Goal: Transaction & Acquisition: Purchase product/service

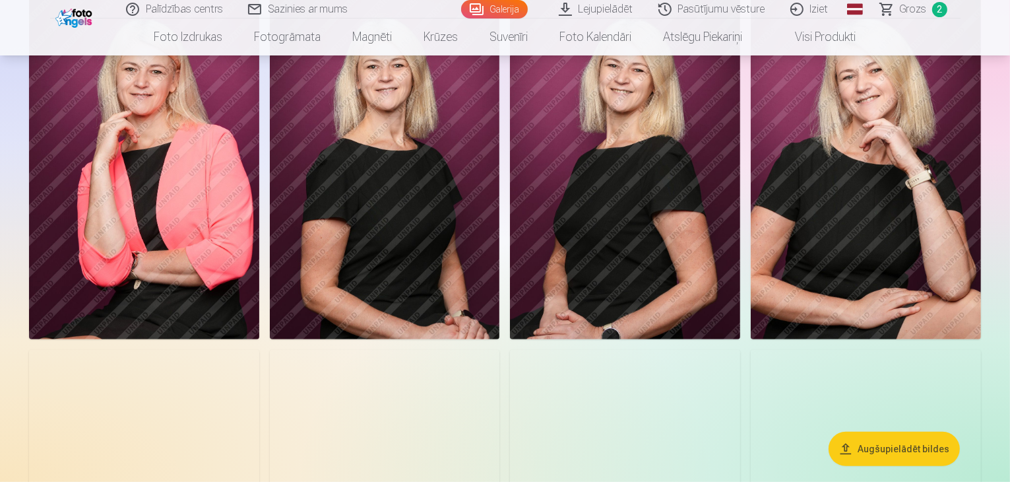
scroll to position [528, 0]
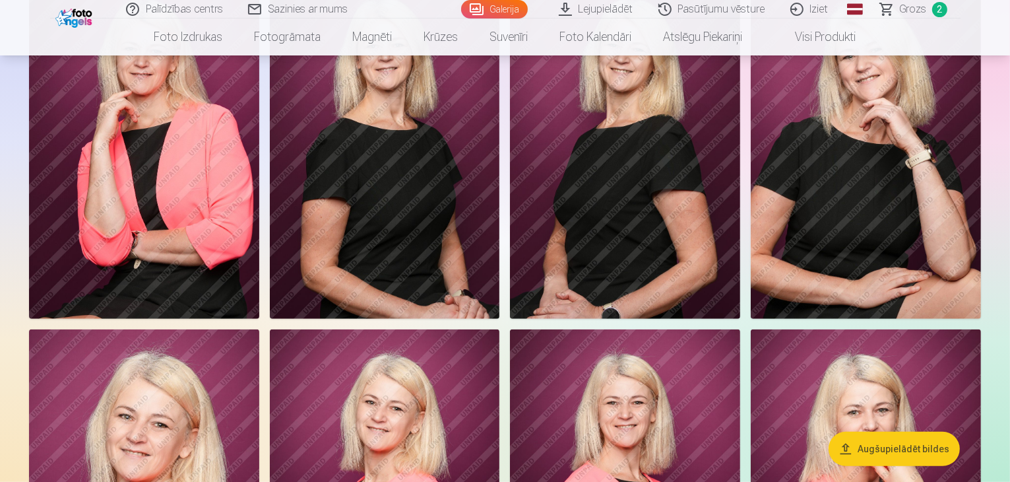
click at [259, 318] on img at bounding box center [144, 145] width 230 height 345
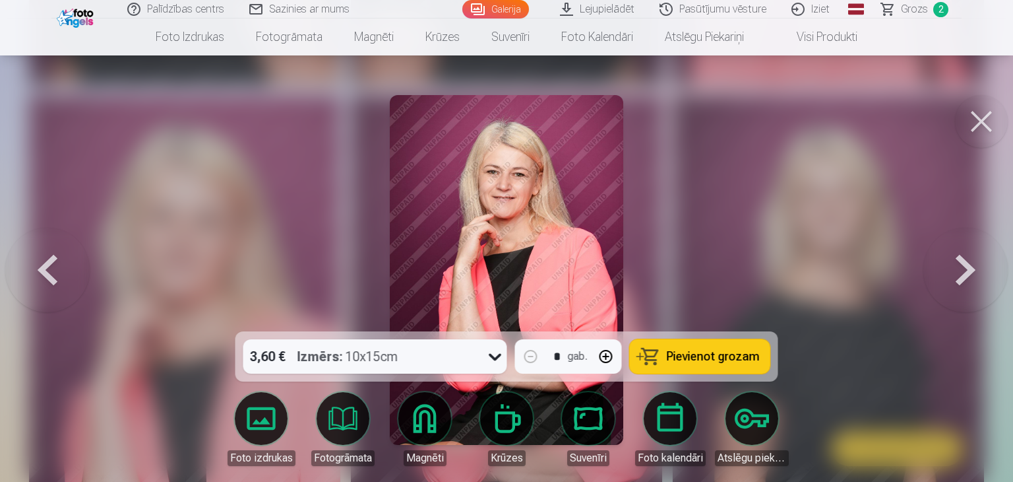
click at [740, 356] on span "Pievienot grozam" at bounding box center [713, 356] width 93 height 12
click at [983, 114] on button at bounding box center [981, 121] width 53 height 53
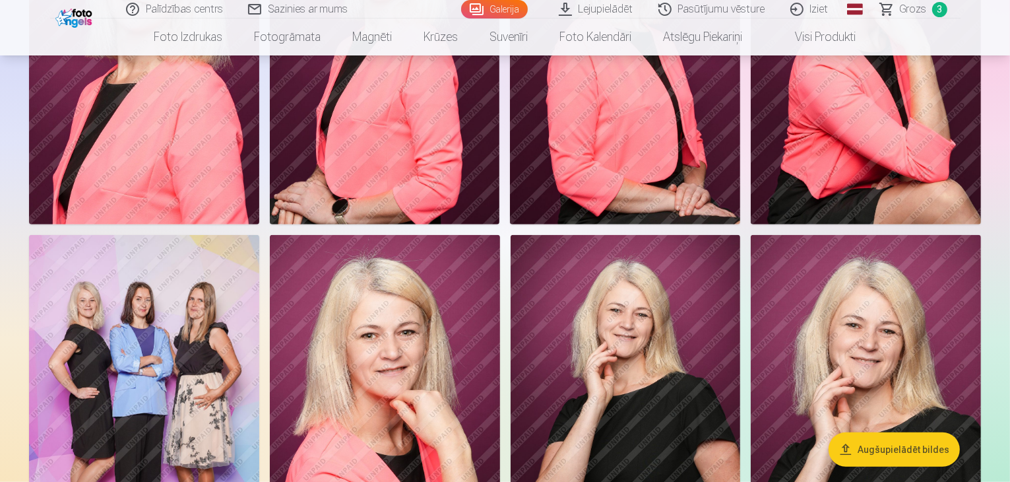
scroll to position [990, 0]
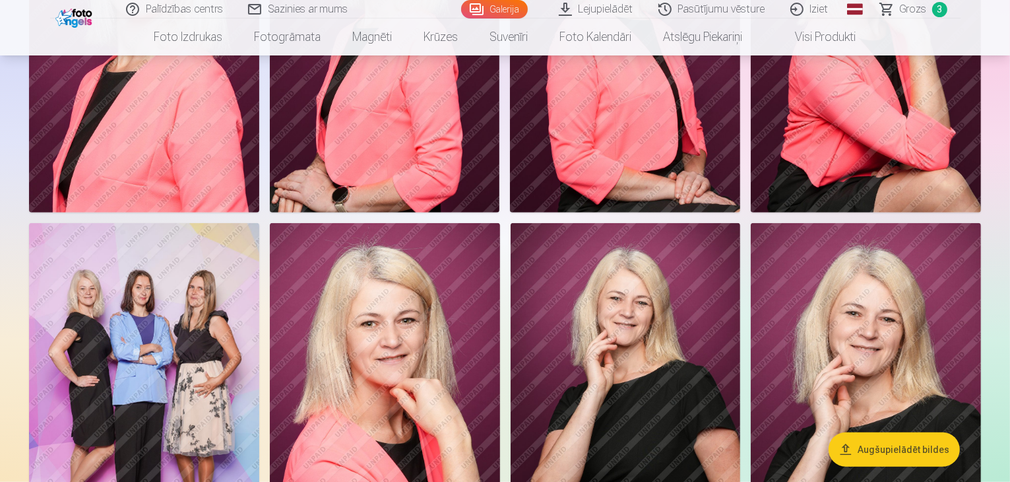
click at [932, 11] on span "3" at bounding box center [939, 9] width 15 height 15
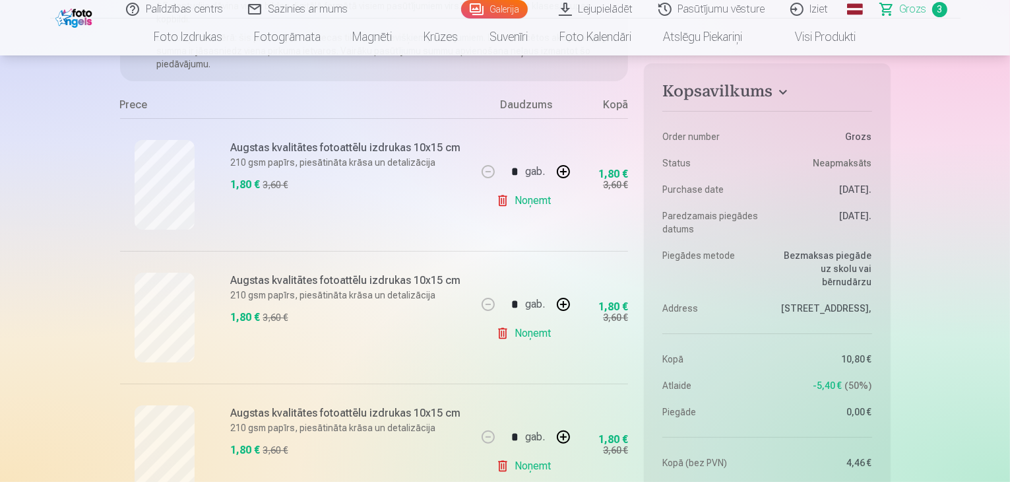
scroll to position [198, 0]
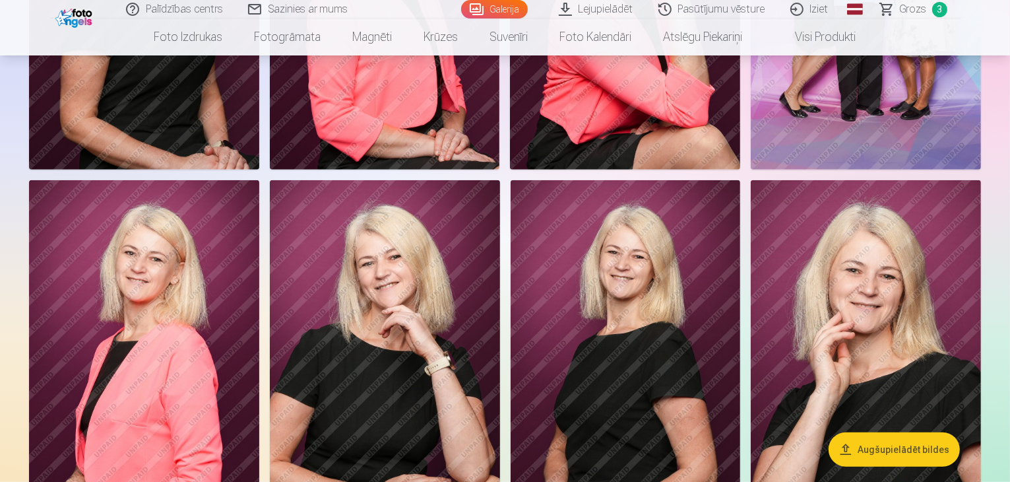
scroll to position [1056, 0]
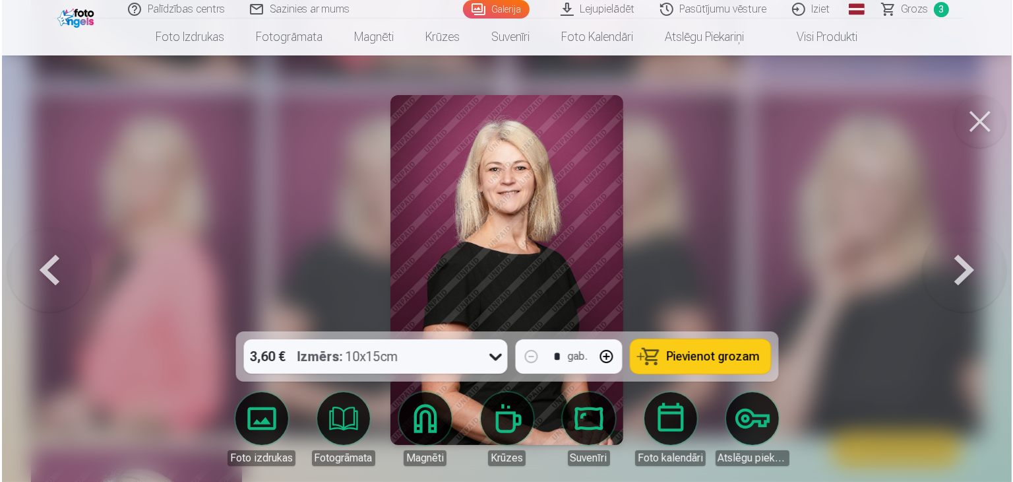
scroll to position [1124, 0]
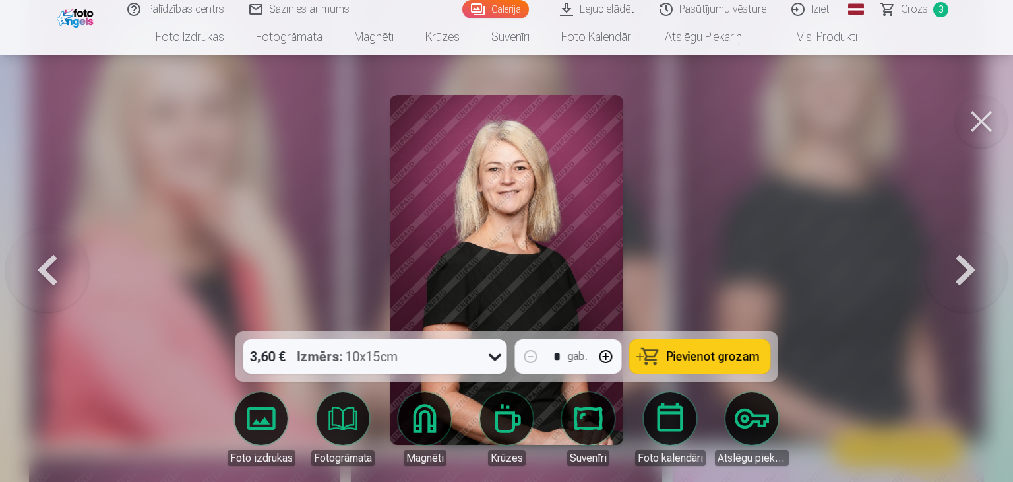
click at [715, 355] on span "Pievienot grozam" at bounding box center [713, 356] width 93 height 12
click at [982, 132] on button at bounding box center [981, 121] width 53 height 53
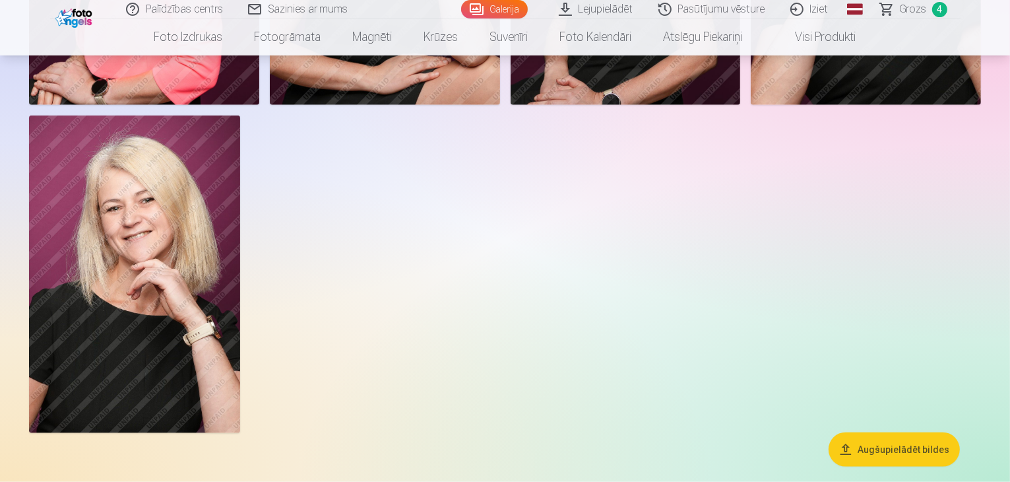
scroll to position [1517, 0]
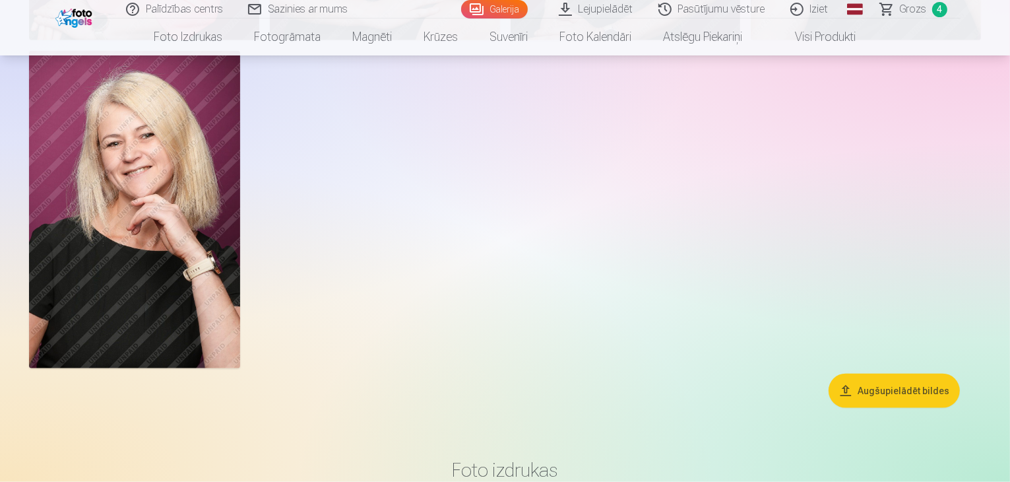
click at [920, 11] on span "Grozs" at bounding box center [913, 9] width 27 height 16
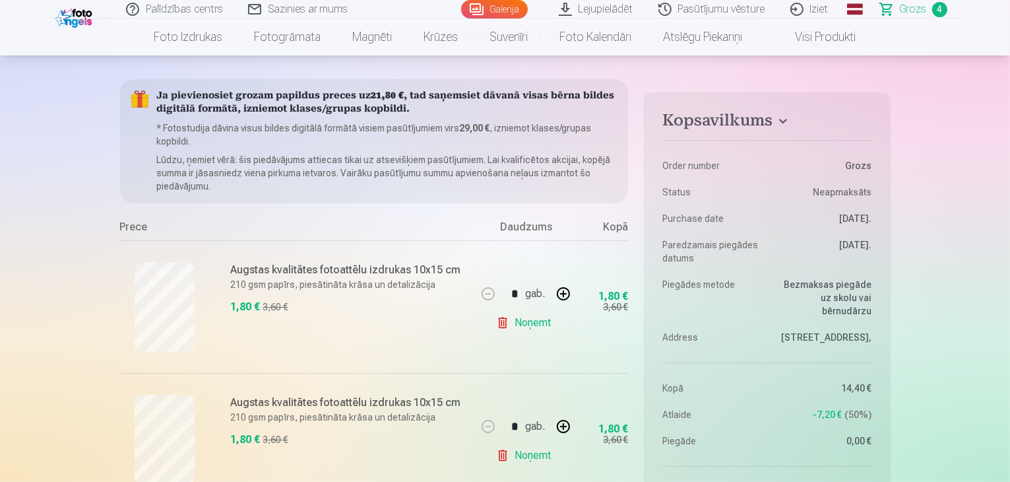
scroll to position [66, 0]
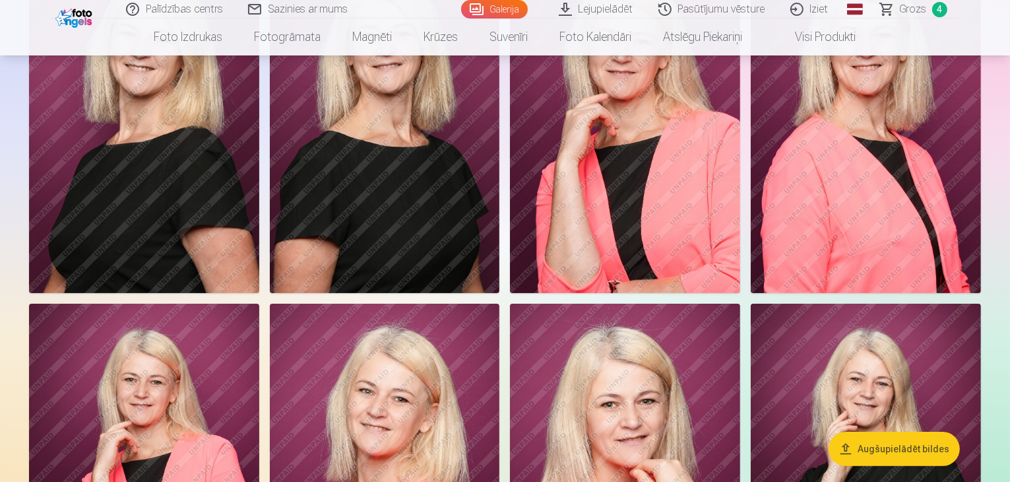
scroll to position [198, 0]
click at [740, 199] on img at bounding box center [625, 119] width 230 height 345
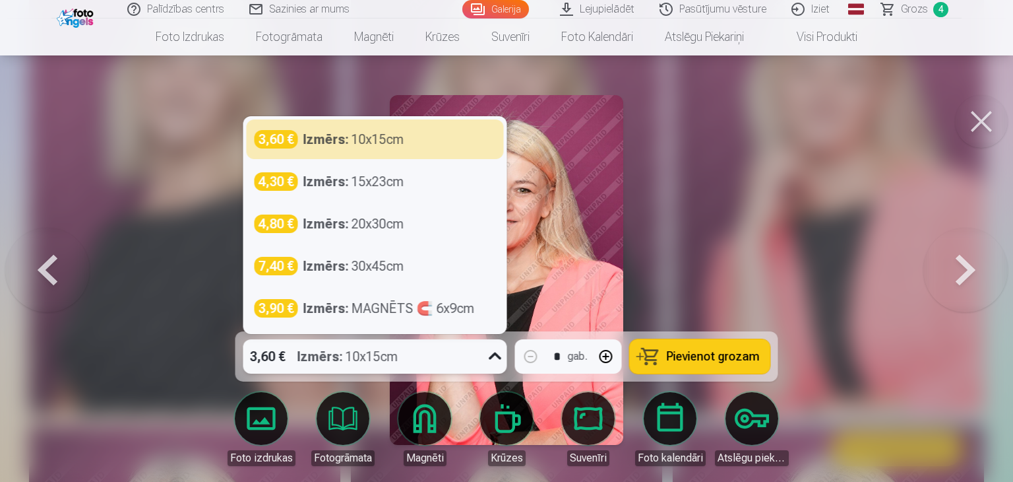
click at [501, 352] on icon at bounding box center [495, 356] width 21 height 21
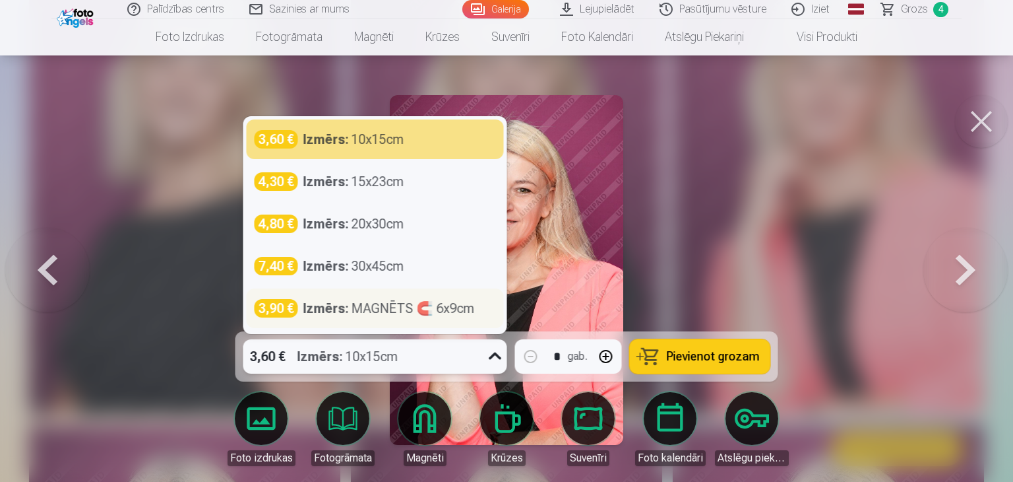
click at [342, 309] on strong "Izmērs :" at bounding box center [326, 308] width 46 height 18
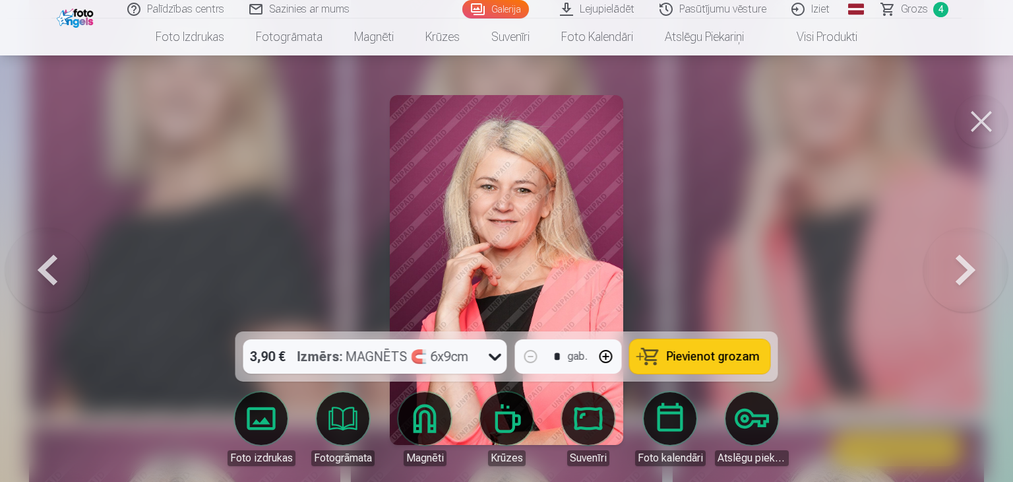
click at [714, 362] on span "Pievienot grozam" at bounding box center [713, 356] width 93 height 12
click at [982, 129] on button at bounding box center [981, 121] width 53 height 53
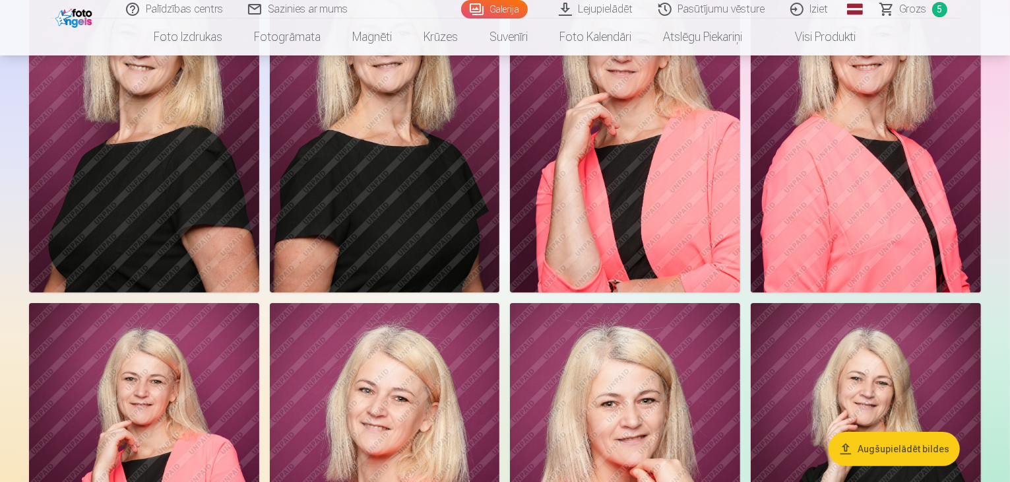
click at [906, 7] on span "Grozs" at bounding box center [913, 9] width 27 height 16
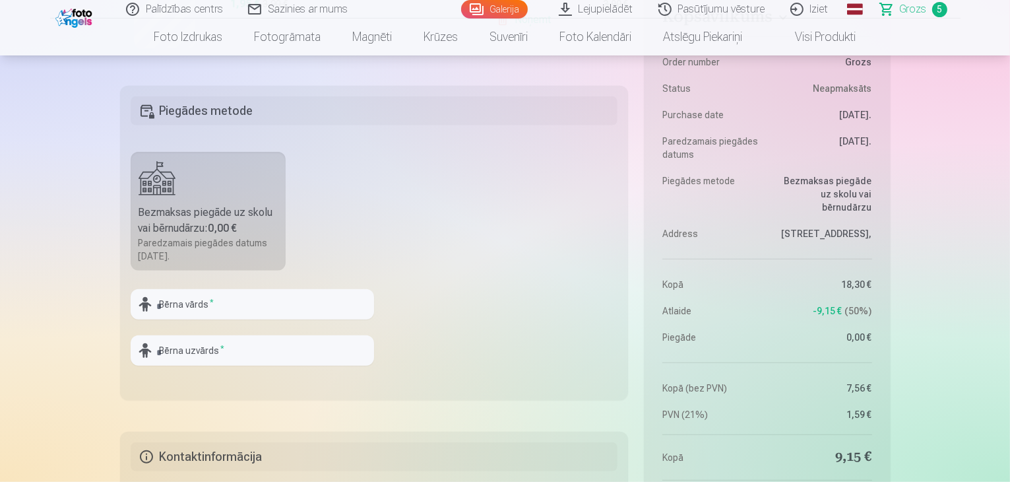
scroll to position [858, 0]
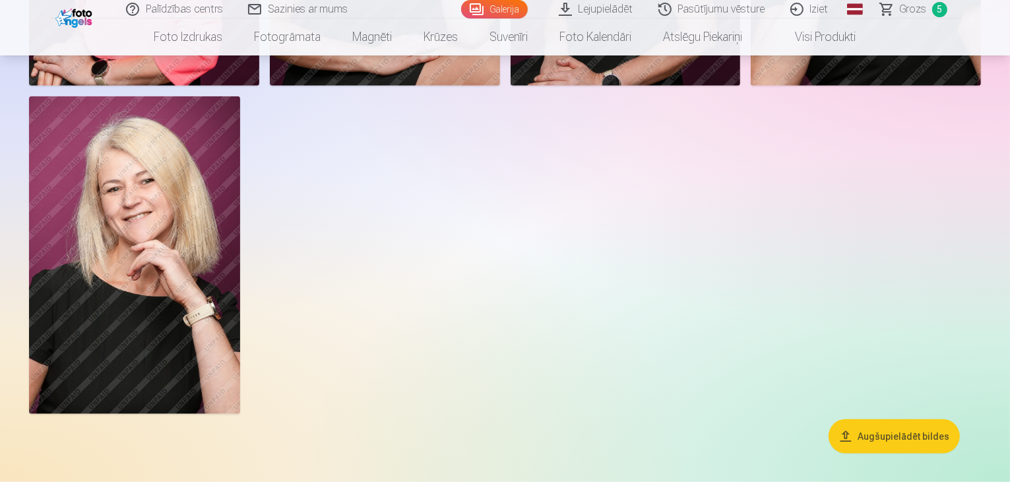
scroll to position [1517, 0]
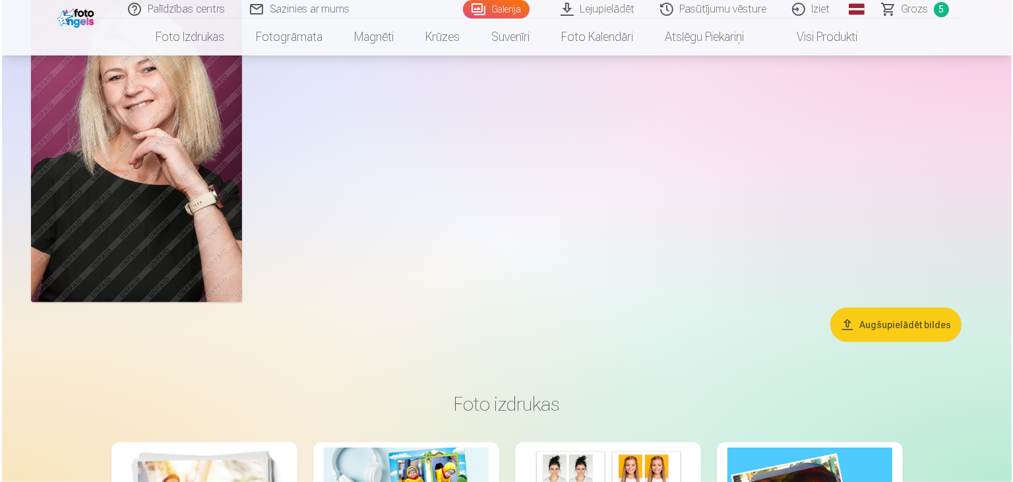
scroll to position [1588, 0]
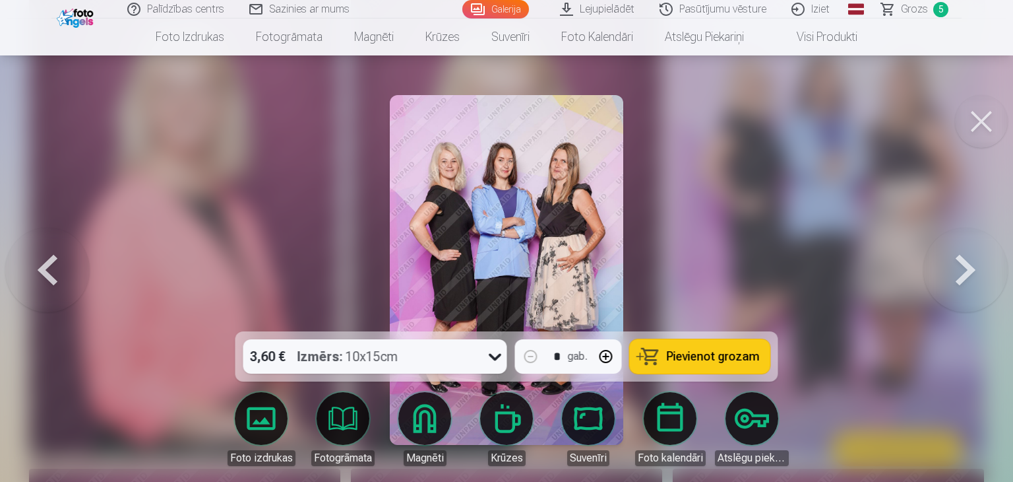
click at [684, 352] on span "Pievienot grozam" at bounding box center [713, 356] width 93 height 12
click at [924, 14] on span "Grozs" at bounding box center [914, 9] width 27 height 16
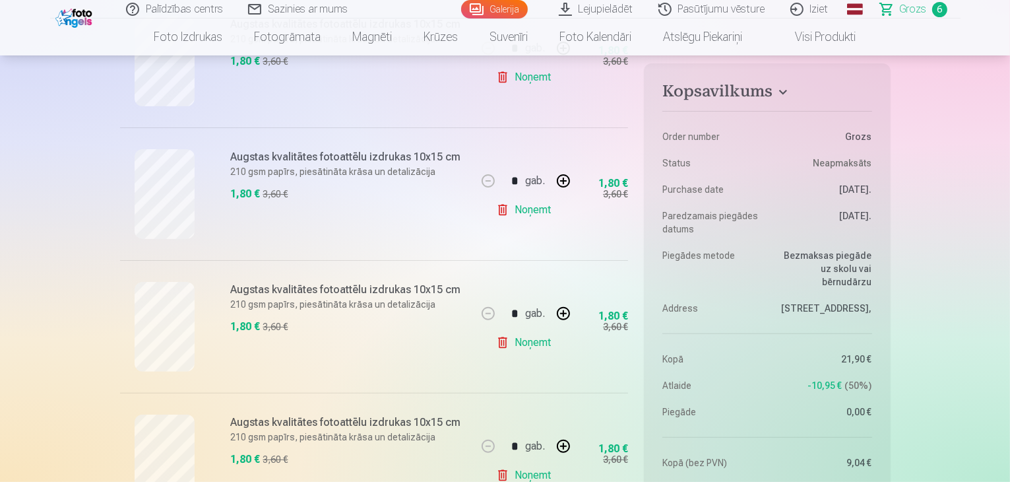
scroll to position [198, 0]
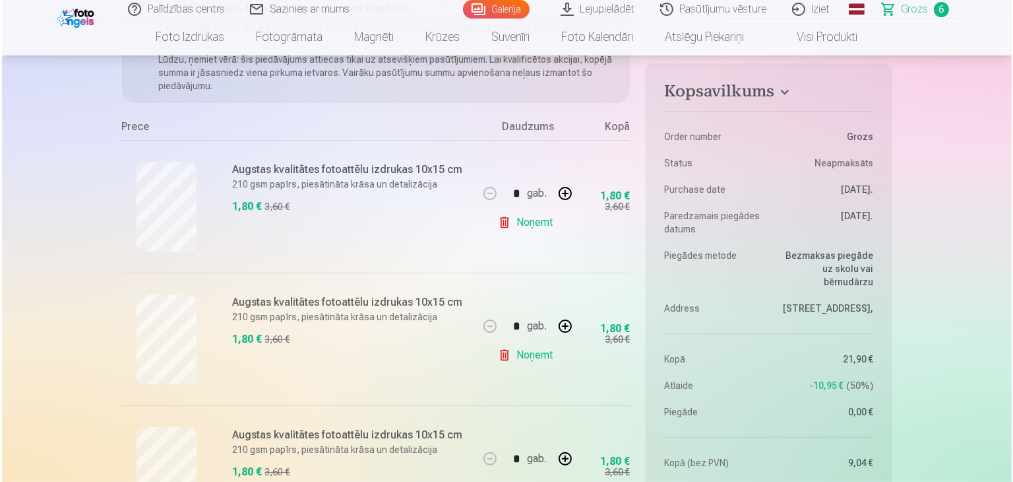
scroll to position [1588, 0]
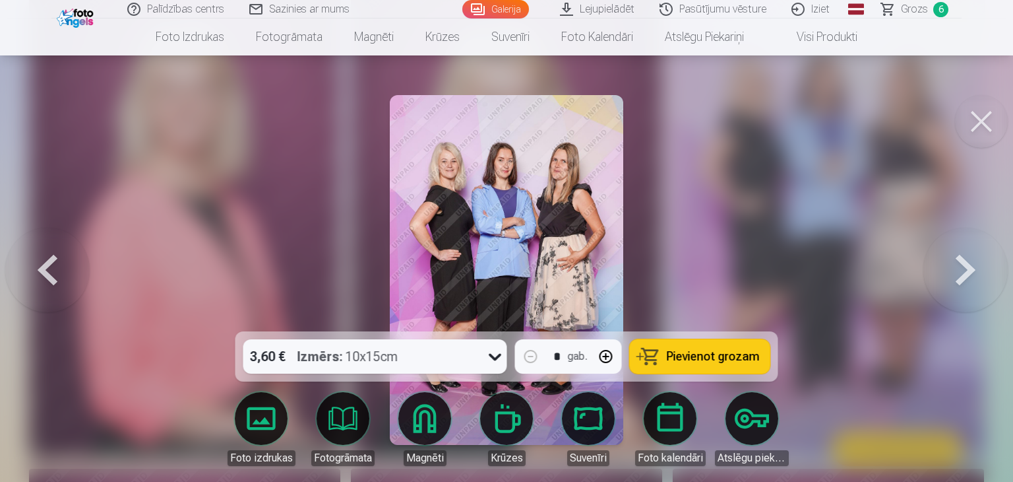
click at [1009, 121] on div at bounding box center [506, 241] width 1013 height 482
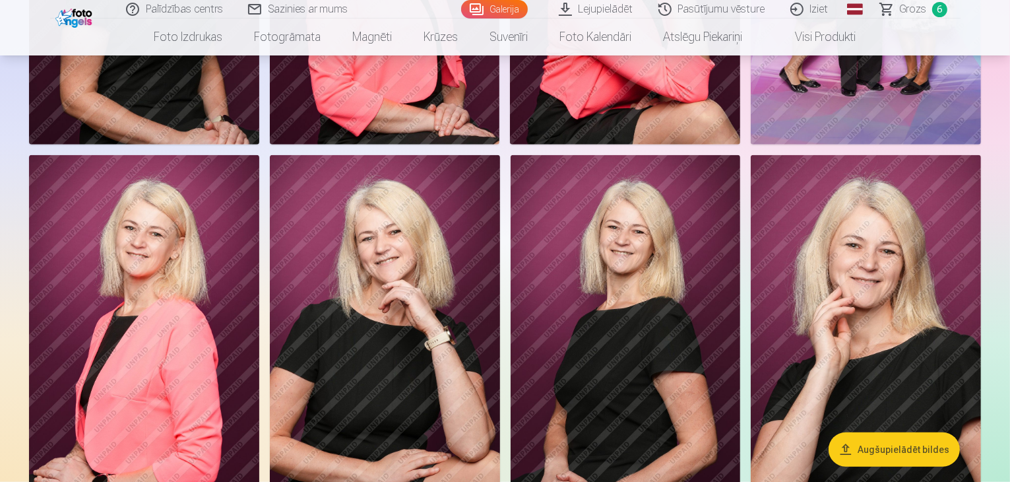
scroll to position [1056, 0]
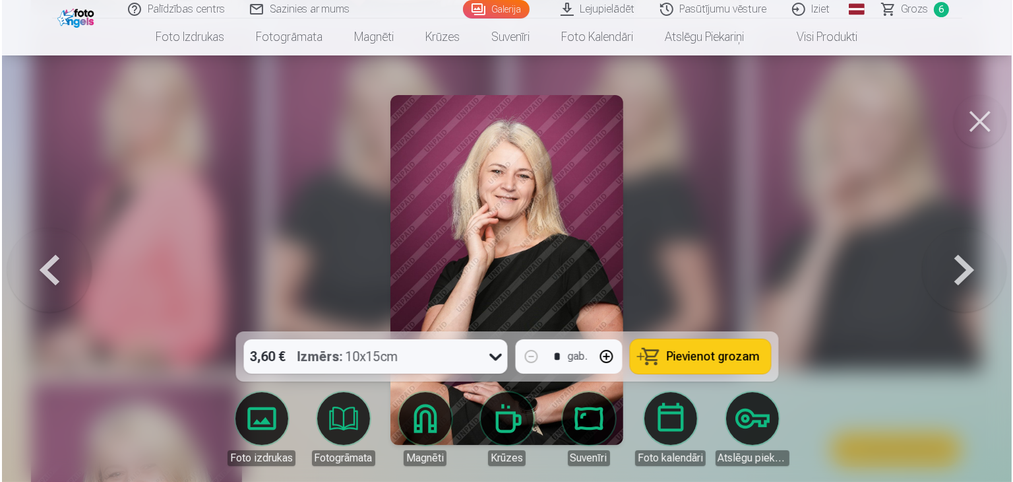
scroll to position [1190, 0]
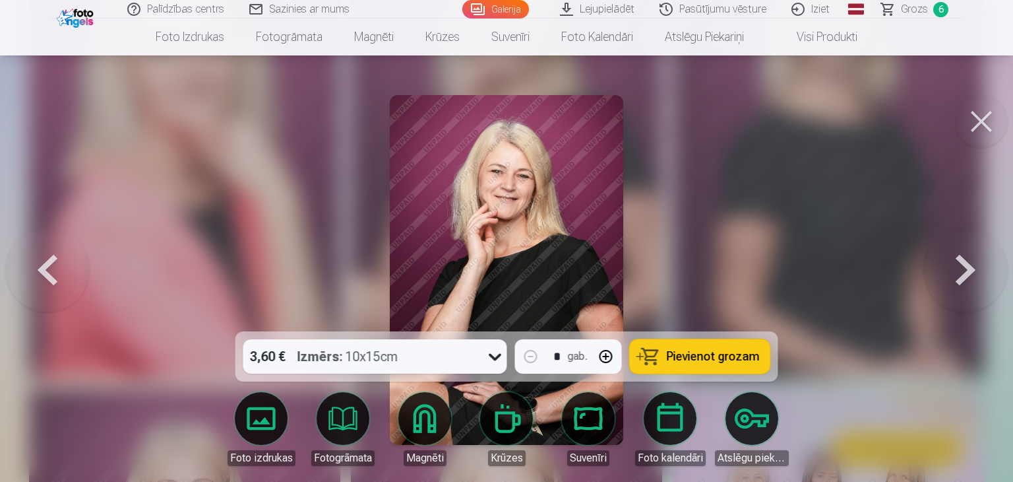
click at [678, 371] on button "Pievienot grozam" at bounding box center [700, 356] width 141 height 34
click at [923, 6] on span "Grozs" at bounding box center [914, 9] width 27 height 16
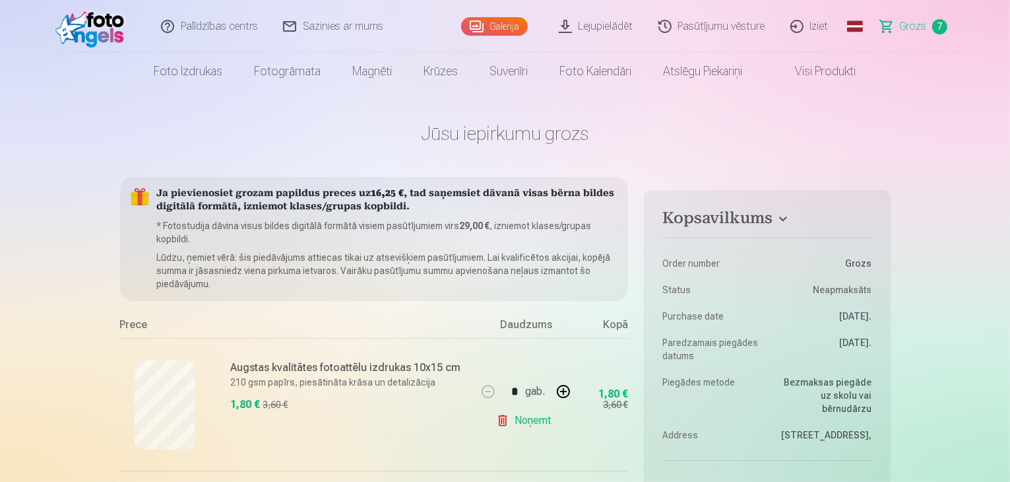
click at [904, 24] on span "Grozs" at bounding box center [913, 26] width 27 height 16
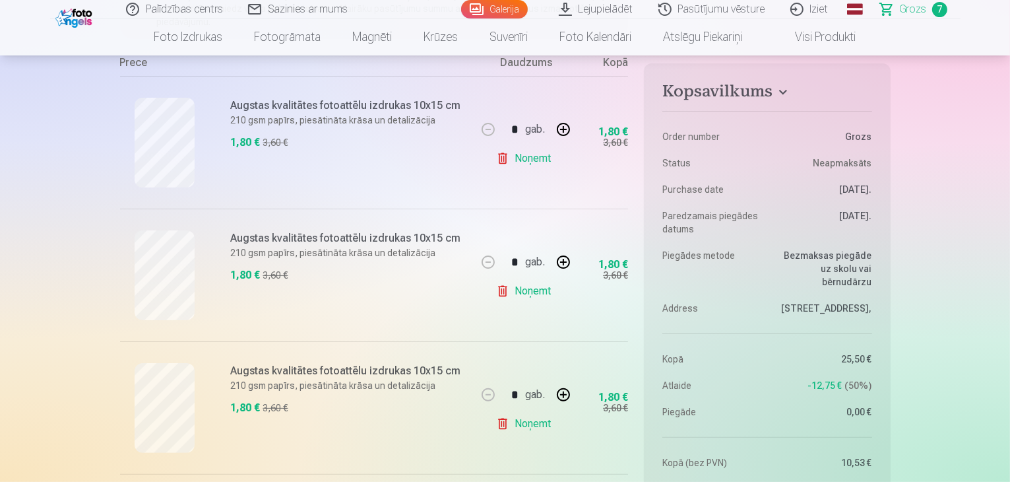
scroll to position [264, 0]
click at [538, 159] on link "Noņemt" at bounding box center [526, 156] width 60 height 26
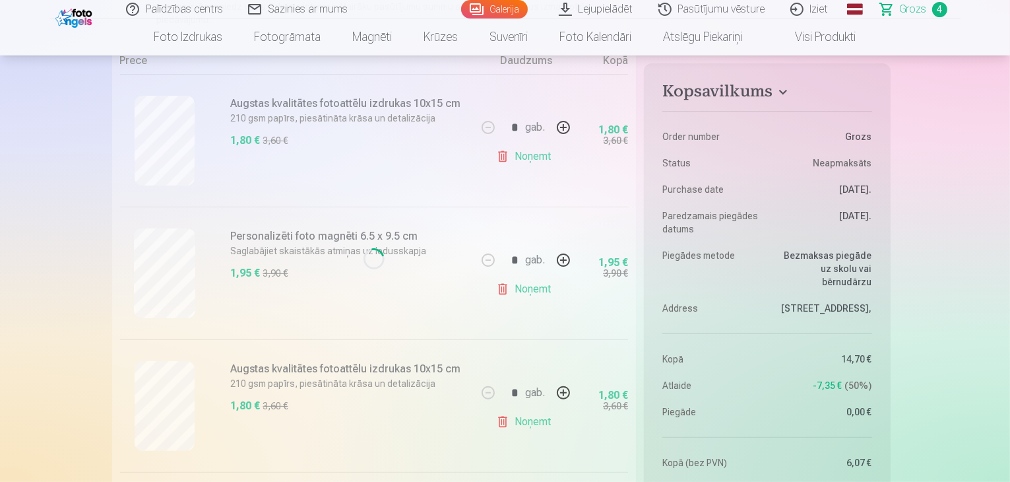
click at [538, 159] on link "Noņemt" at bounding box center [526, 156] width 60 height 26
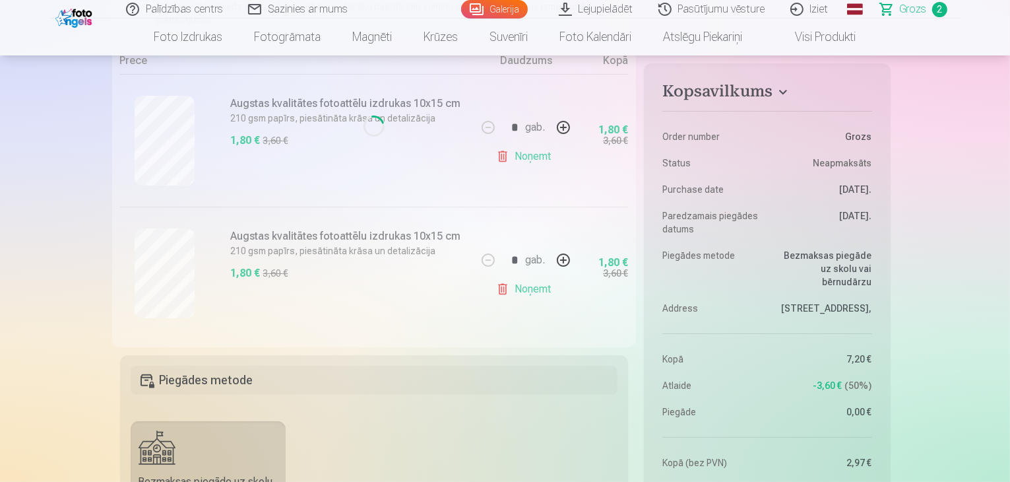
click at [538, 159] on link "Noņemt" at bounding box center [526, 156] width 60 height 26
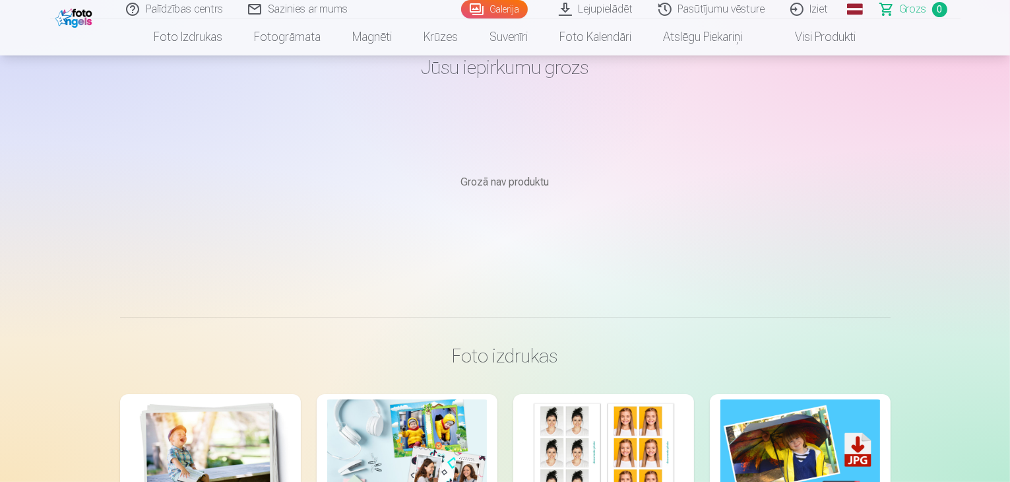
scroll to position [0, 0]
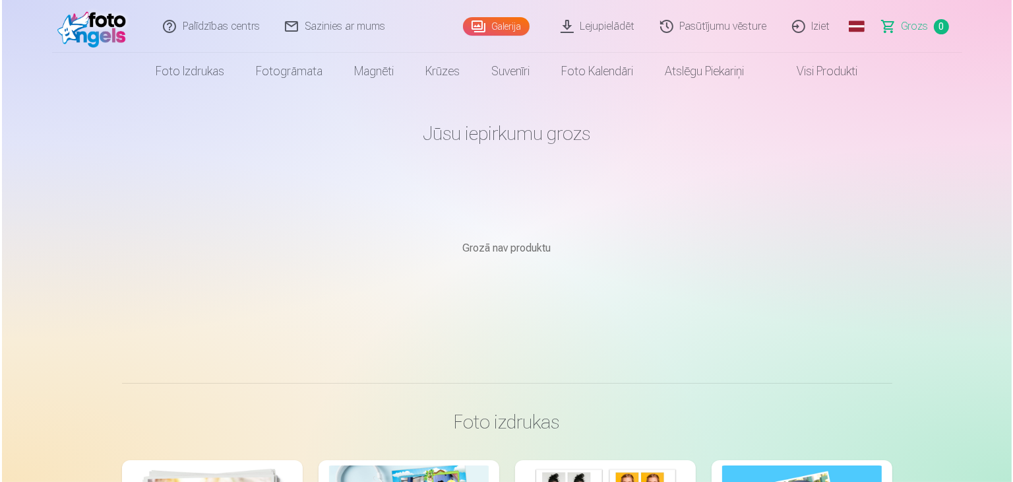
scroll to position [1190, 0]
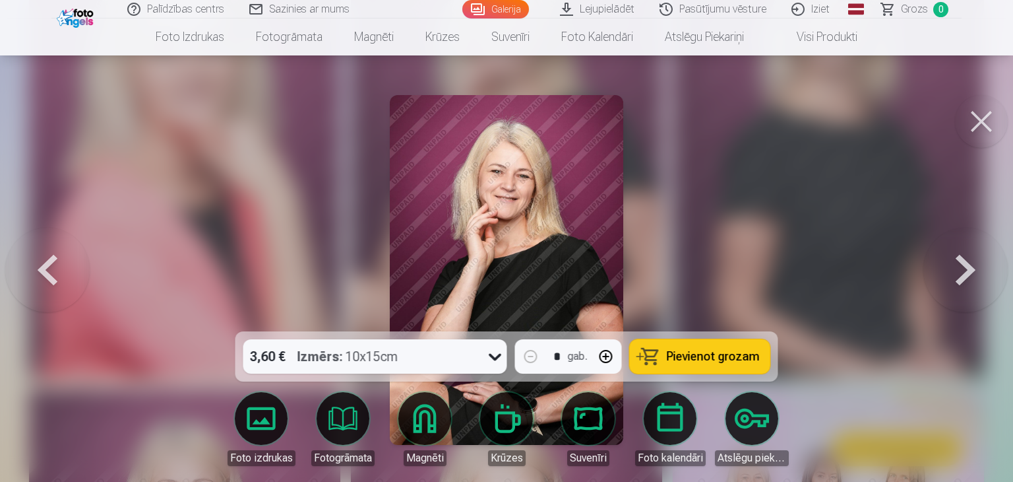
click at [990, 128] on button at bounding box center [981, 121] width 53 height 53
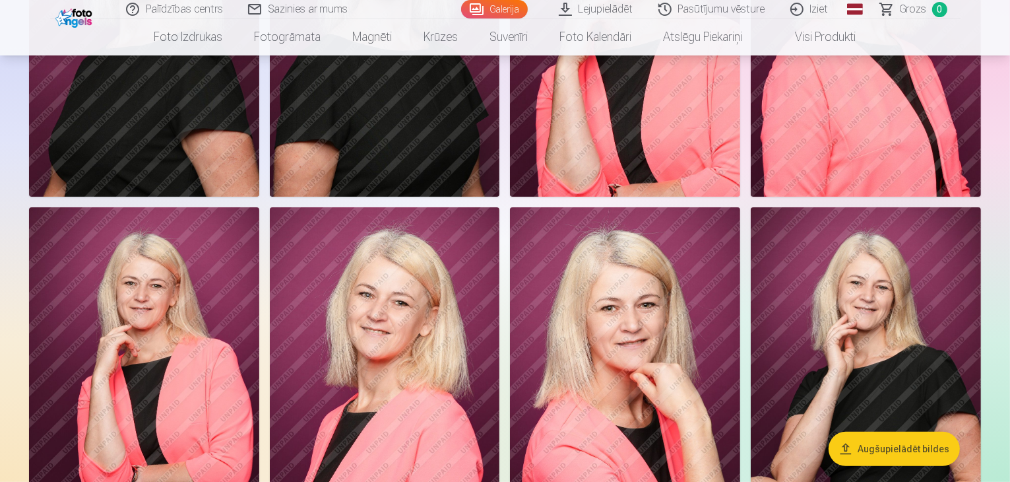
scroll to position [330, 0]
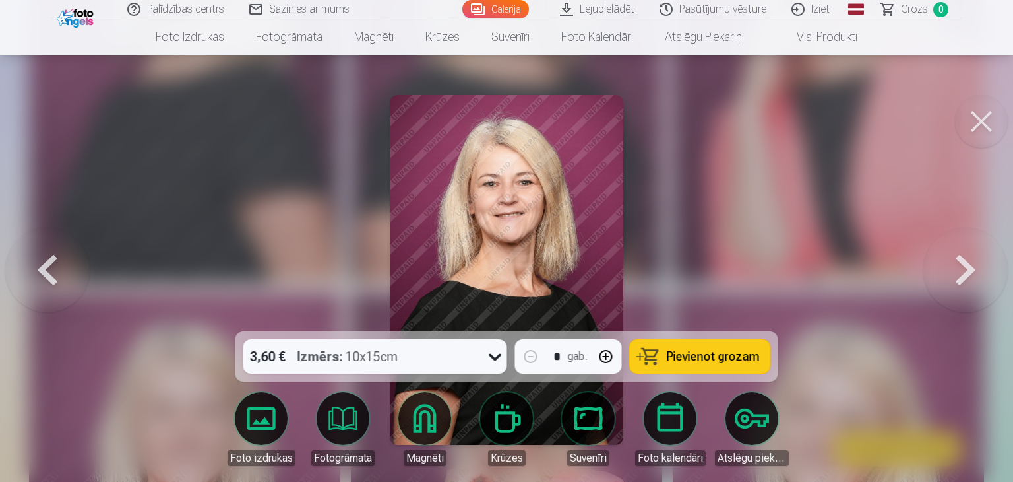
click at [713, 355] on span "Pievienot grozam" at bounding box center [713, 356] width 93 height 12
click at [1002, 126] on button at bounding box center [981, 121] width 53 height 53
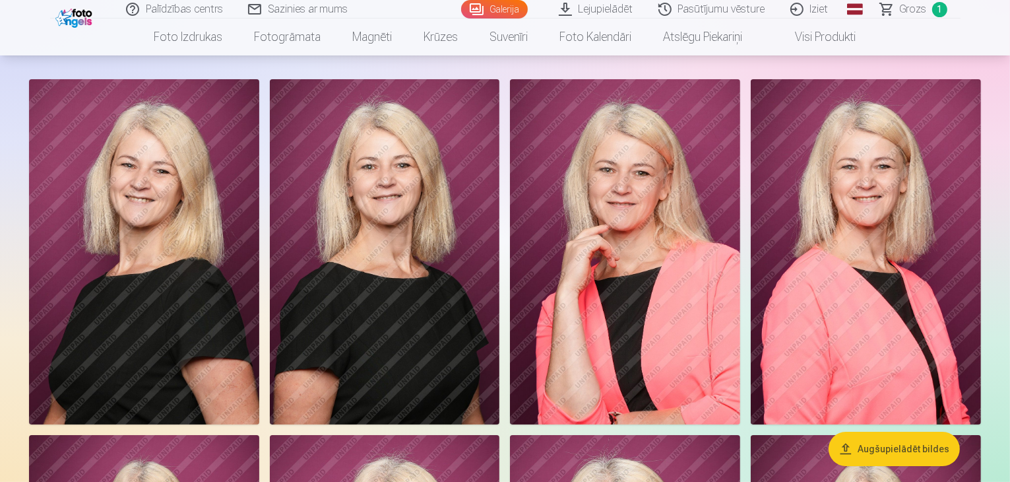
scroll to position [132, 0]
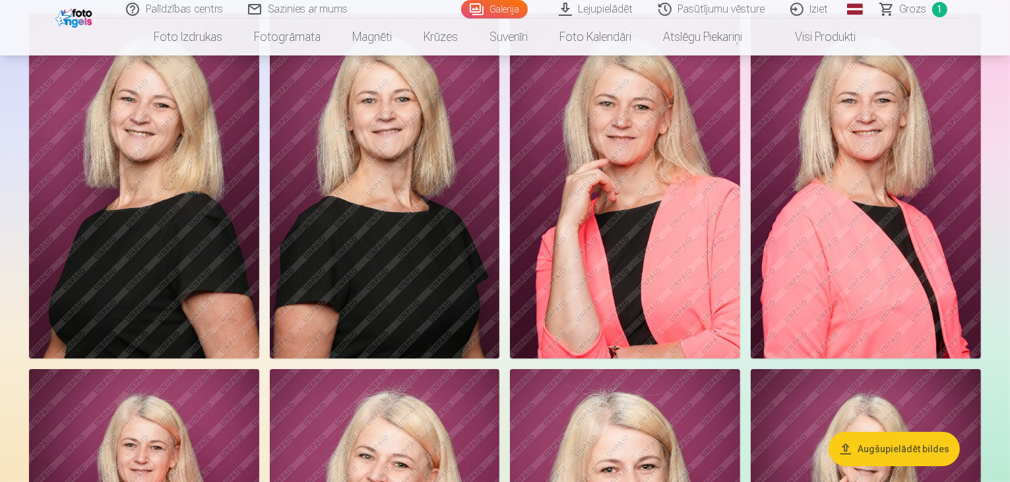
click at [740, 313] on img at bounding box center [625, 185] width 230 height 345
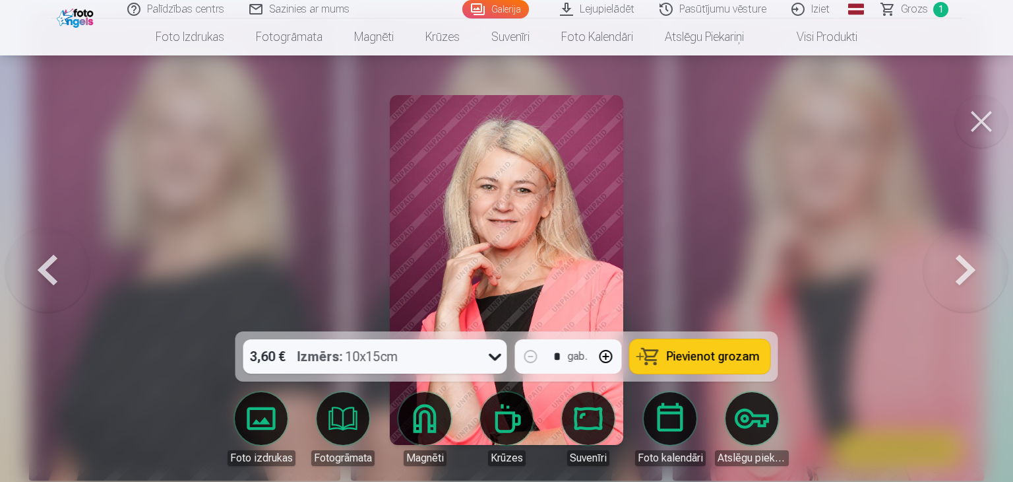
click at [712, 355] on span "Pievienot grozam" at bounding box center [713, 356] width 93 height 12
click at [995, 123] on button at bounding box center [981, 121] width 53 height 53
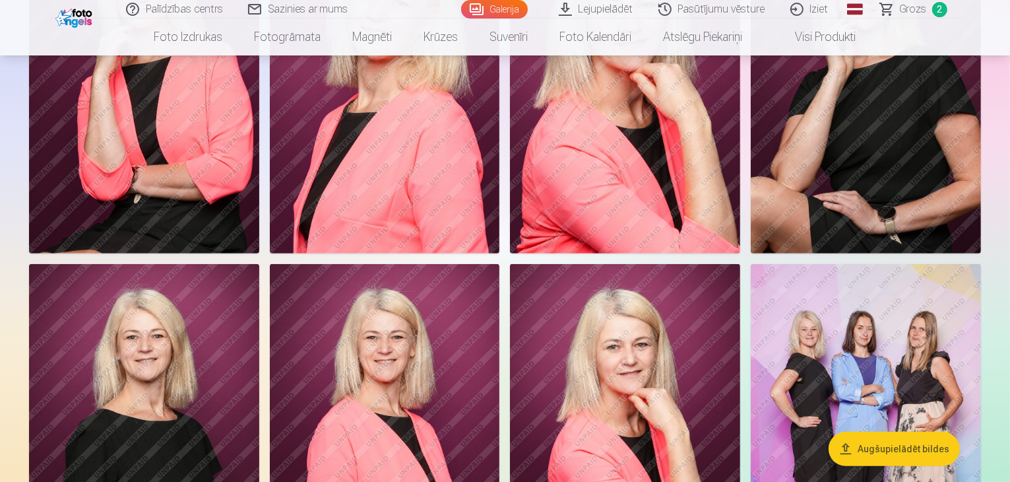
scroll to position [594, 0]
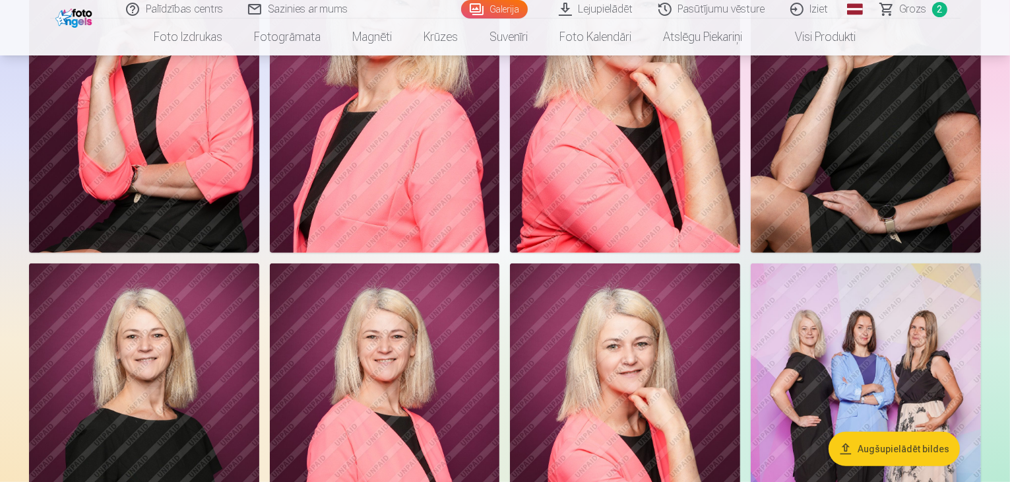
click at [259, 252] on img at bounding box center [144, 79] width 230 height 345
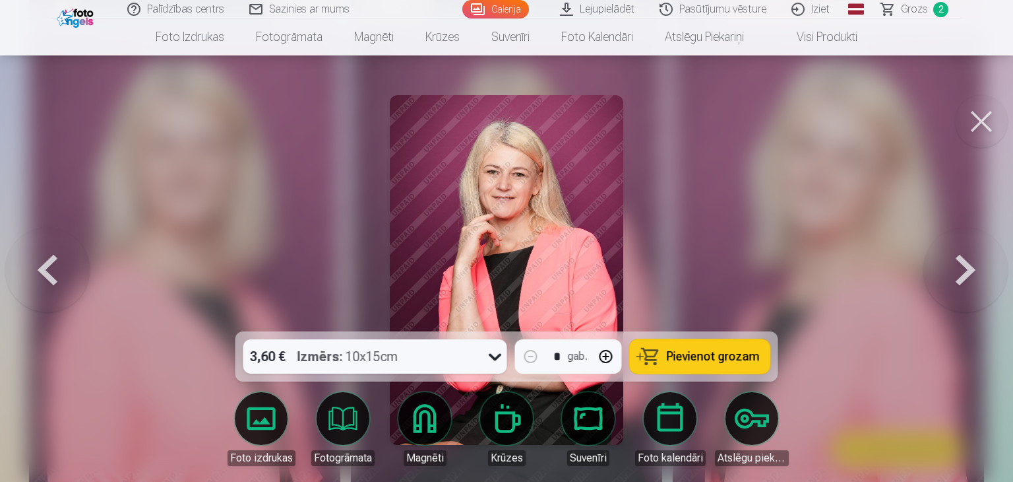
click at [734, 362] on span "Pievienot grozam" at bounding box center [713, 356] width 93 height 12
click at [972, 119] on button at bounding box center [981, 121] width 53 height 53
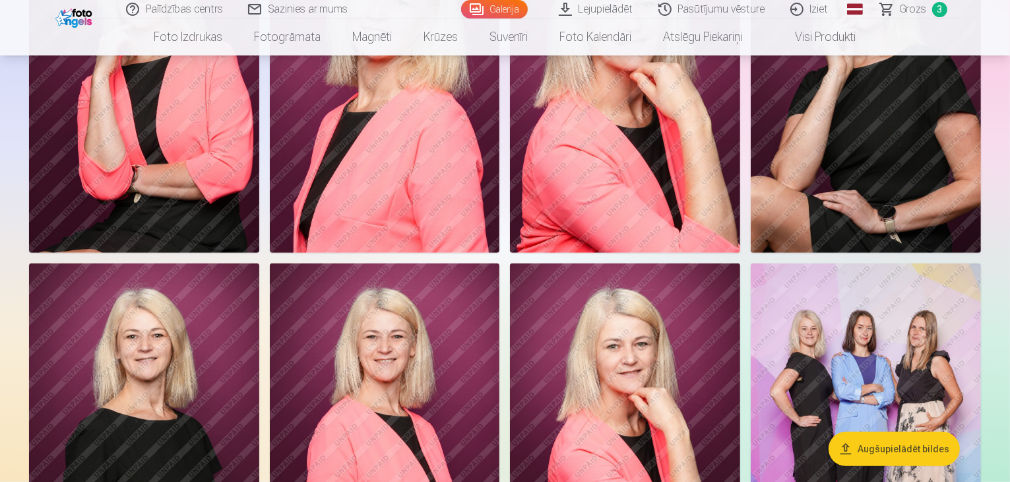
click at [500, 252] on img at bounding box center [385, 79] width 230 height 345
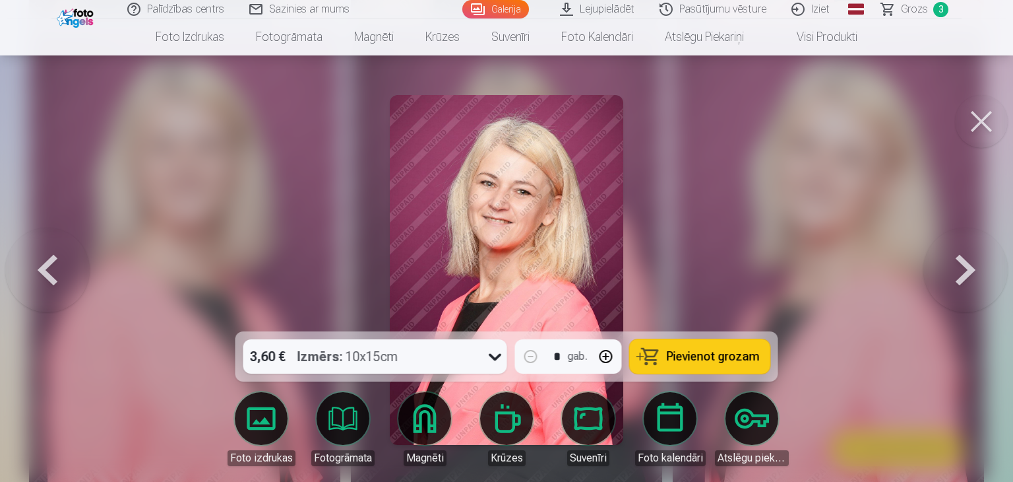
click at [683, 358] on span "Pievienot grozam" at bounding box center [713, 356] width 93 height 12
click at [976, 126] on button at bounding box center [981, 121] width 53 height 53
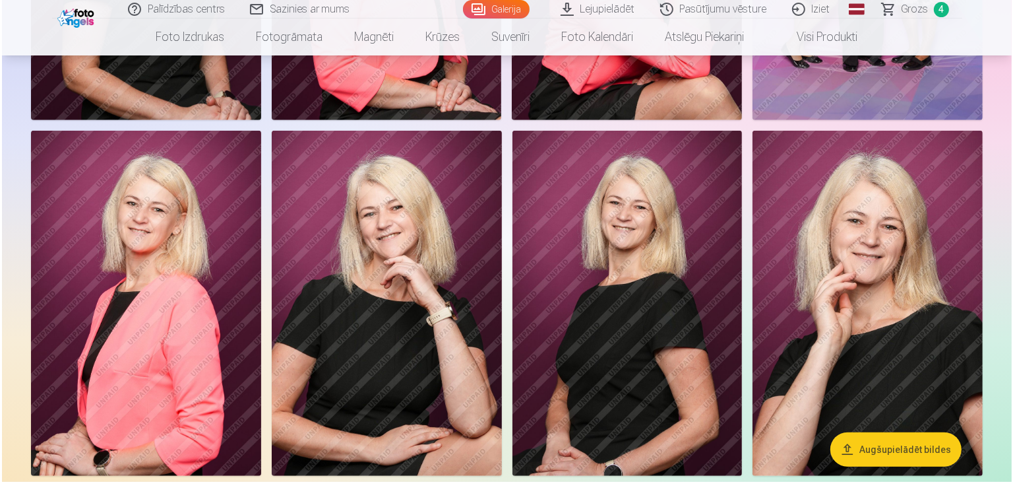
scroll to position [1122, 0]
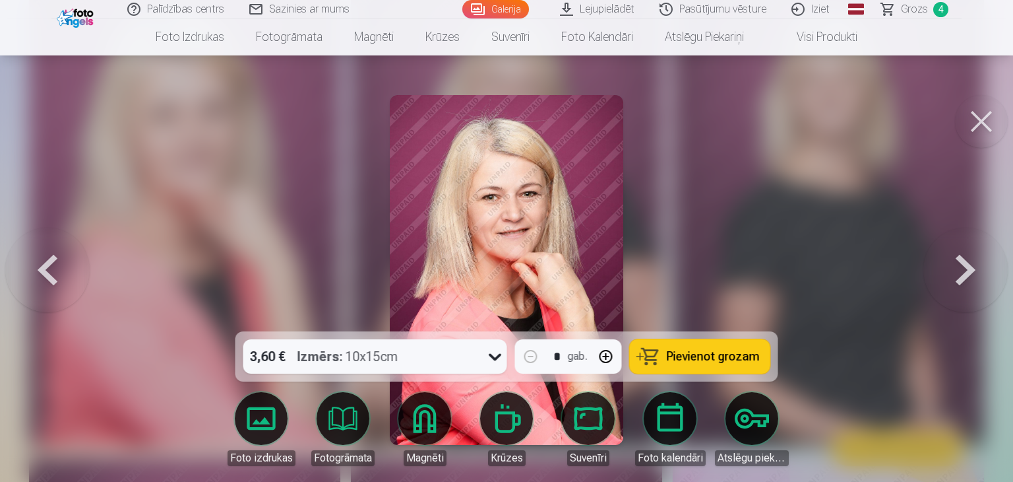
click at [670, 360] on span "Pievienot grozam" at bounding box center [713, 356] width 93 height 12
click at [986, 125] on button at bounding box center [981, 121] width 53 height 53
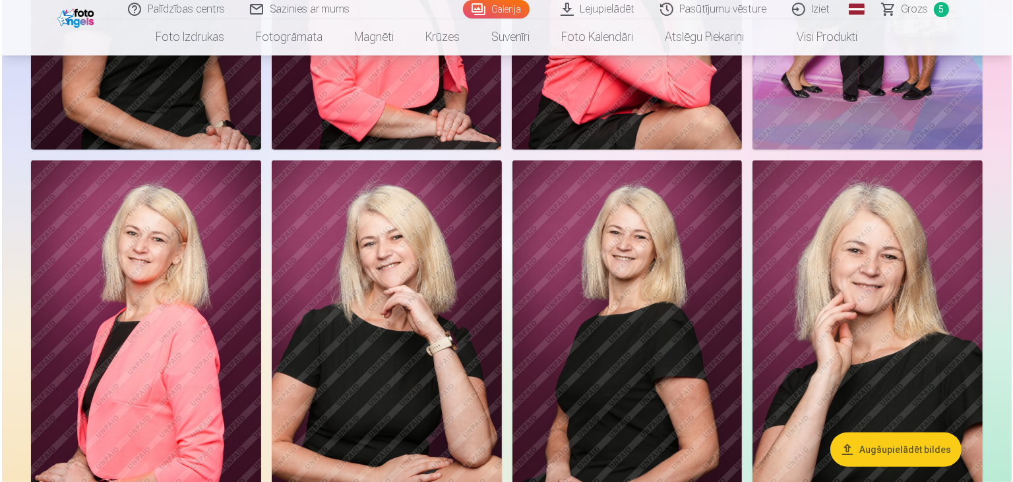
scroll to position [1054, 0]
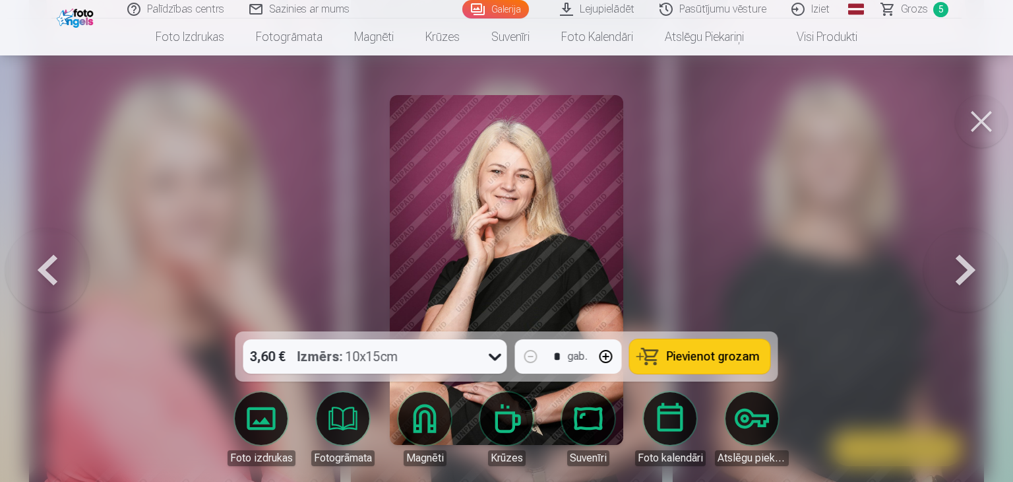
click at [714, 355] on span "Pievienot grozam" at bounding box center [713, 356] width 93 height 12
click at [984, 119] on button at bounding box center [981, 121] width 53 height 53
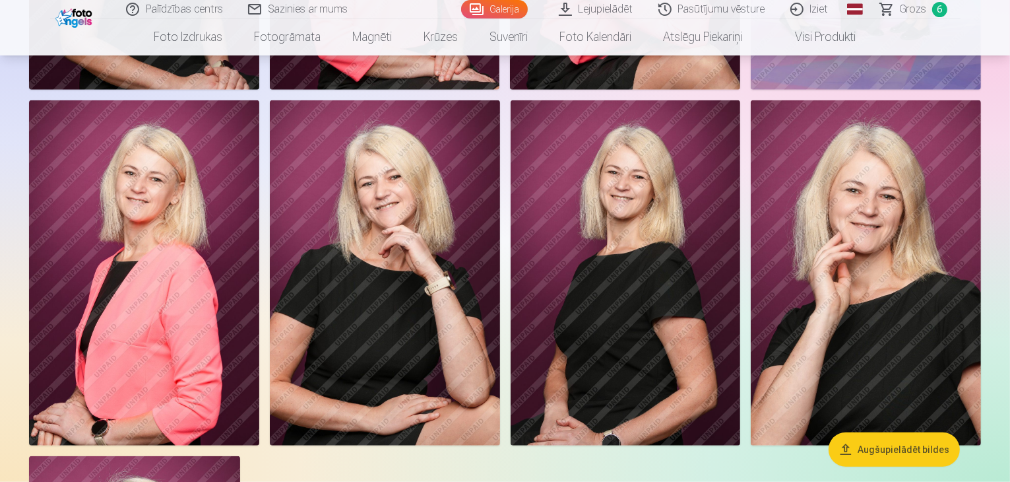
scroll to position [1052, 0]
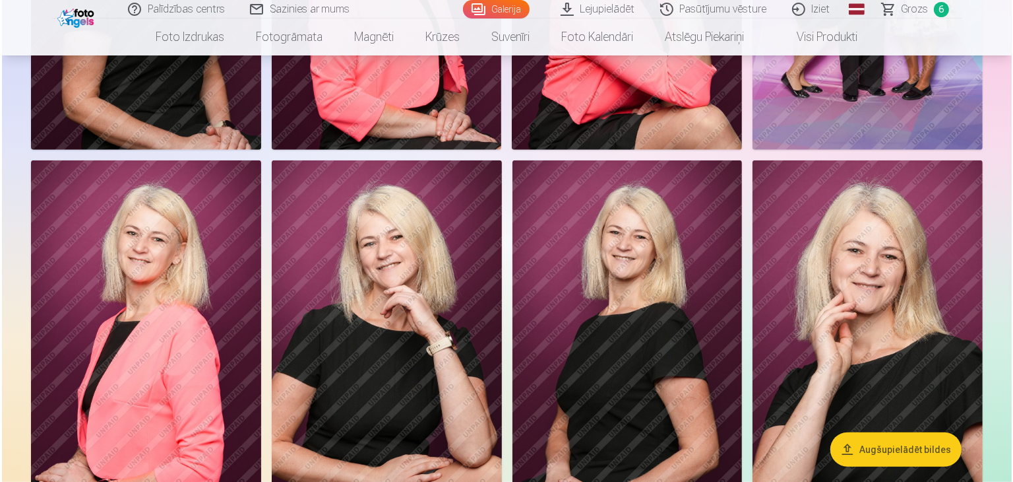
scroll to position [1054, 0]
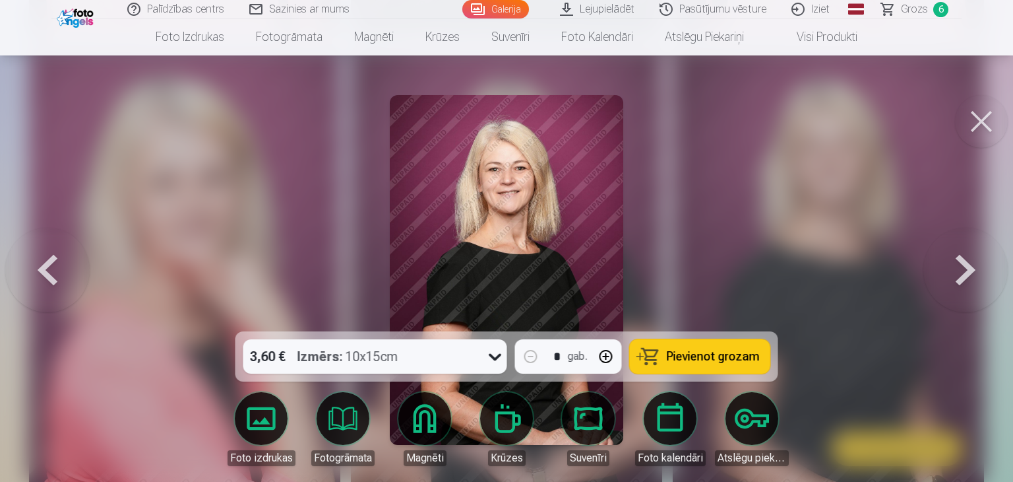
click at [742, 368] on button "Pievienot grozam" at bounding box center [700, 356] width 141 height 34
click at [978, 122] on button at bounding box center [981, 121] width 53 height 53
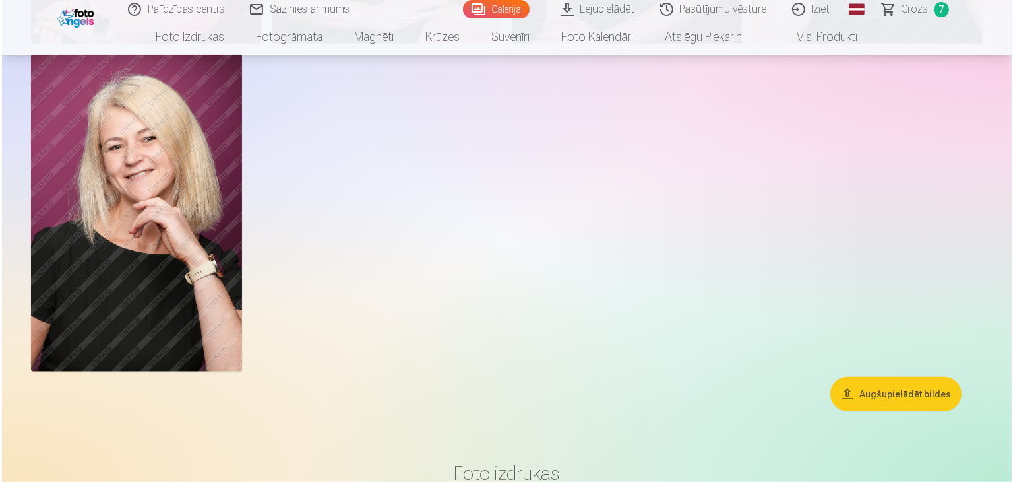
scroll to position [1517, 0]
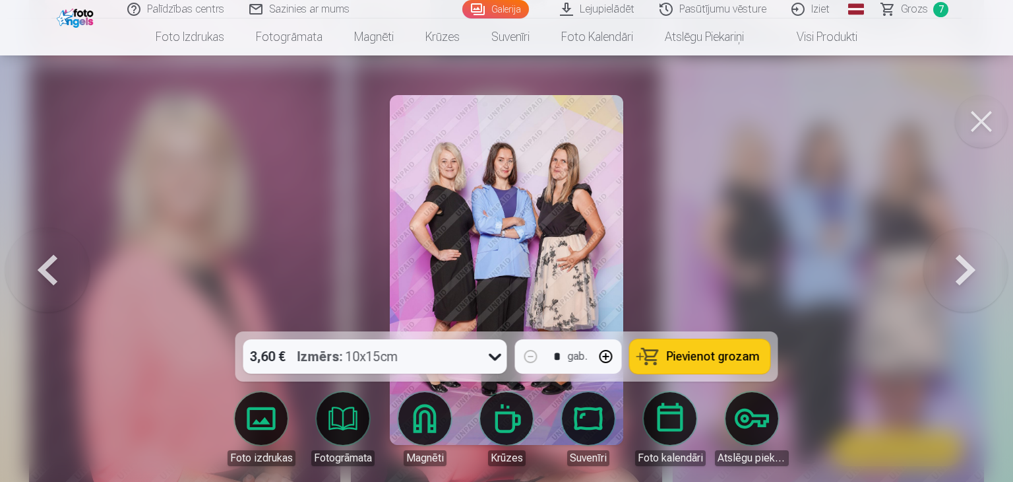
click at [721, 368] on button "Pievienot grozam" at bounding box center [700, 356] width 141 height 34
click at [981, 110] on button at bounding box center [981, 121] width 53 height 53
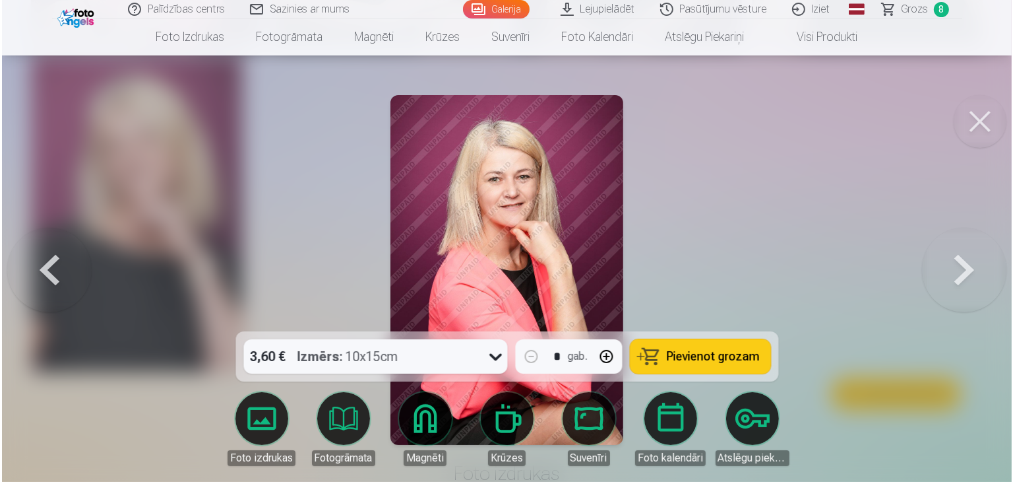
scroll to position [1517, 0]
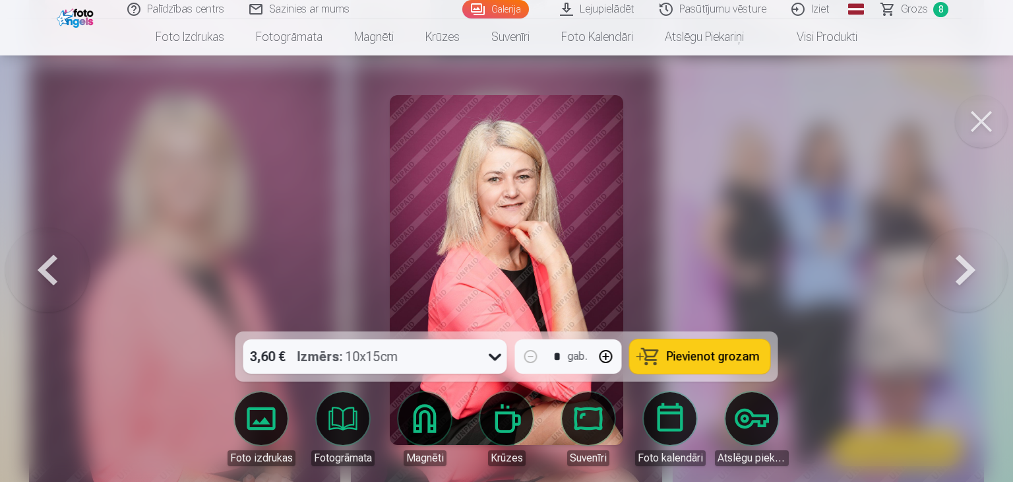
click at [649, 362] on button "Pievienot grozam" at bounding box center [700, 356] width 141 height 34
click at [971, 102] on button at bounding box center [981, 121] width 53 height 53
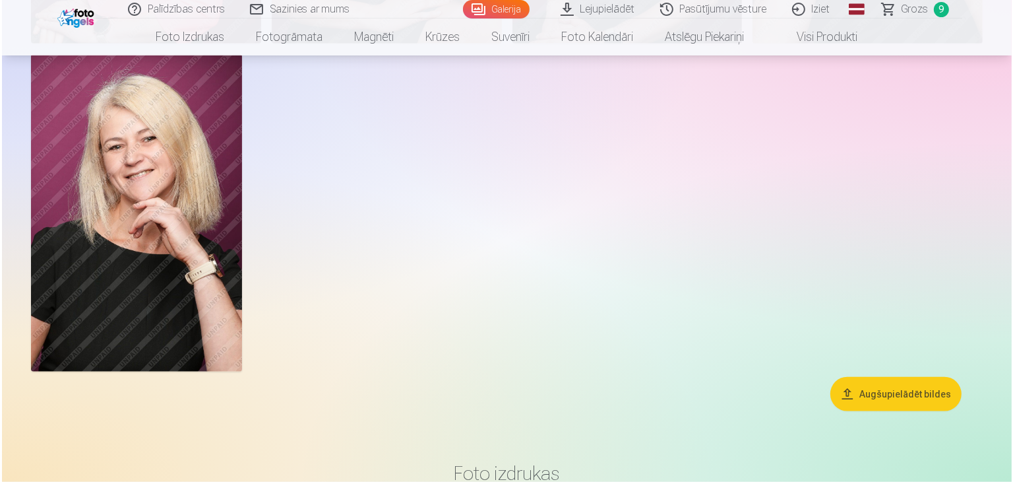
scroll to position [1580, 0]
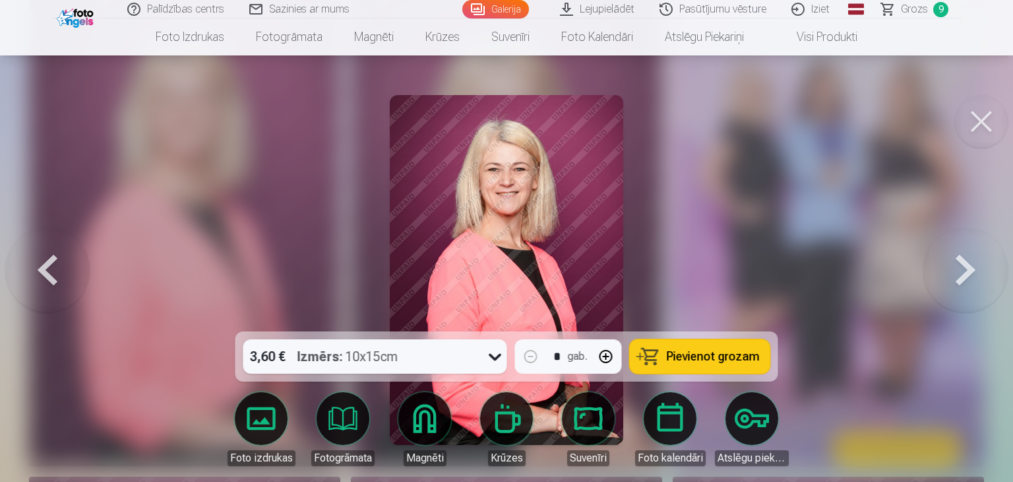
click at [676, 362] on span "Pievienot grozam" at bounding box center [713, 356] width 93 height 12
click at [987, 125] on button at bounding box center [981, 121] width 53 height 53
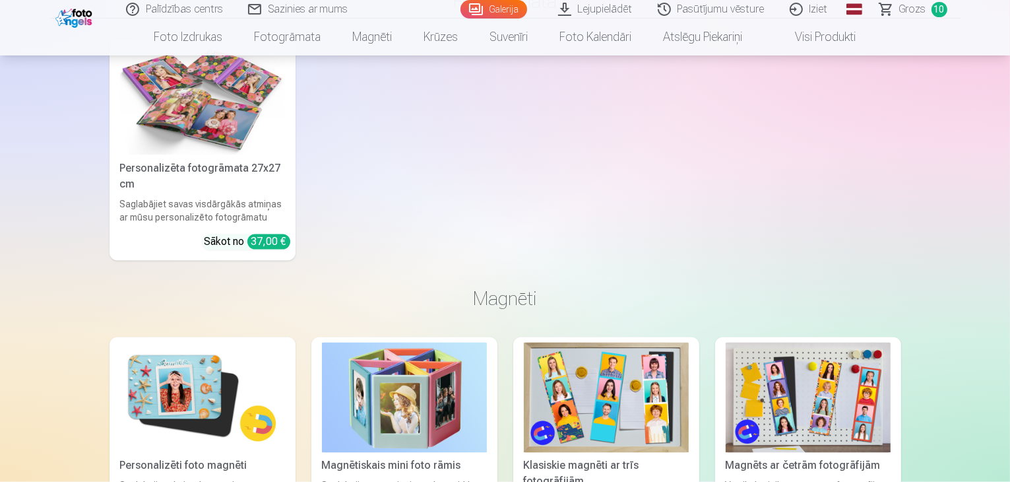
scroll to position [2301, 0]
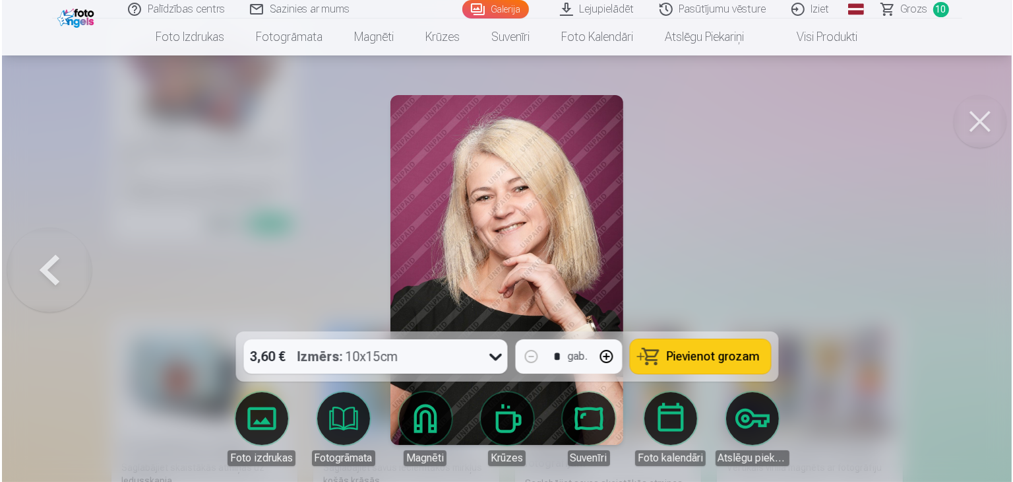
scroll to position [2307, 0]
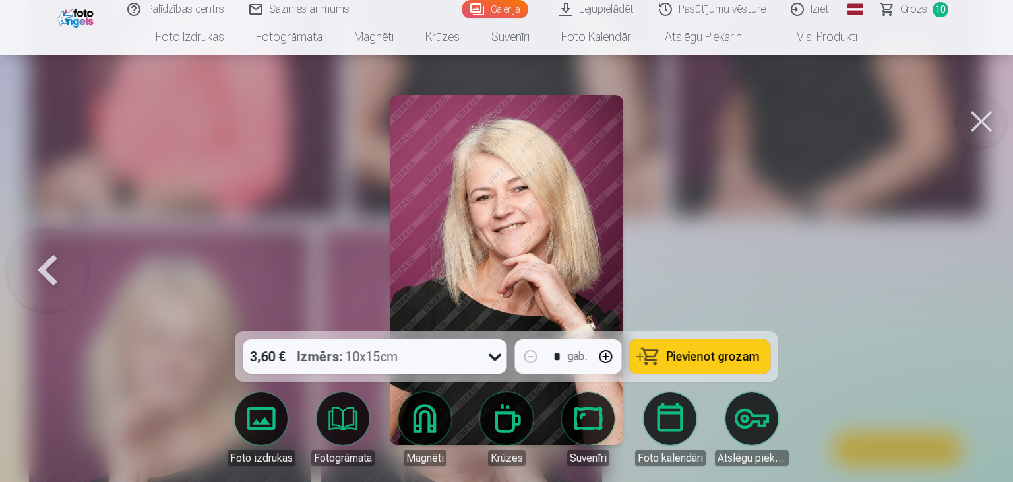
click at [688, 354] on span "Pievienot grozam" at bounding box center [713, 356] width 93 height 12
click at [1000, 119] on button at bounding box center [981, 121] width 53 height 53
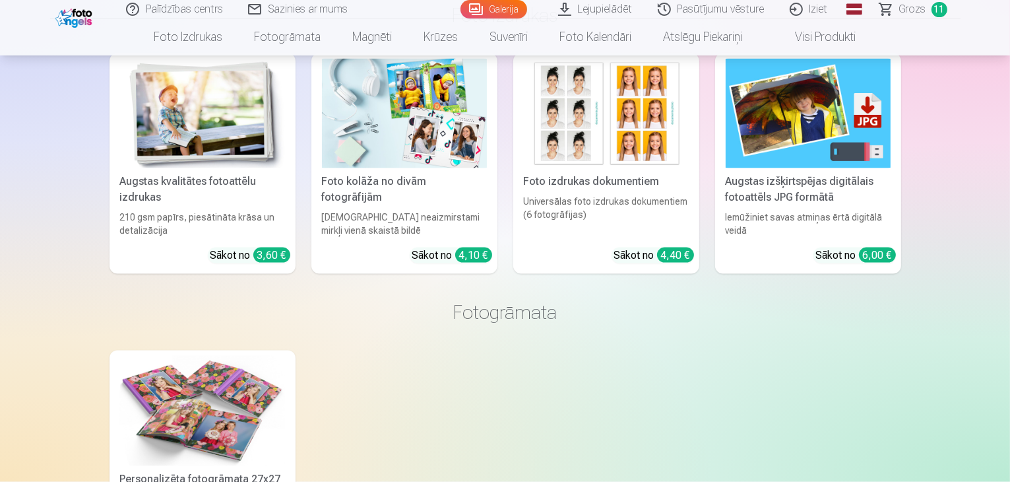
scroll to position [1971, 0]
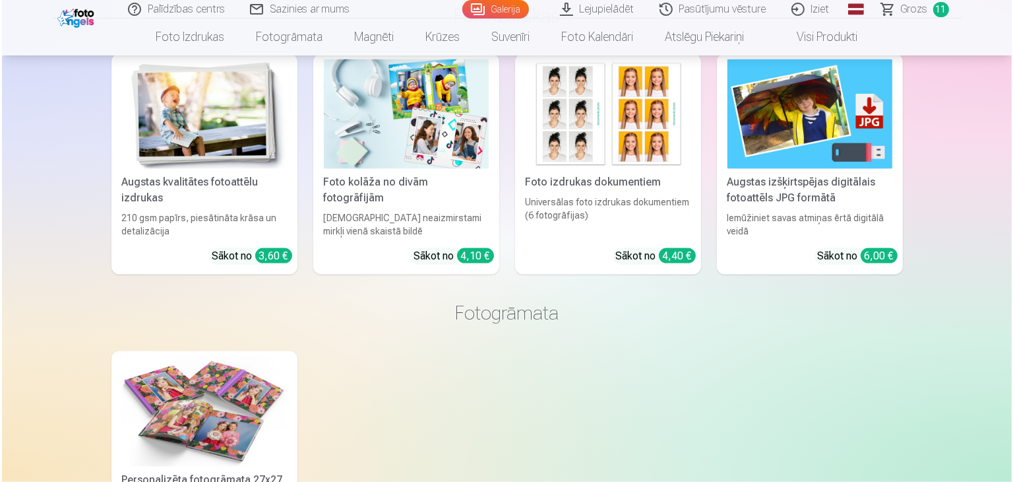
scroll to position [1976, 0]
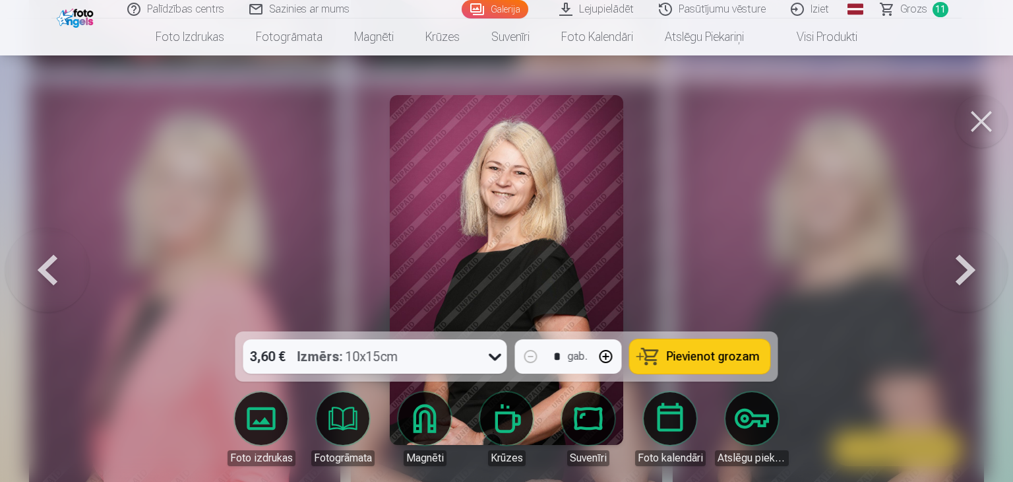
click at [728, 359] on span "Pievienot grozam" at bounding box center [713, 356] width 93 height 12
click at [982, 119] on button at bounding box center [981, 121] width 53 height 53
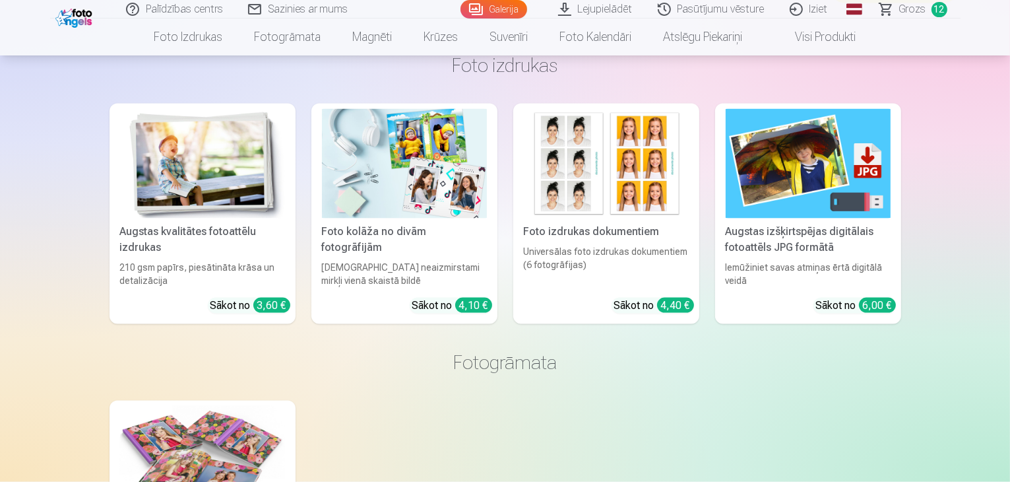
scroll to position [1905, 0]
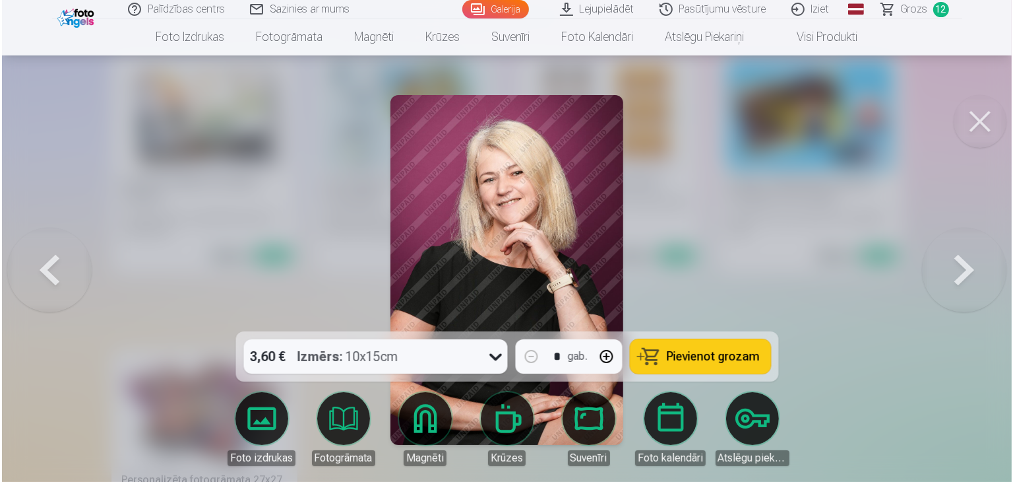
scroll to position [1976, 0]
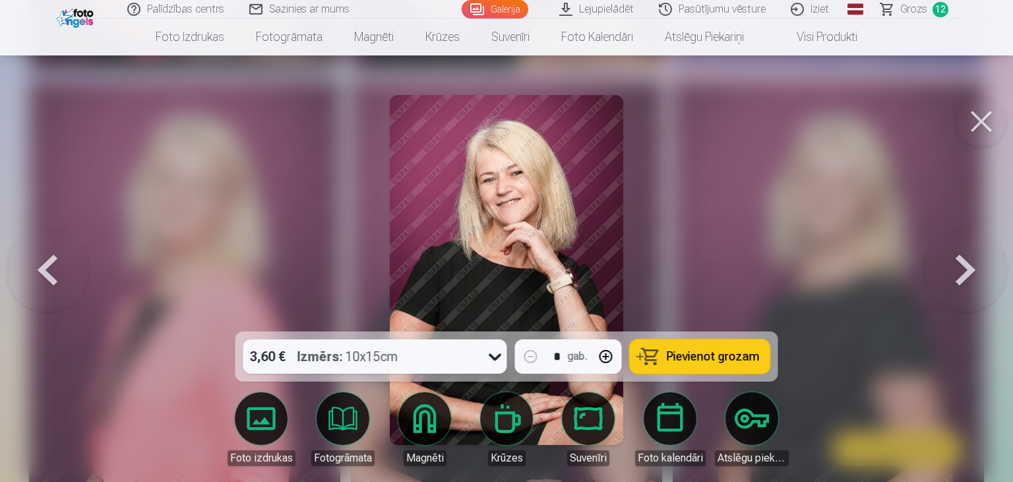
click at [716, 360] on span "Pievienot grozam" at bounding box center [713, 356] width 93 height 12
click at [976, 120] on button at bounding box center [981, 121] width 53 height 53
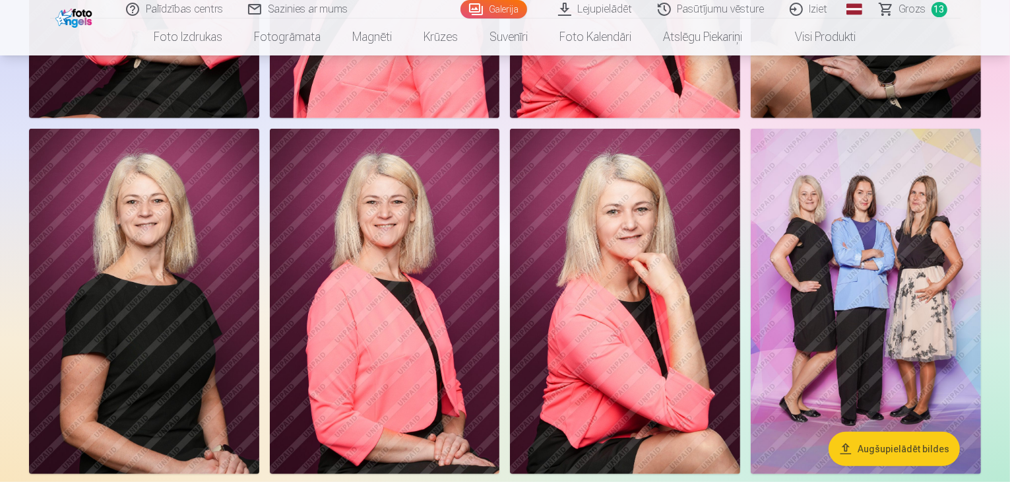
scroll to position [652, 0]
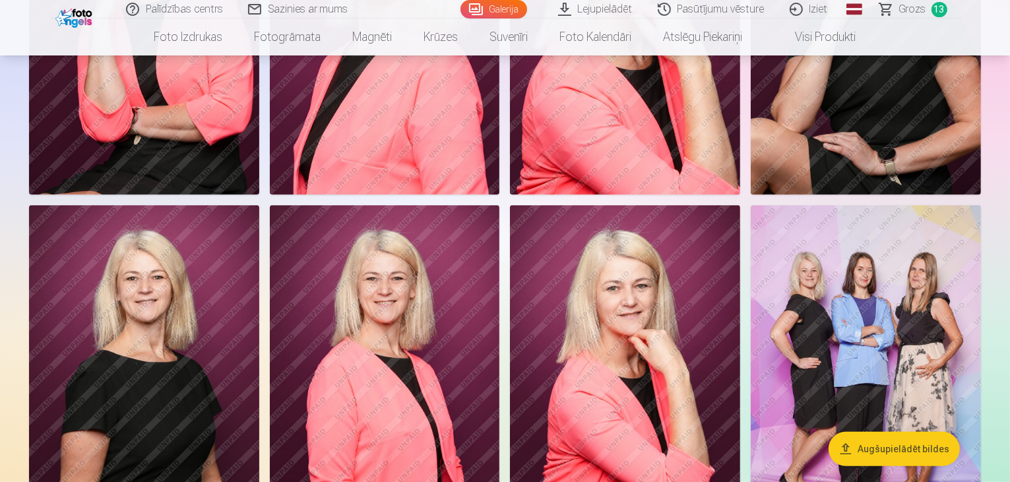
click at [920, 14] on span "Grozs" at bounding box center [912, 9] width 27 height 16
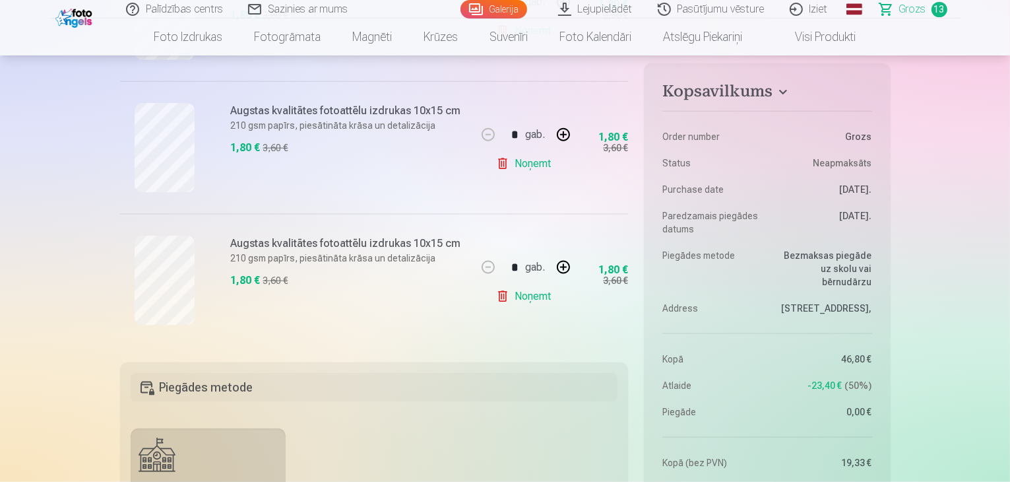
scroll to position [1649, 0]
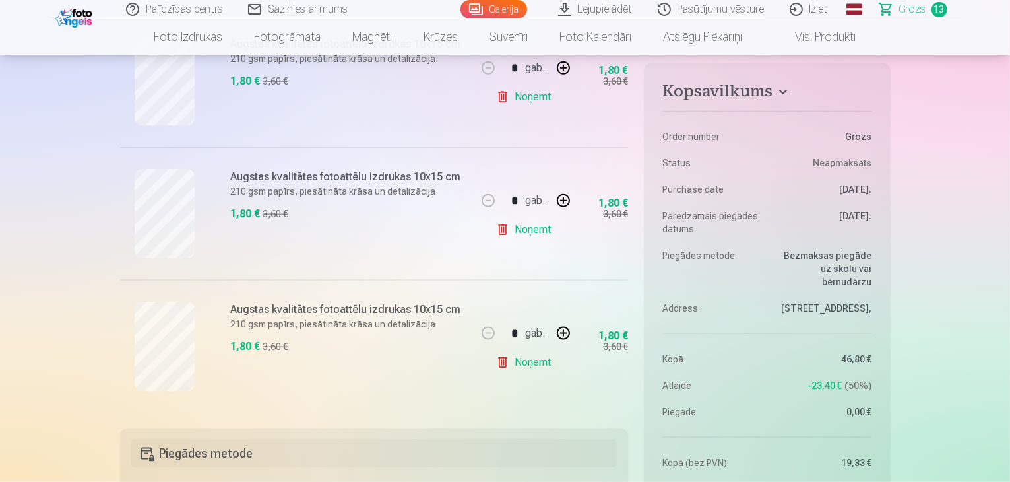
click at [509, 362] on link "Noņemt" at bounding box center [526, 362] width 60 height 26
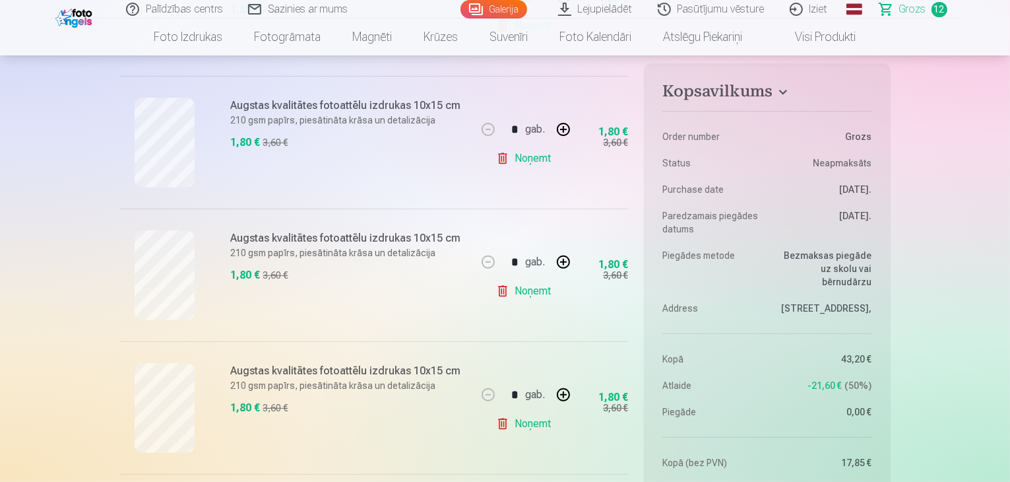
scroll to position [396, 0]
click at [545, 291] on link "Noņemt" at bounding box center [526, 289] width 60 height 26
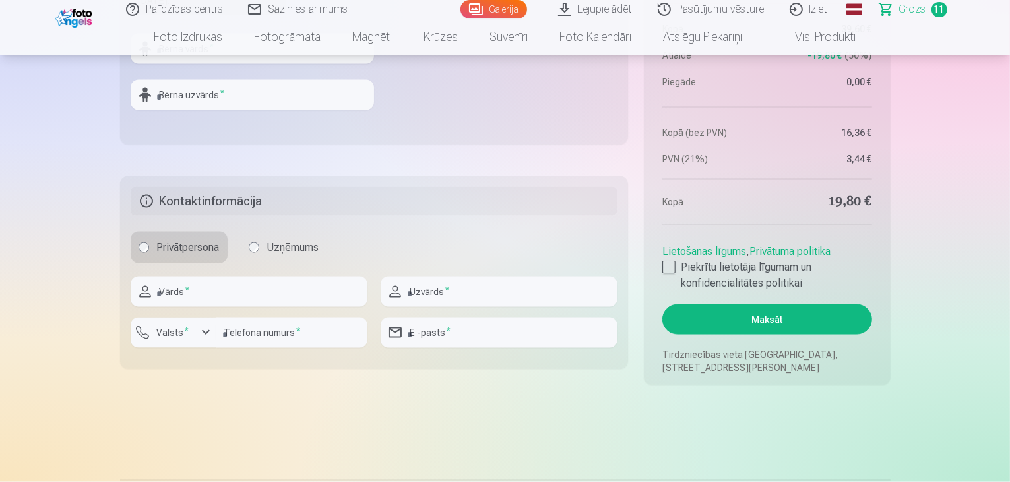
scroll to position [1979, 0]
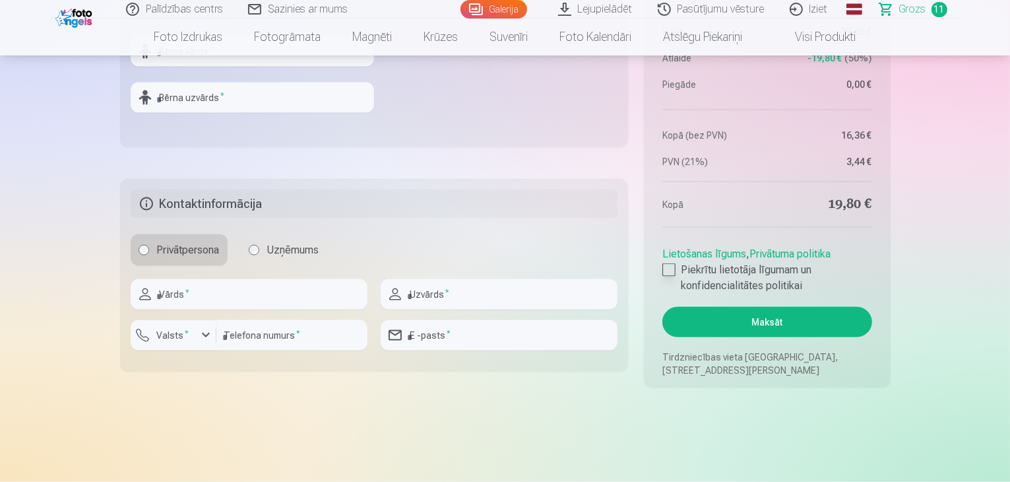
click at [670, 265] on div at bounding box center [668, 269] width 13 height 13
click at [236, 307] on input "text" at bounding box center [249, 294] width 237 height 30
click at [725, 325] on button "Maksāt" at bounding box center [766, 322] width 209 height 30
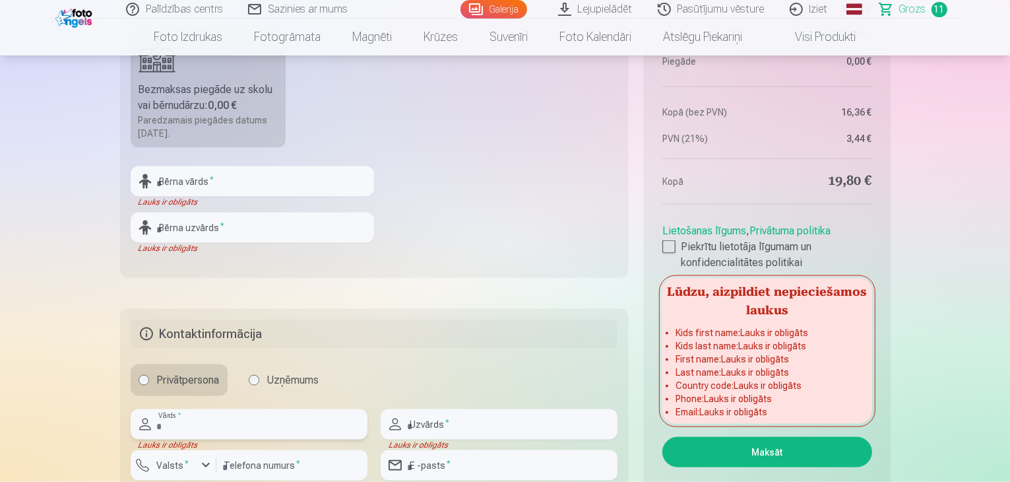
scroll to position [1847, 0]
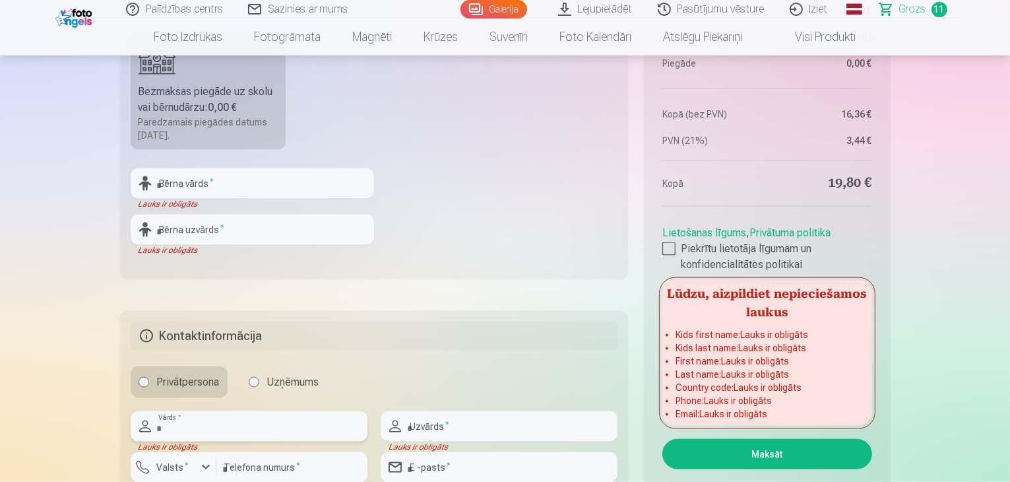
click at [216, 428] on input "text" at bounding box center [249, 426] width 237 height 30
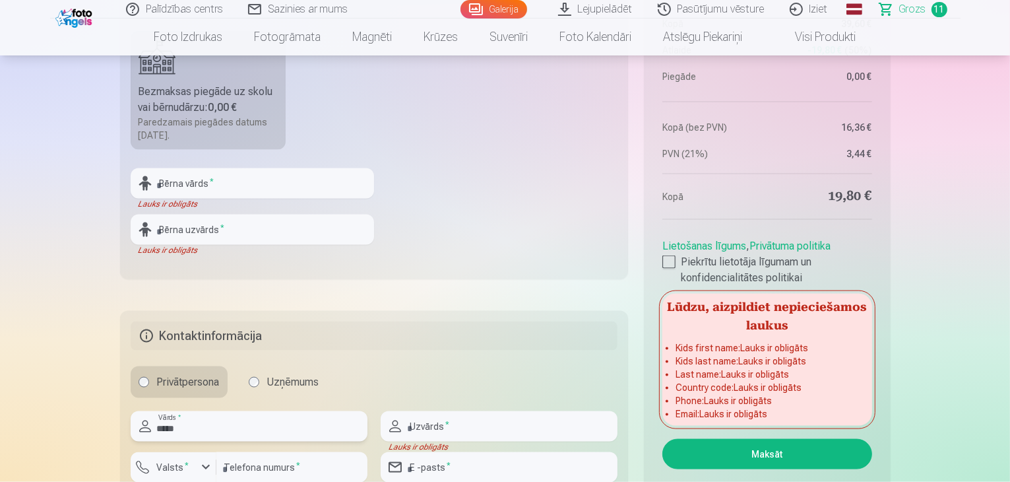
type input "*****"
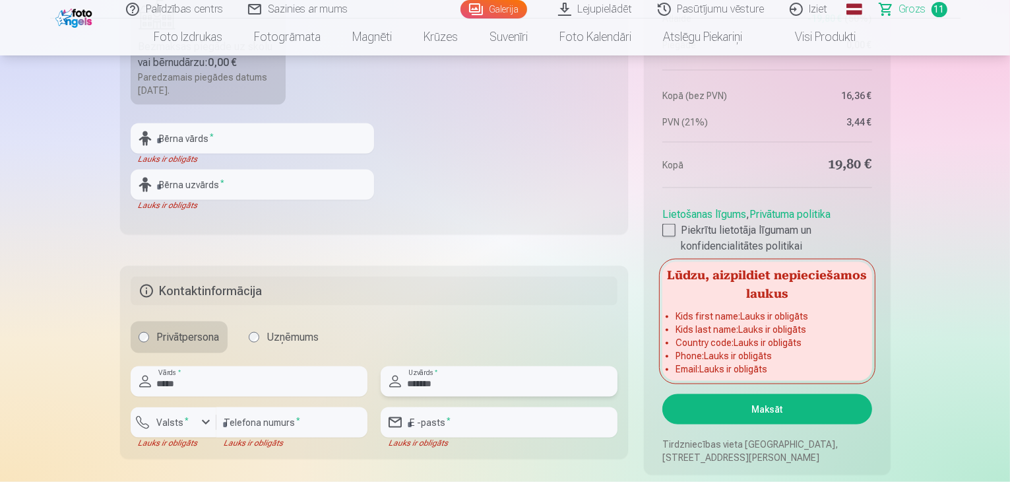
scroll to position [1913, 0]
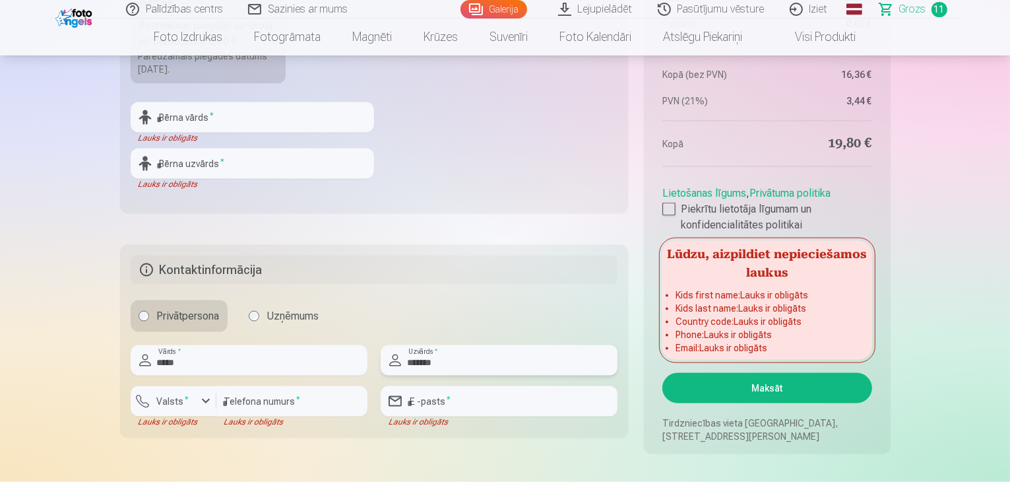
type input "*******"
click at [287, 400] on input "number" at bounding box center [291, 401] width 151 height 30
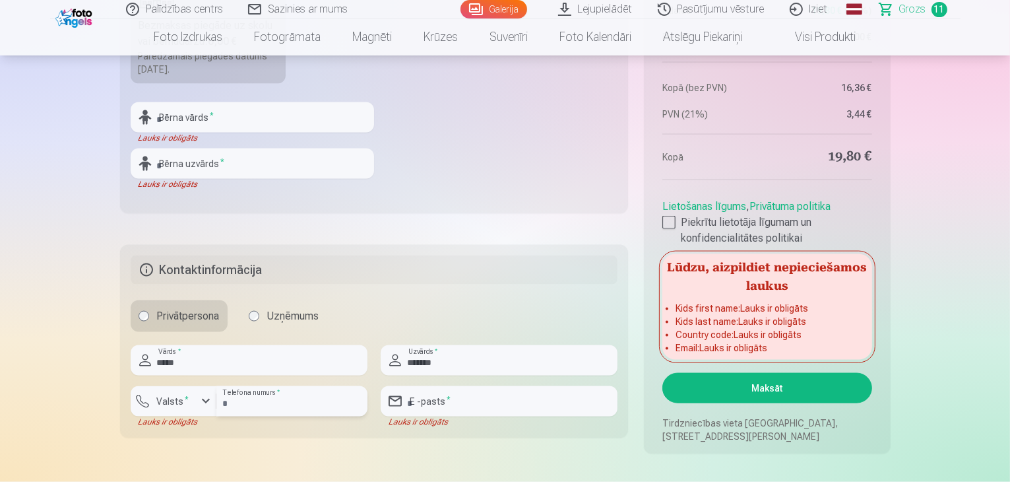
type input "********"
click at [446, 386] on input "email" at bounding box center [499, 401] width 237 height 30
type input "**********"
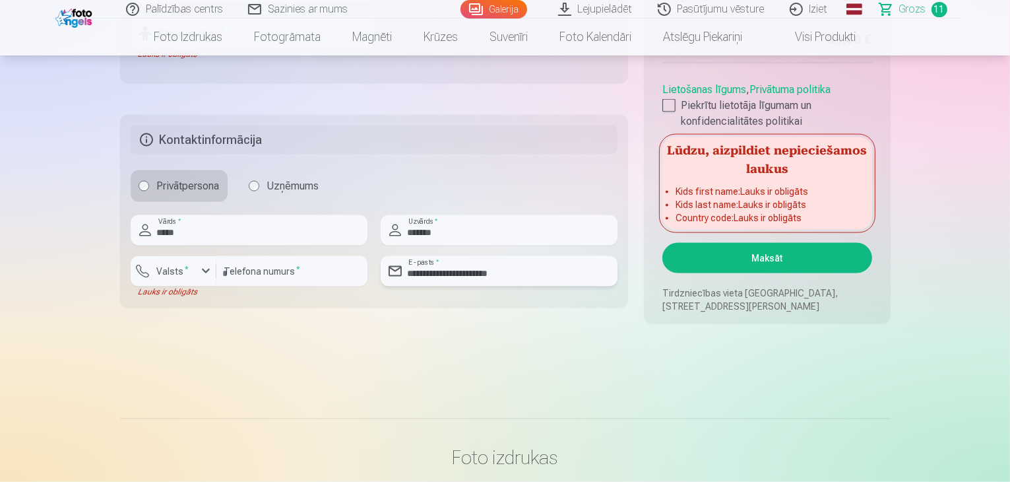
scroll to position [2045, 0]
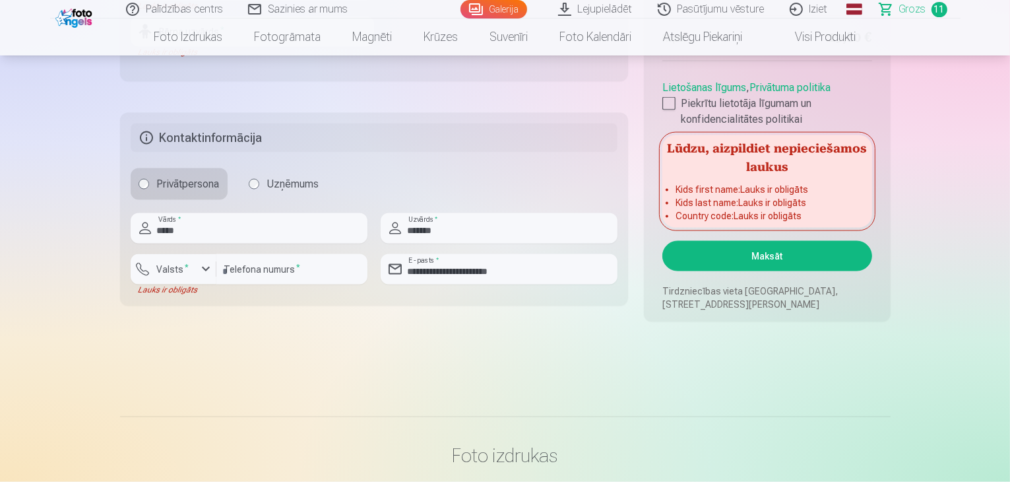
click at [786, 251] on button "Maksāt" at bounding box center [766, 256] width 209 height 30
click at [755, 257] on button "Maksāt" at bounding box center [766, 256] width 209 height 30
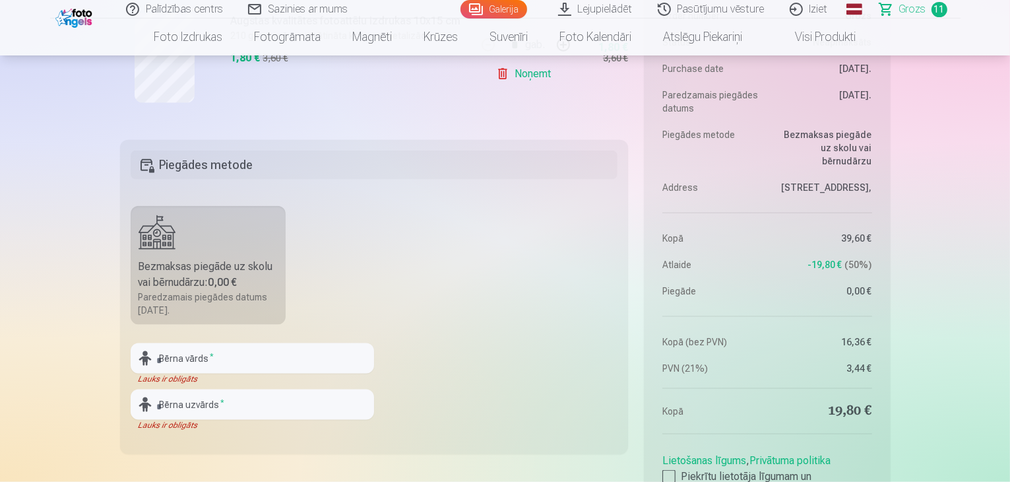
scroll to position [1649, 0]
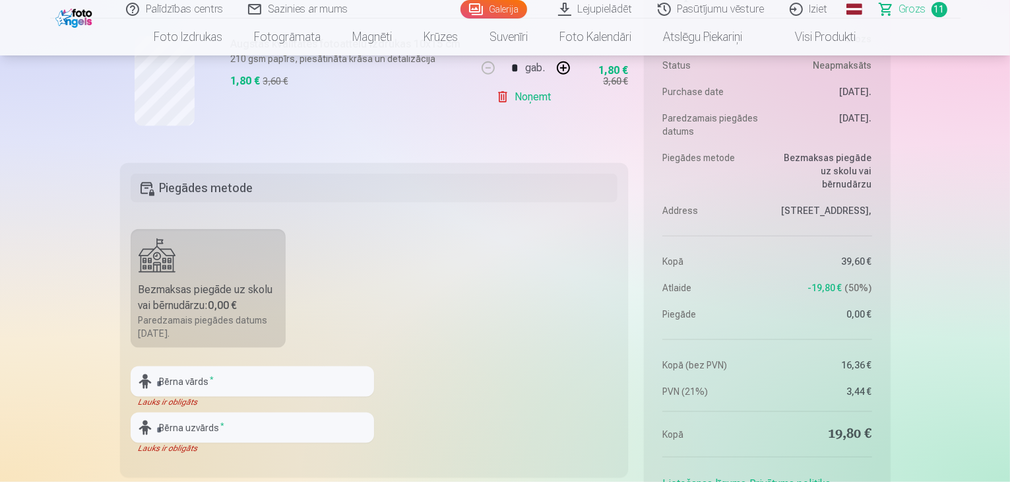
click at [386, 214] on fieldset "Piegādes metode Bezmaksas piegāde uz skolu vai bērnudārzu : 0,00 € Paredzamais …" at bounding box center [374, 320] width 509 height 314
click at [206, 295] on div "Bezmaksas piegāde uz skolu vai bērnudārzu : 0,00 €" at bounding box center [209, 298] width 140 height 32
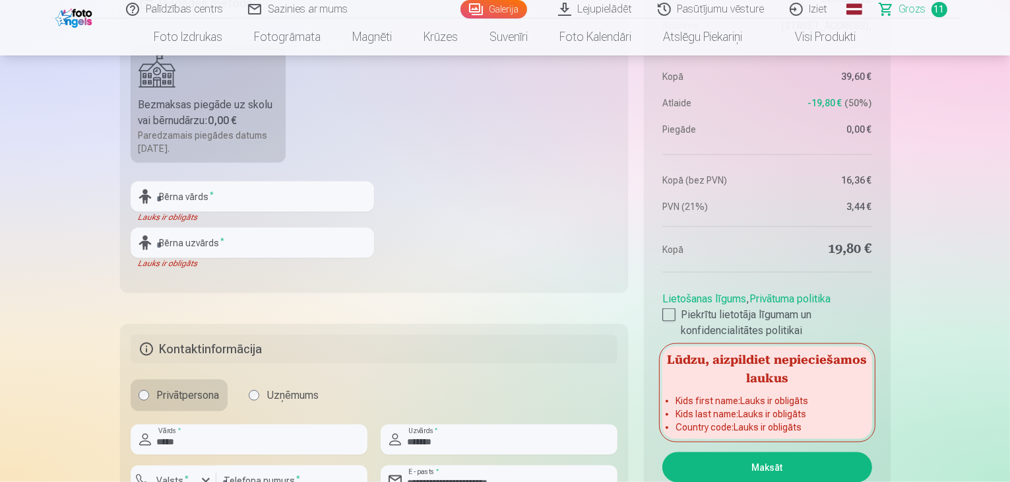
scroll to position [1979, 0]
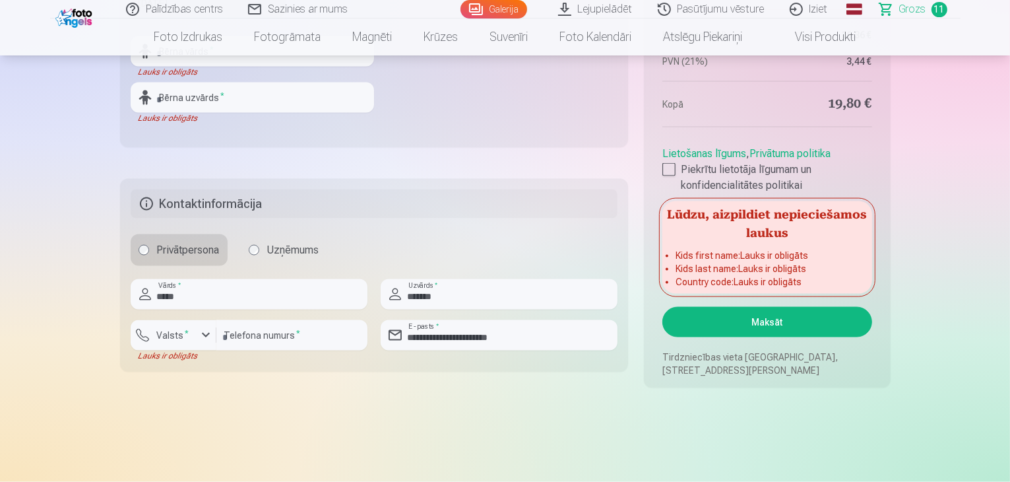
click at [201, 259] on label "Privātpersona" at bounding box center [179, 250] width 97 height 32
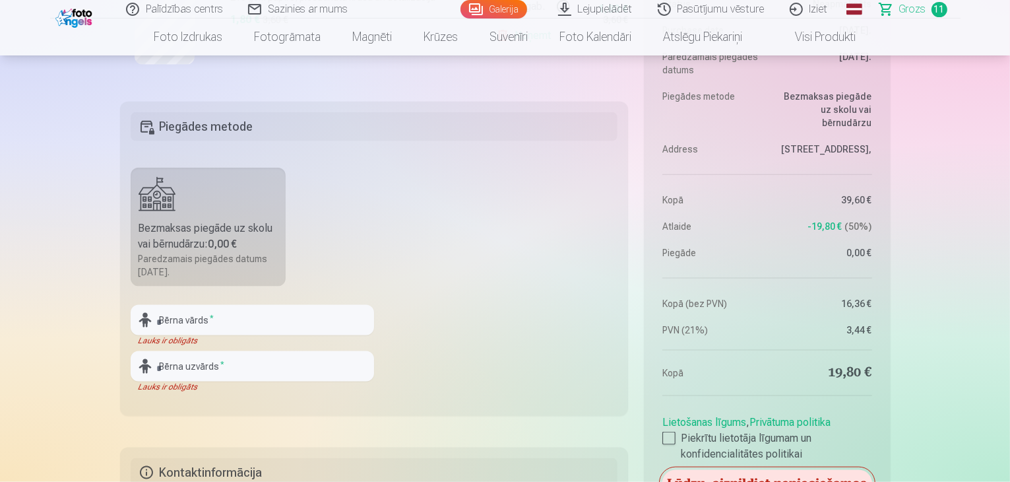
scroll to position [1715, 0]
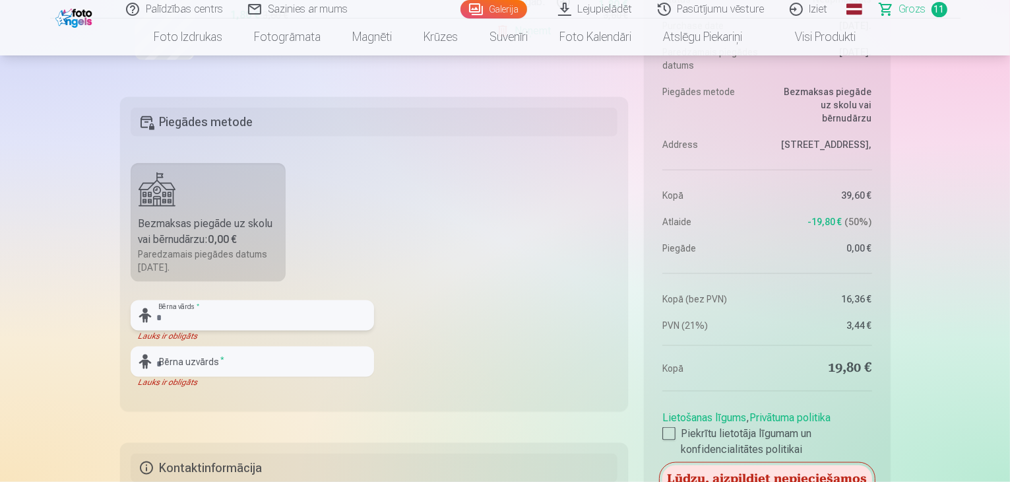
click at [238, 323] on input "text" at bounding box center [252, 315] width 243 height 30
click at [237, 321] on input "text" at bounding box center [252, 315] width 243 height 30
click at [247, 312] on input "text" at bounding box center [252, 315] width 243 height 30
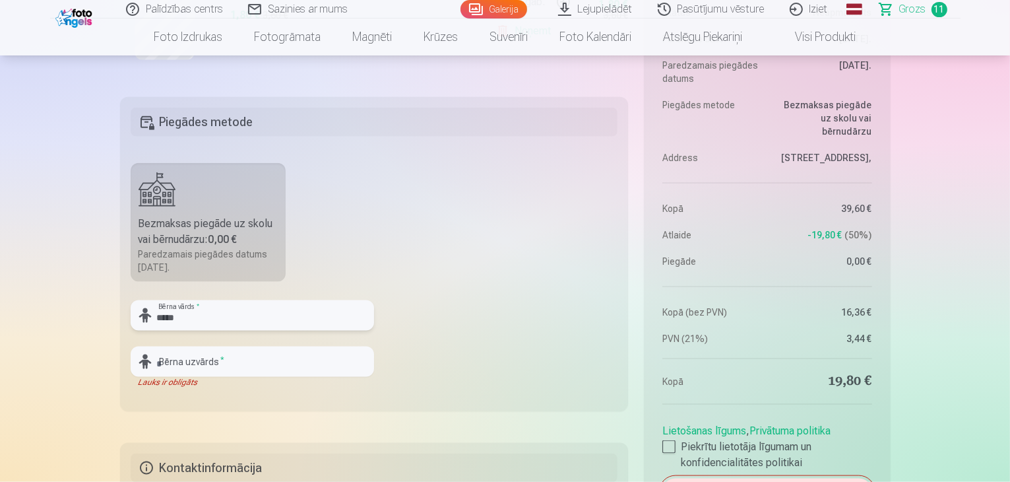
type input "*****"
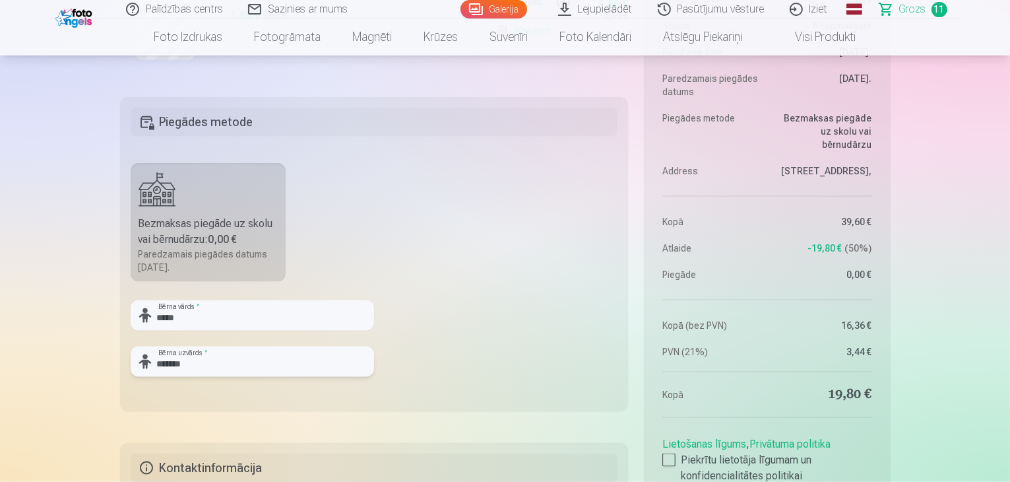
type input "*******"
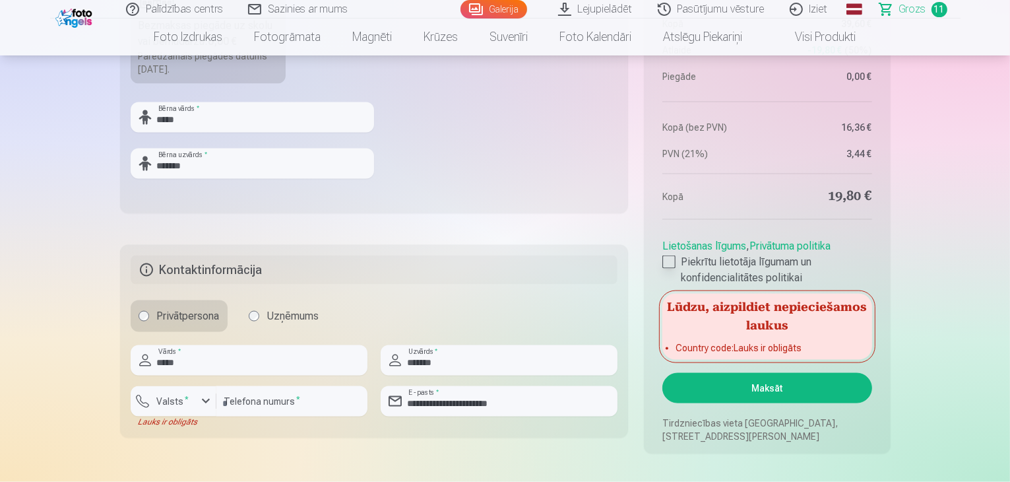
scroll to position [1979, 0]
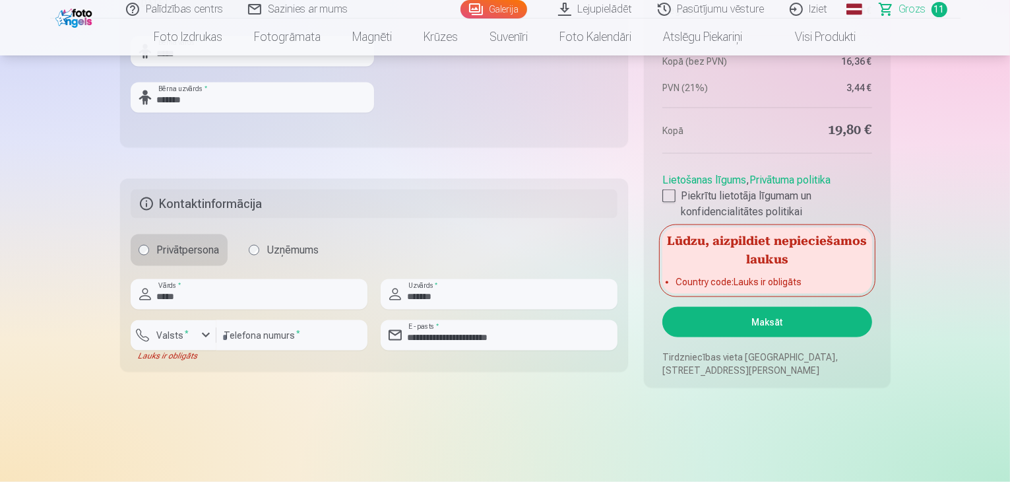
click at [796, 322] on button "Maksāt" at bounding box center [766, 322] width 209 height 30
click at [741, 314] on button "Maksāt" at bounding box center [766, 322] width 209 height 30
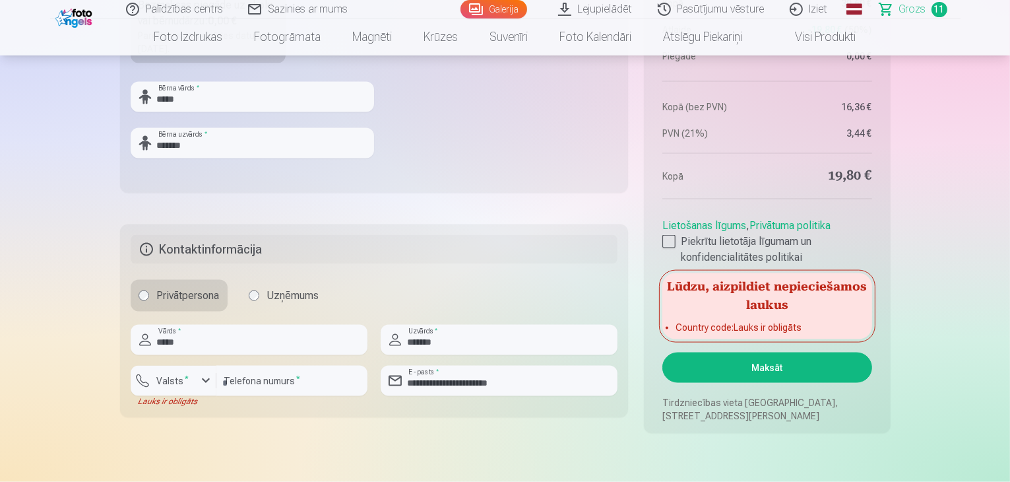
scroll to position [1913, 0]
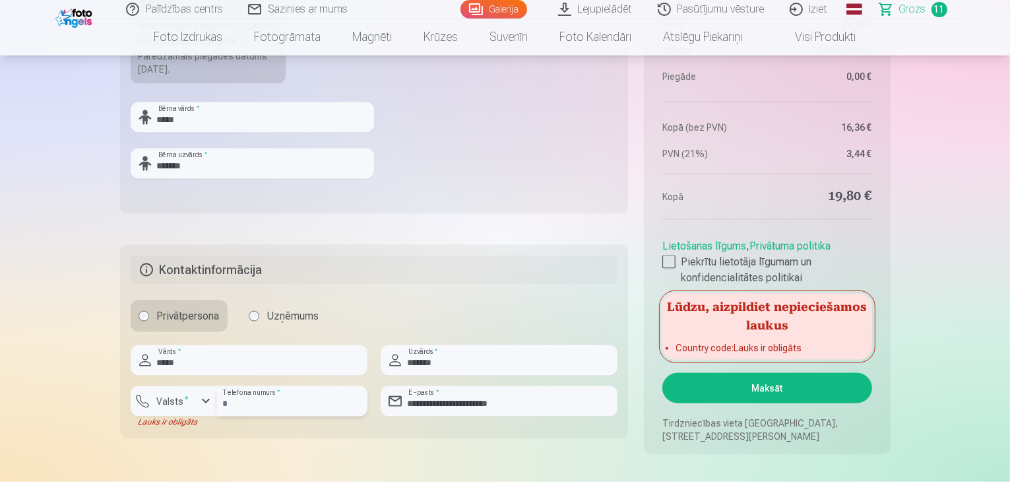
click at [270, 401] on input "********" at bounding box center [291, 401] width 151 height 30
click at [201, 399] on div "button" at bounding box center [206, 401] width 16 height 16
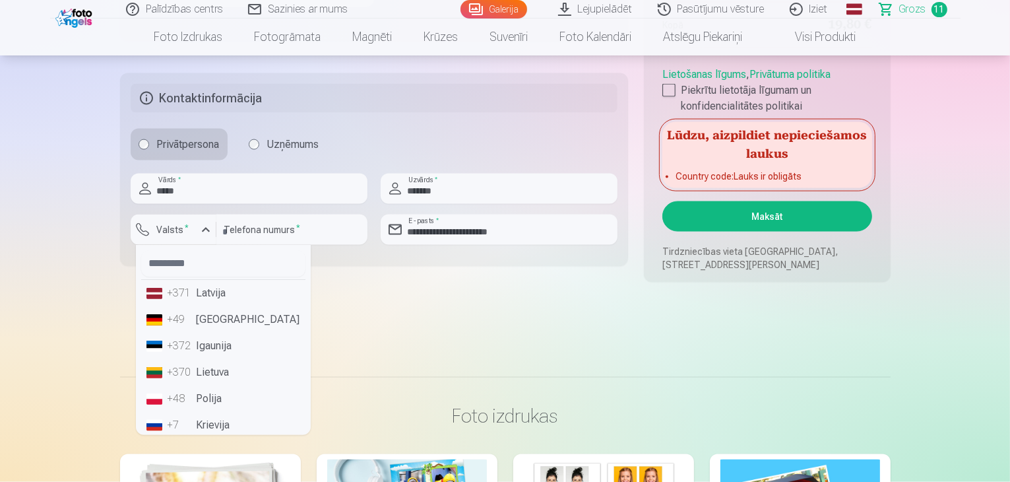
scroll to position [2111, 0]
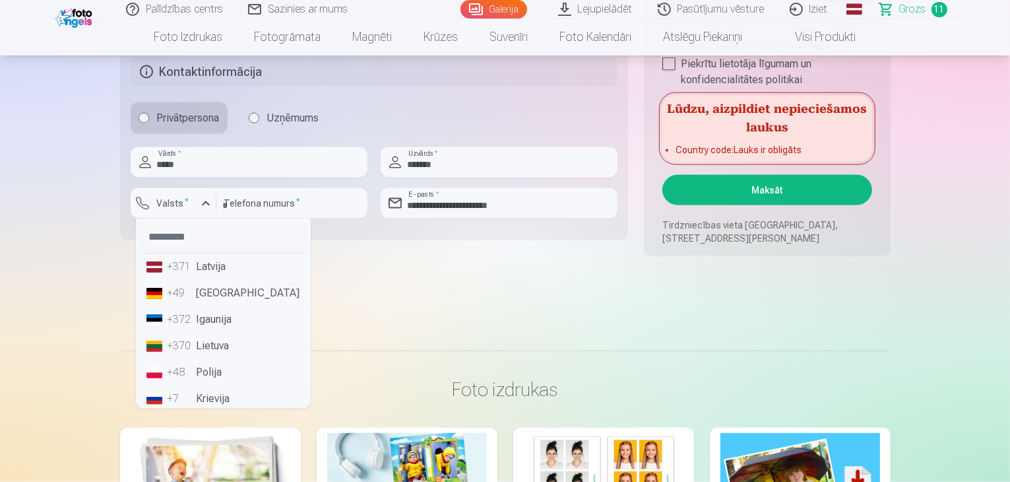
drag, startPoint x: 217, startPoint y: 261, endPoint x: 211, endPoint y: 269, distance: 9.9
click at [218, 261] on li "+371 Latvija" at bounding box center [223, 266] width 164 height 26
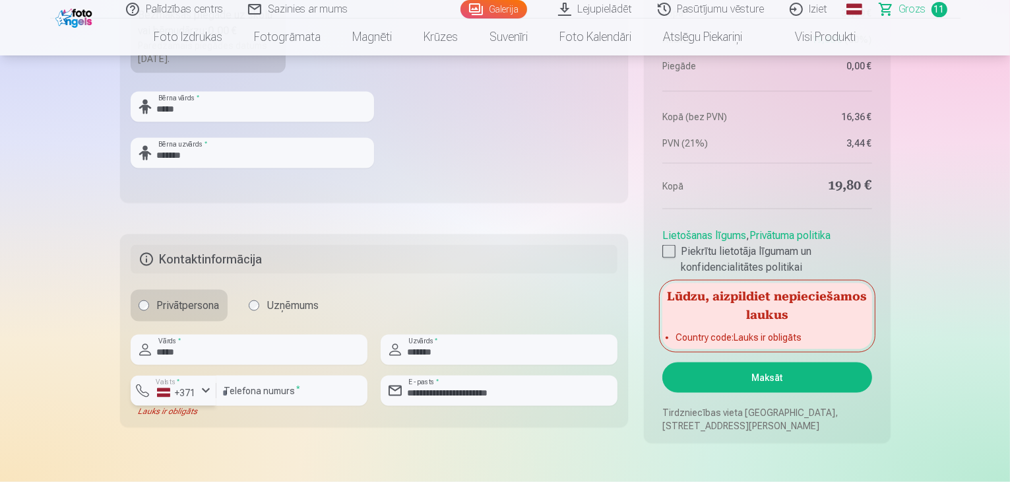
scroll to position [1781, 0]
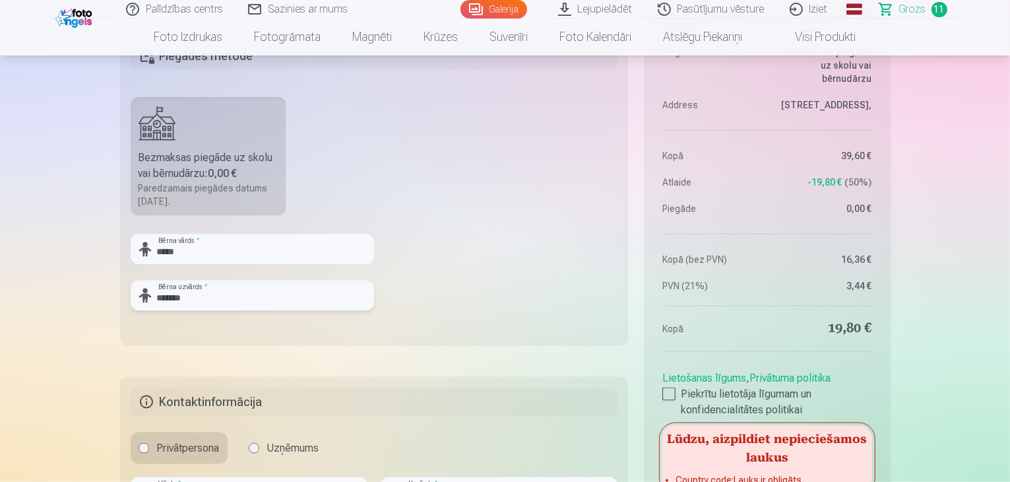
drag, startPoint x: 203, startPoint y: 295, endPoint x: 124, endPoint y: 296, distance: 79.2
click at [124, 296] on fieldset "Piegādes metode Bezmaksas piegāde uz skolu vai bērnudārzu : 0,00 € Paredzamais …" at bounding box center [374, 188] width 509 height 314
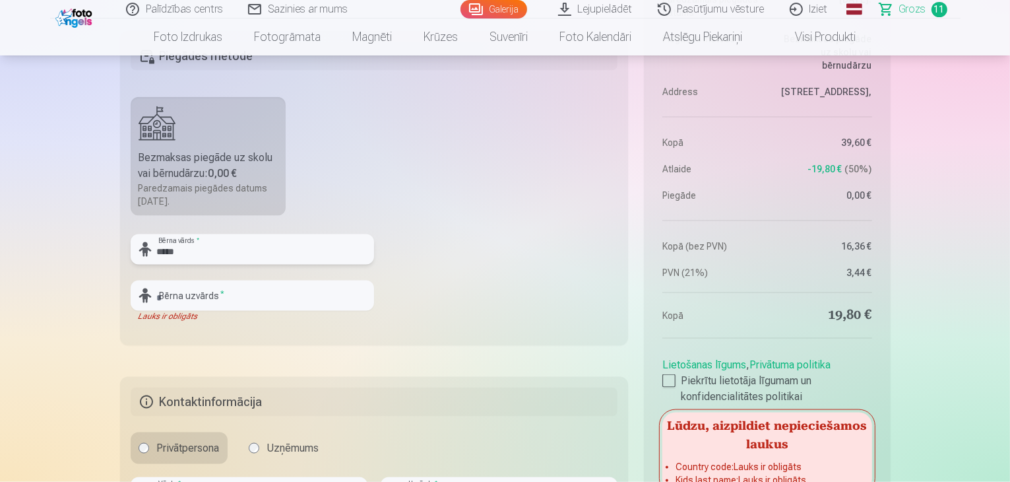
drag, startPoint x: 166, startPoint y: 247, endPoint x: 113, endPoint y: 247, distance: 52.8
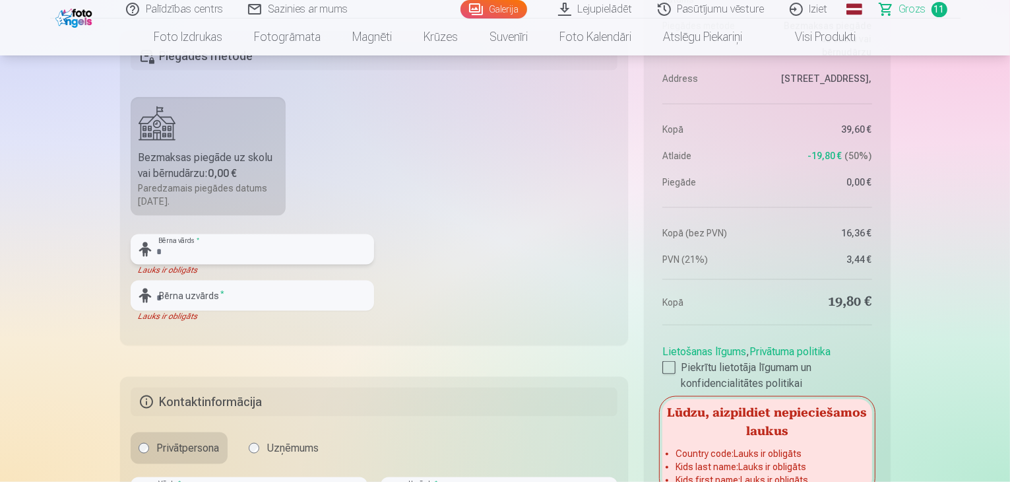
click at [258, 251] on input "text" at bounding box center [252, 249] width 243 height 30
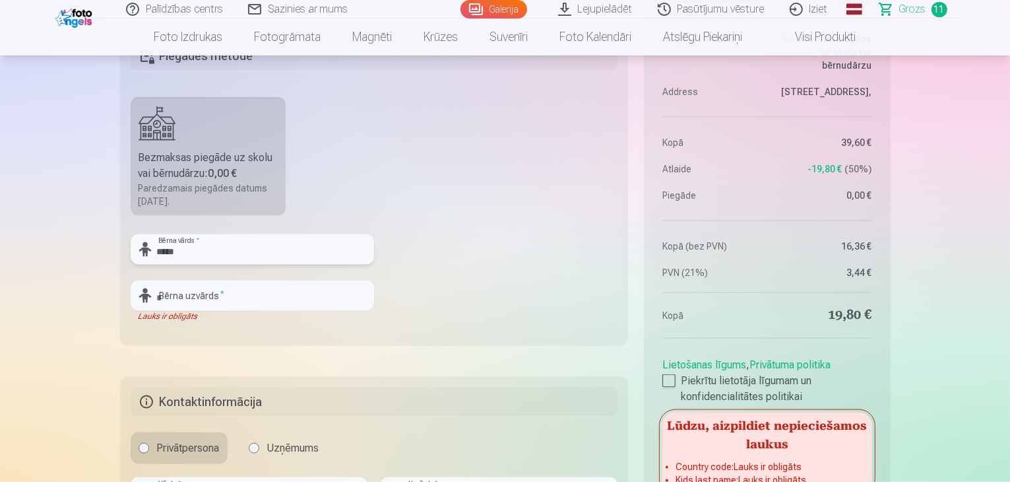
drag, startPoint x: 185, startPoint y: 249, endPoint x: 122, endPoint y: 251, distance: 62.7
click at [122, 251] on fieldset "Piegādes metode Bezmaksas piegāde uz skolu vai bērnudārzu : 0,00 € Paredzamais …" at bounding box center [374, 188] width 509 height 314
type input "*****"
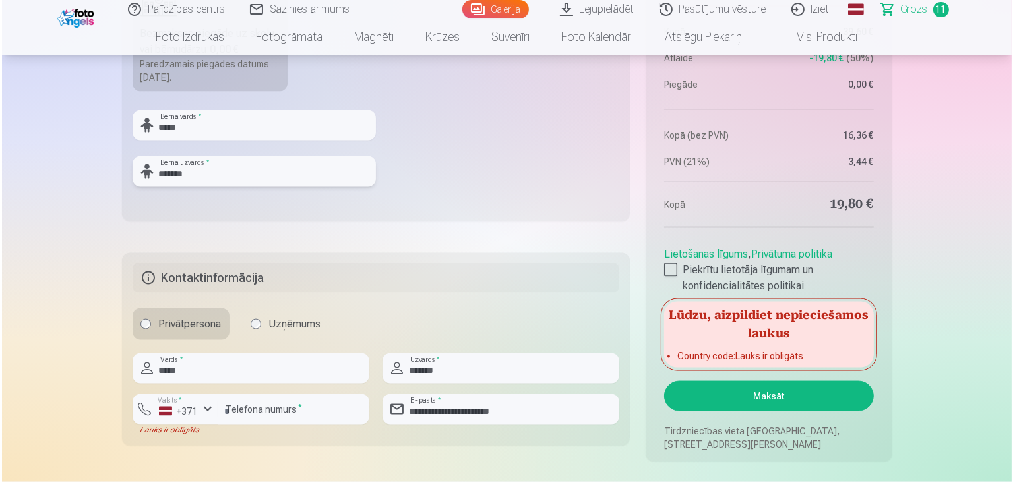
scroll to position [2045, 0]
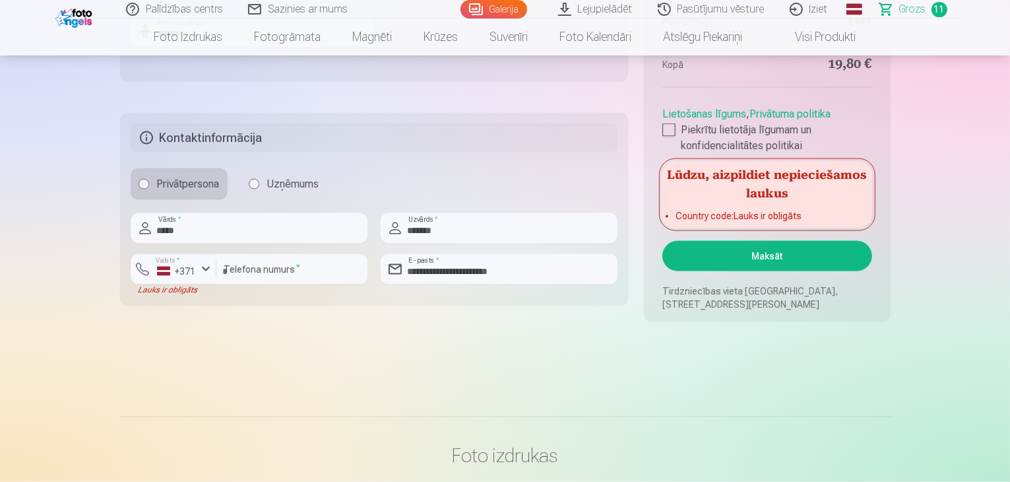
type input "*******"
click at [793, 245] on button "Maksāt" at bounding box center [766, 256] width 209 height 30
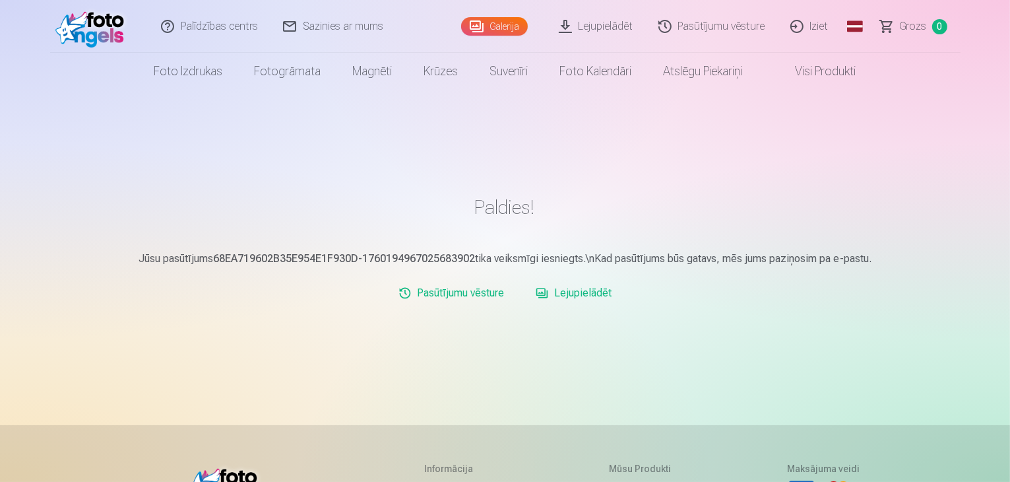
click at [619, 24] on link "Lejupielādēt" at bounding box center [597, 26] width 100 height 53
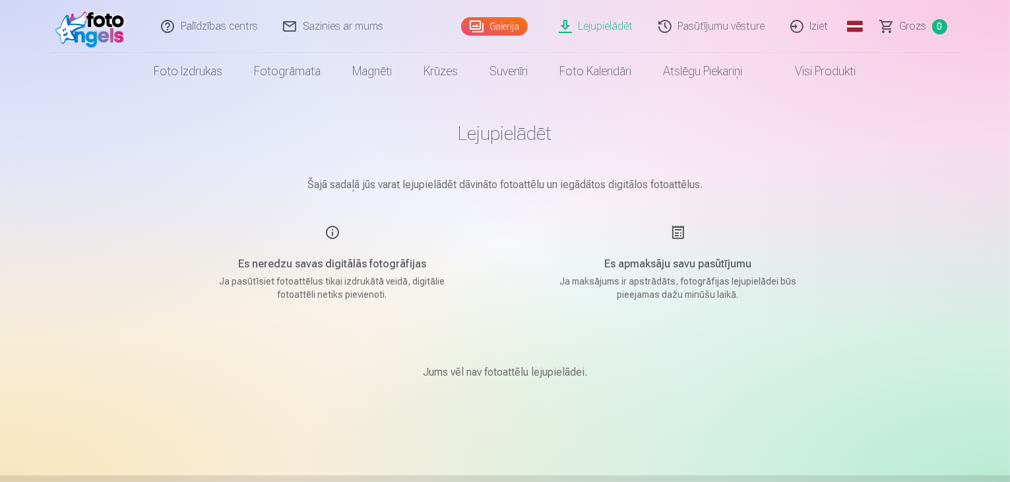
click at [521, 191] on p "Šajā sadaļā jūs varat lejupielādēt dāvināto fotoattēlu un iegādātos digitālos f…" at bounding box center [505, 185] width 660 height 16
click at [375, 263] on h5 "Es neredzu savas digitālās fotogrāfijas" at bounding box center [332, 264] width 251 height 16
click at [531, 377] on p "Jums vēl nav fotoattēlu lejupielādei." at bounding box center [505, 372] width 164 height 16
click at [633, 275] on p "Ja maksājums ir apstrādāts, fotogrāfijas lejupielādei būs pieejamas dažu minūšu…" at bounding box center [678, 287] width 251 height 26
click at [715, 30] on link "Pasūtījumu vēsture" at bounding box center [713, 26] width 132 height 53
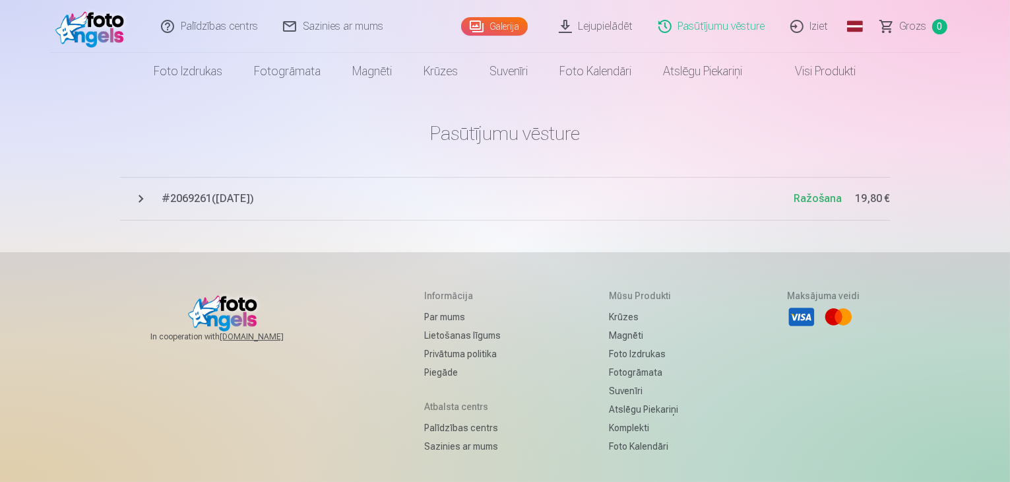
click at [815, 199] on span "Ražošana" at bounding box center [818, 198] width 48 height 13
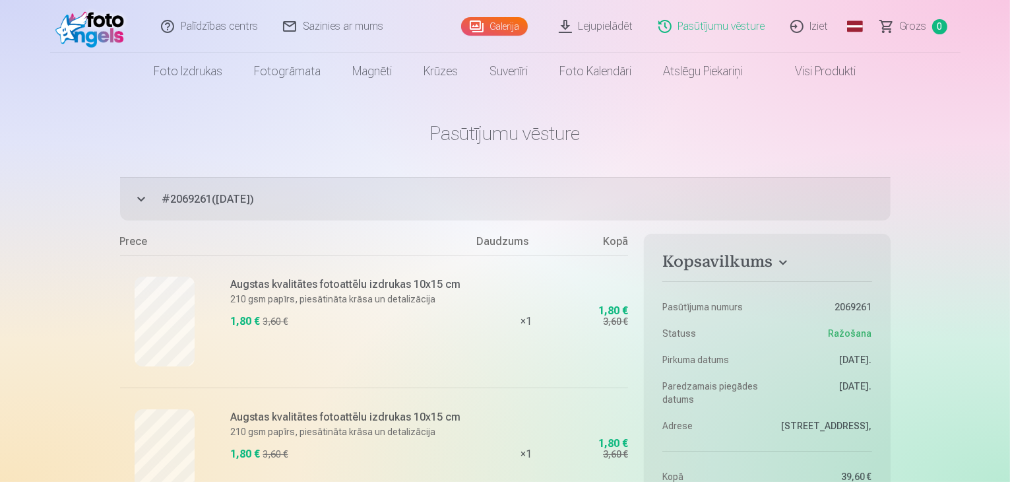
click at [573, 27] on link "Lejupielādēt" at bounding box center [597, 26] width 100 height 53
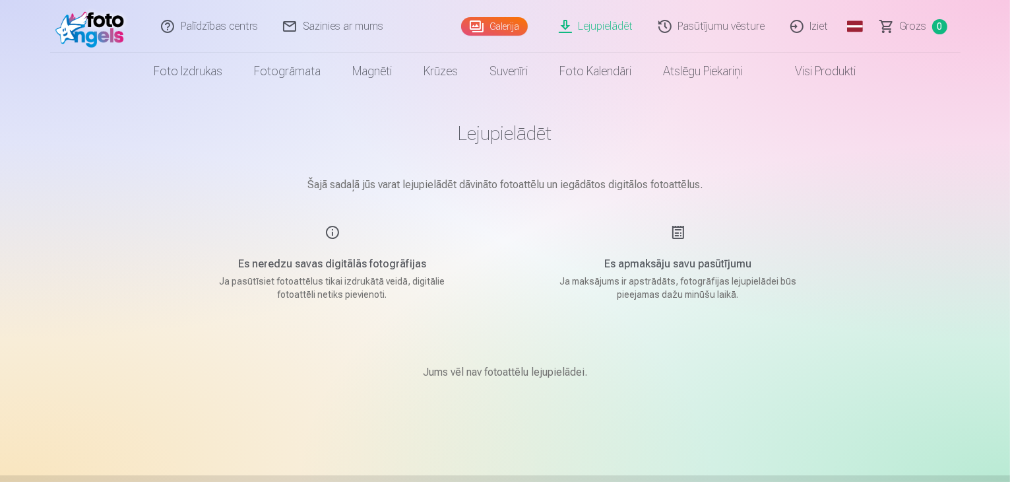
click at [534, 195] on main "Lejupielādēt Šajā sadaļā jūs varat lejupielādēt dāvināto fotoattēlu un iegādāto…" at bounding box center [505, 267] width 660 height 354
click at [665, 257] on h5 "Es apmaksāju savu pasūtījumu" at bounding box center [678, 264] width 251 height 16
click at [678, 232] on div "Es apmaksāju savu pasūtījumu Ja maksājums ir apstrādāts, fotogrāfijas lejupielā…" at bounding box center [678, 262] width 314 height 77
click at [680, 251] on div "Es apmaksāju savu pasūtījumu Ja maksājums ir apstrādāts, fotogrāfijas lejupielā…" at bounding box center [678, 262] width 314 height 77
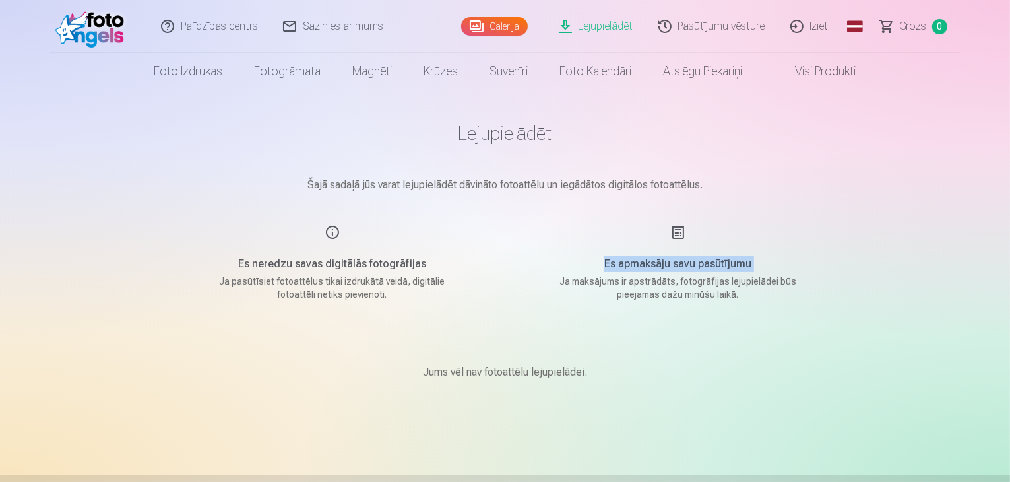
click at [680, 251] on div "Es apmaksāju savu pasūtījumu Ja maksājums ir apstrādāts, fotogrāfijas lejupielā…" at bounding box center [678, 262] width 314 height 77
click at [685, 266] on h5 "Es apmaksāju savu pasūtījumu" at bounding box center [678, 264] width 251 height 16
click at [901, 257] on div "Palīdzības centrs Sazinies ar mums Galerija Lejupielādēt Pasūtījumu vēsture Izi…" at bounding box center [505, 419] width 1010 height 838
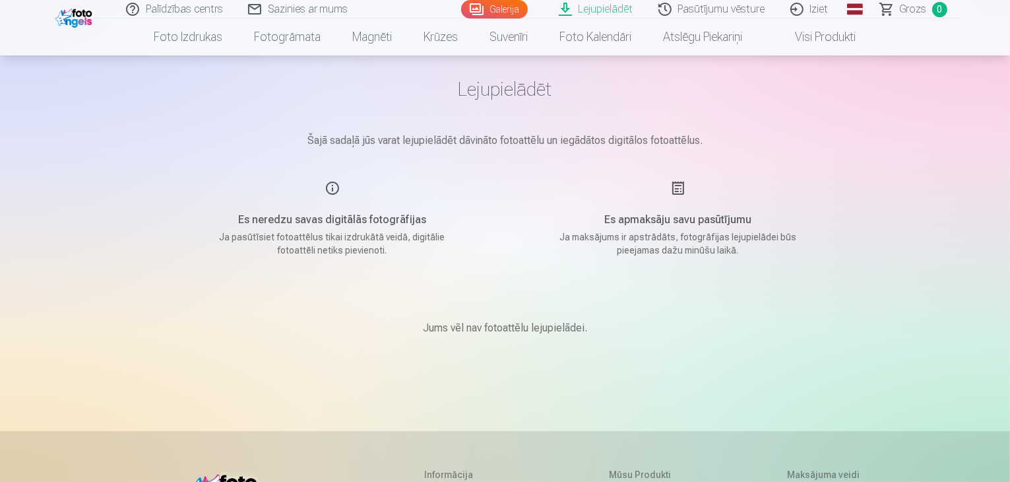
scroll to position [66, 0]
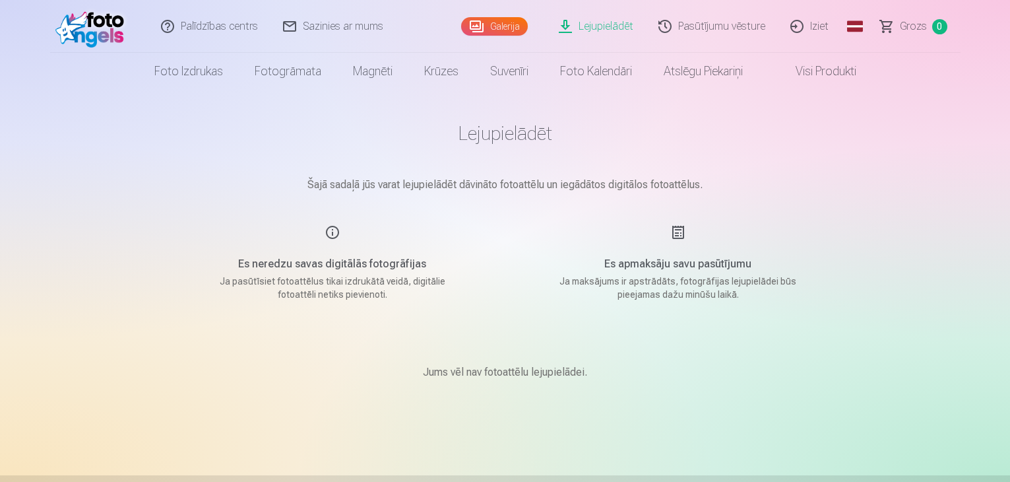
scroll to position [66, 0]
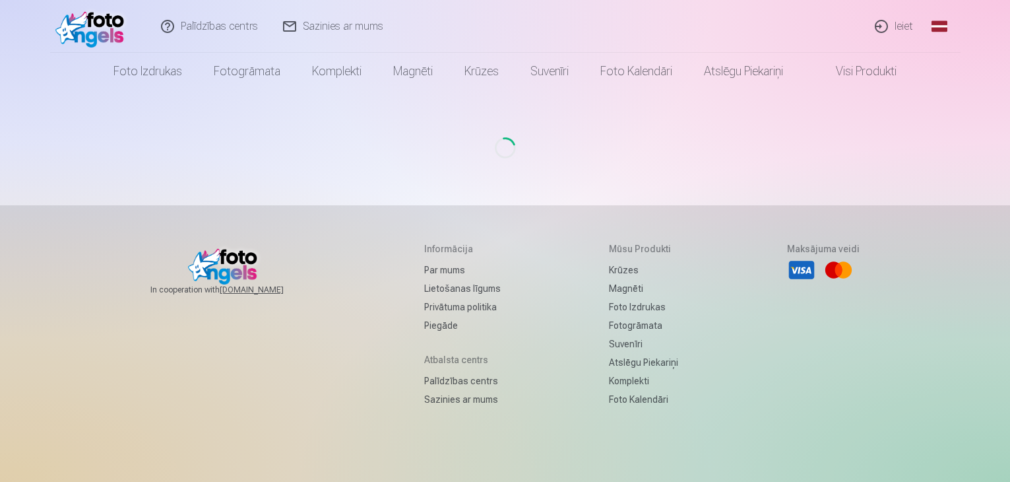
scroll to position [66, 0]
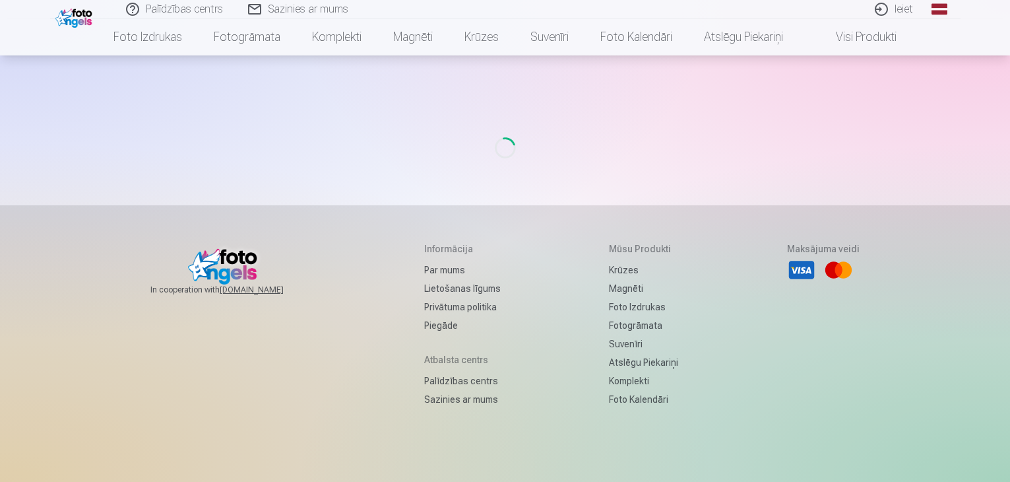
scroll to position [66, 0]
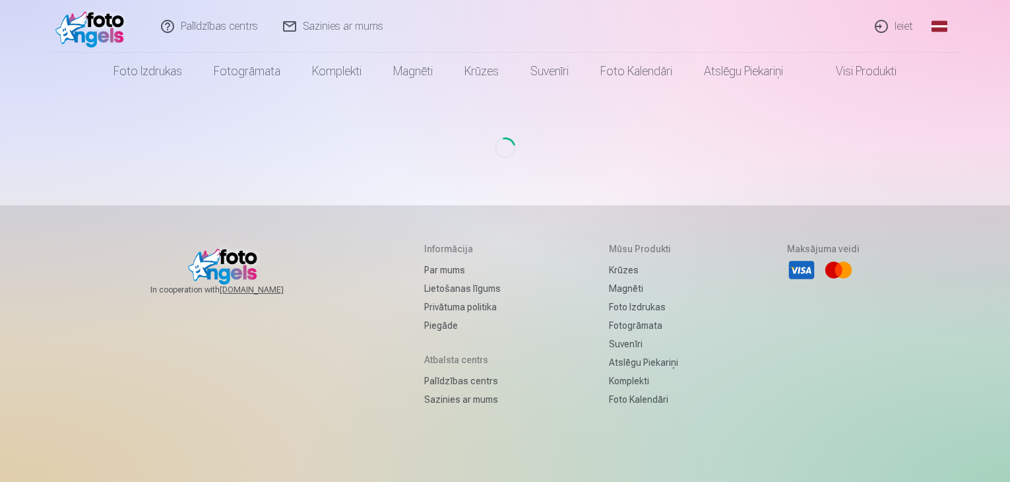
scroll to position [66, 0]
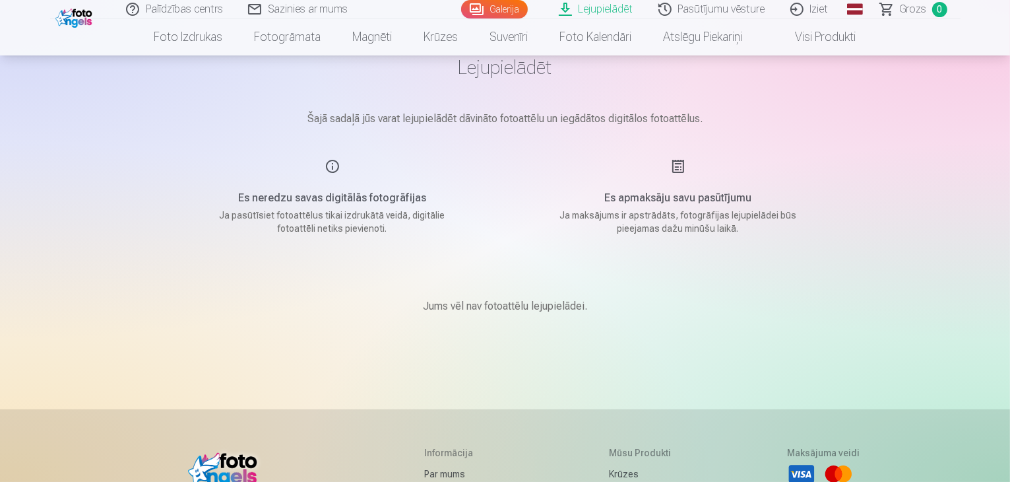
scroll to position [70, 0]
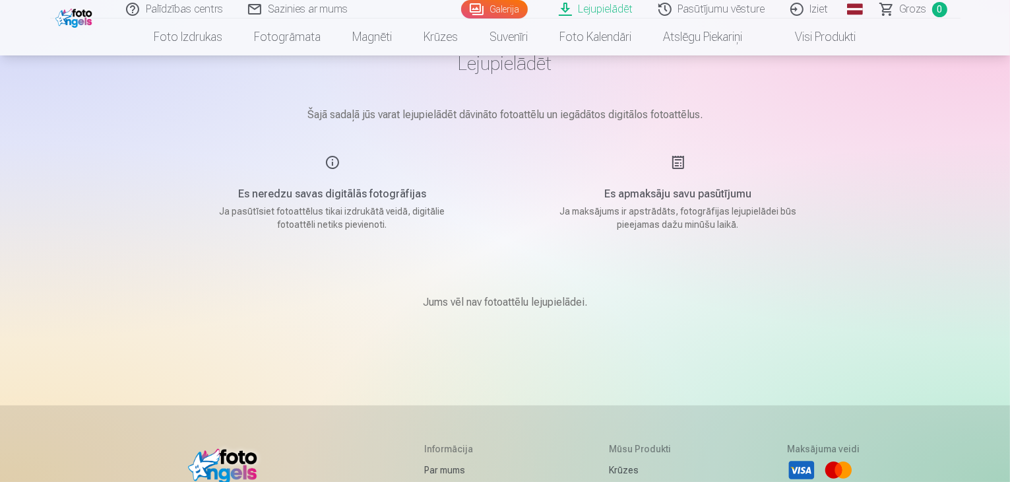
click at [863, 143] on div "Lejupielādēt Šajā sadaļā jūs varat lejupielādēt dāvināto fotoattēlu un iegādāto…" at bounding box center [506, 349] width 792 height 838
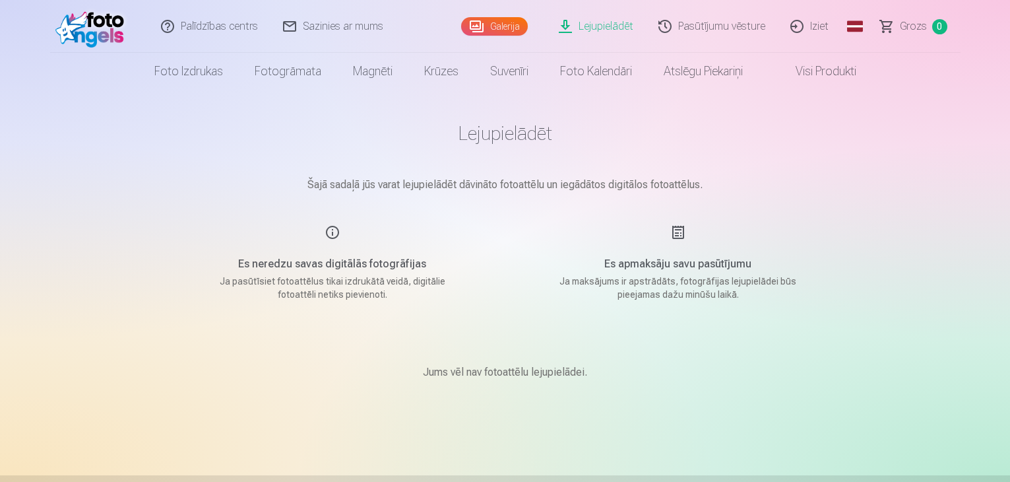
scroll to position [70, 0]
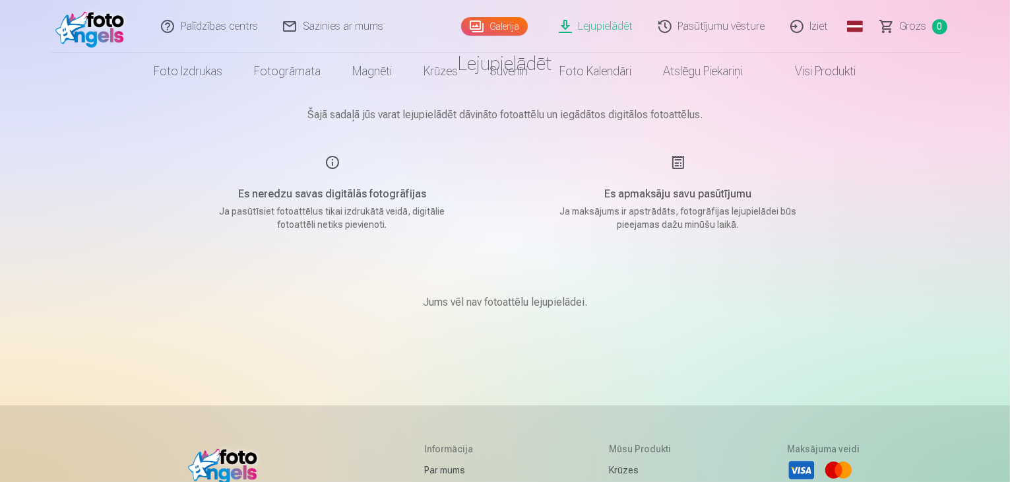
click at [608, 27] on link "Lejupielādēt" at bounding box center [597, 26] width 100 height 53
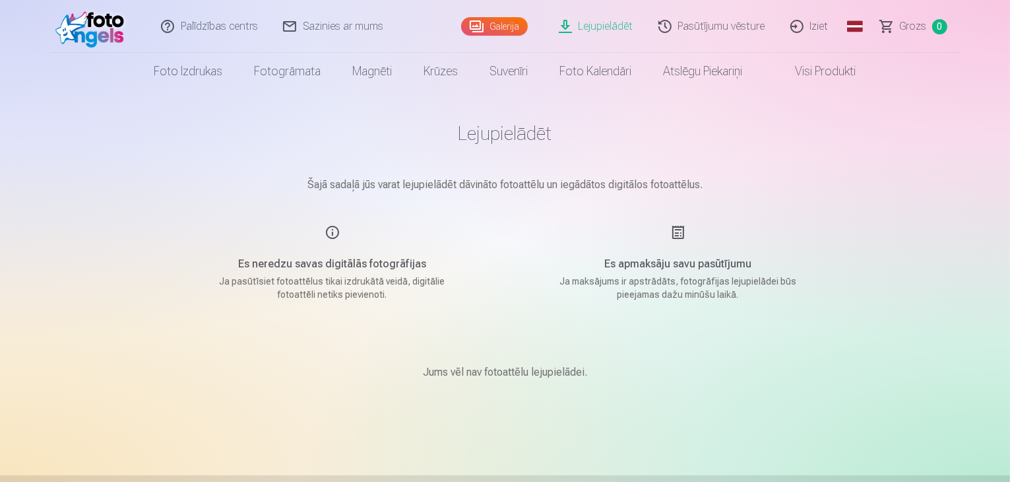
click at [608, 27] on link "Lejupielādēt" at bounding box center [597, 26] width 100 height 53
click at [692, 264] on h5 "Es apmaksāju savu pasūtījumu" at bounding box center [678, 264] width 251 height 16
drag, startPoint x: 691, startPoint y: 260, endPoint x: 684, endPoint y: 261, distance: 6.6
click at [691, 259] on h5 "Es apmaksāju savu pasūtījumu" at bounding box center [678, 264] width 251 height 16
click at [661, 296] on p "Ja maksājums ir apstrādāts, fotogrāfijas lejupielādei būs pieejamas dažu minūšu…" at bounding box center [678, 287] width 251 height 26
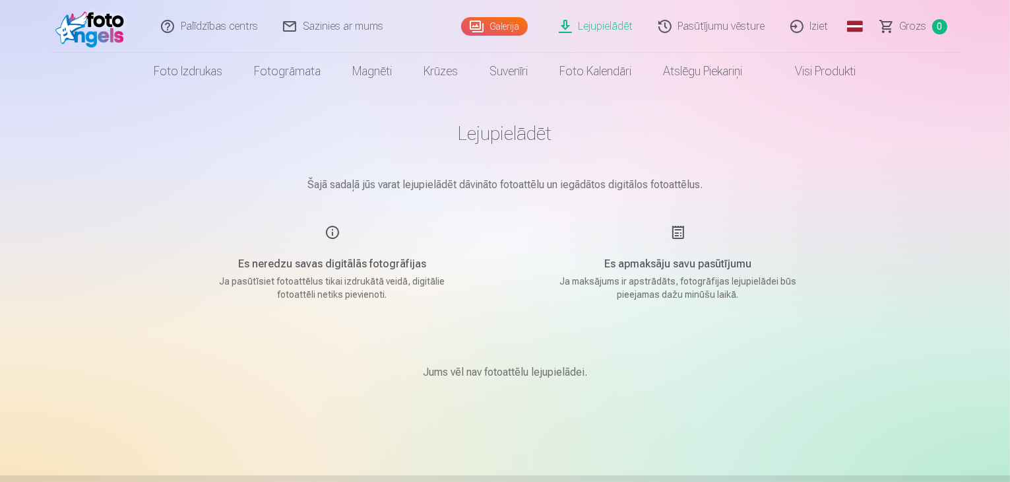
click at [694, 286] on p "Ja maksājums ir apstrādāts, fotogrāfijas lejupielādei būs pieejamas dažu minūšu…" at bounding box center [678, 287] width 251 height 26
click at [697, 312] on main "Lejupielādēt Šajā sadaļā jūs varat lejupielādēt dāvināto fotoattēlu un iegādāto…" at bounding box center [505, 267] width 660 height 354
click at [701, 284] on p "Ja maksājums ir apstrādāts, fotogrāfijas lejupielādei būs pieejamas dažu minūšu…" at bounding box center [678, 287] width 251 height 26
click at [693, 253] on div "Es apmaksāju savu pasūtījumu Ja maksājums ir apstrādāts, fotogrāfijas lejupielā…" at bounding box center [678, 262] width 314 height 77
click at [607, 32] on link "Lejupielādēt" at bounding box center [597, 26] width 100 height 53
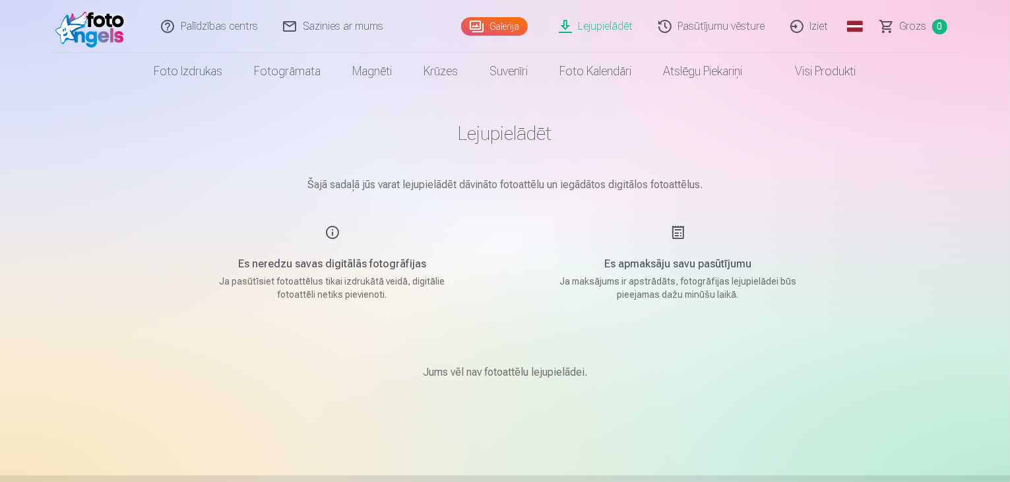
click at [607, 32] on link "Lejupielādēt" at bounding box center [597, 26] width 100 height 53
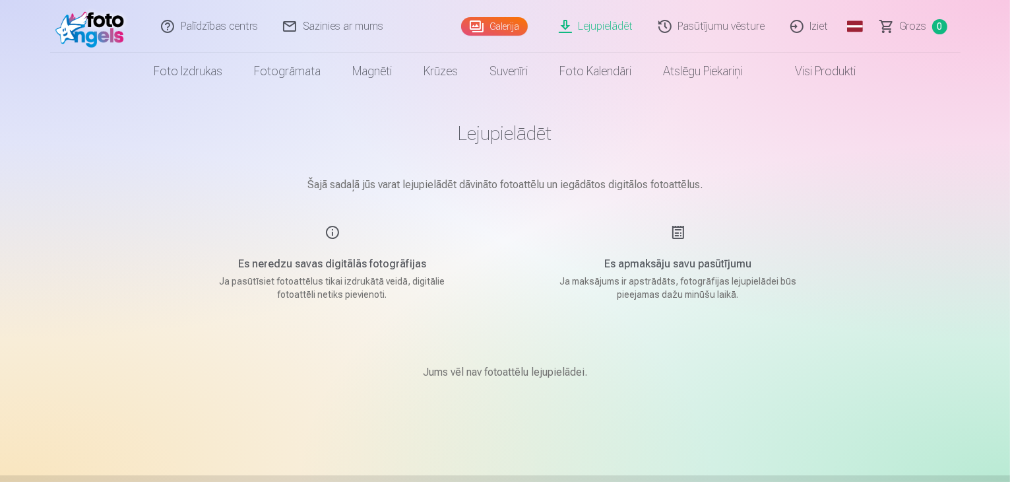
click at [607, 32] on link "Lejupielādēt" at bounding box center [597, 26] width 100 height 53
click at [530, 24] on div "Galerija" at bounding box center [497, 26] width 73 height 53
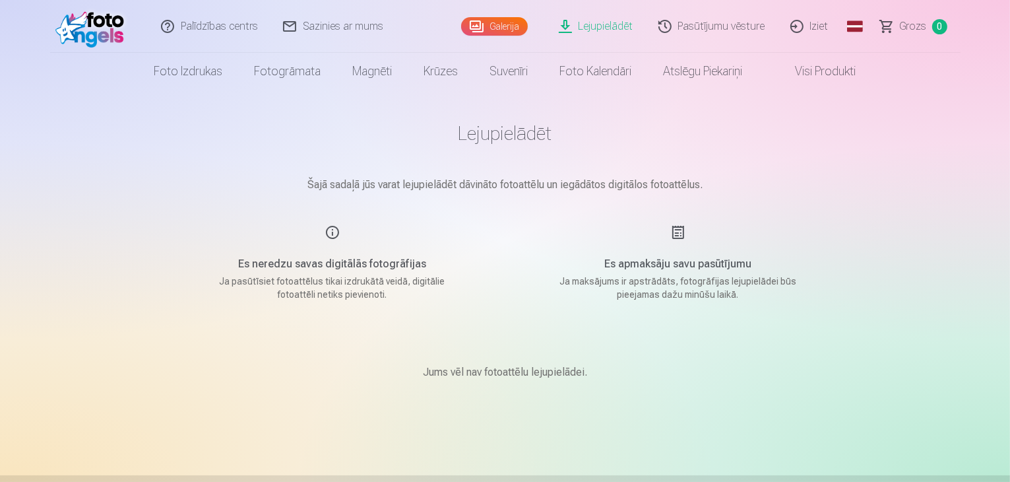
click at [515, 28] on link "Galerija" at bounding box center [494, 26] width 67 height 18
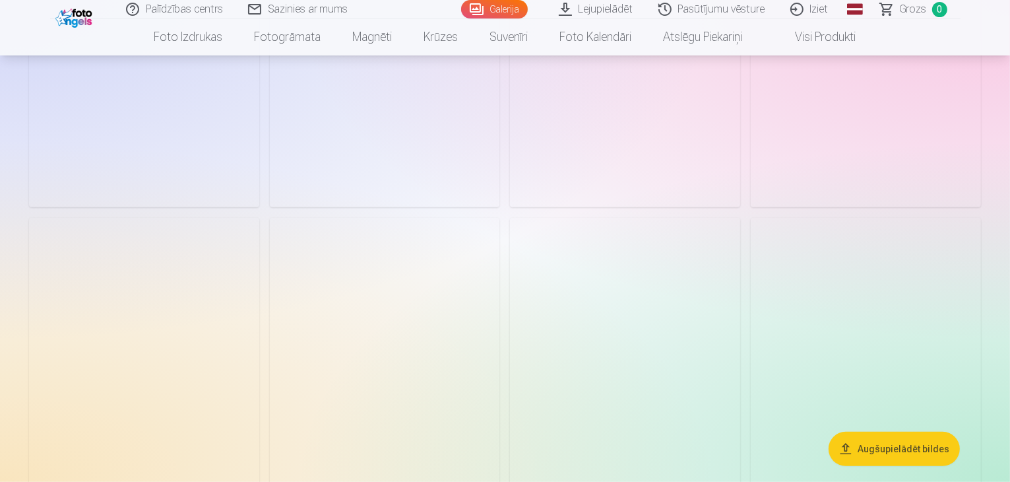
scroll to position [660, 0]
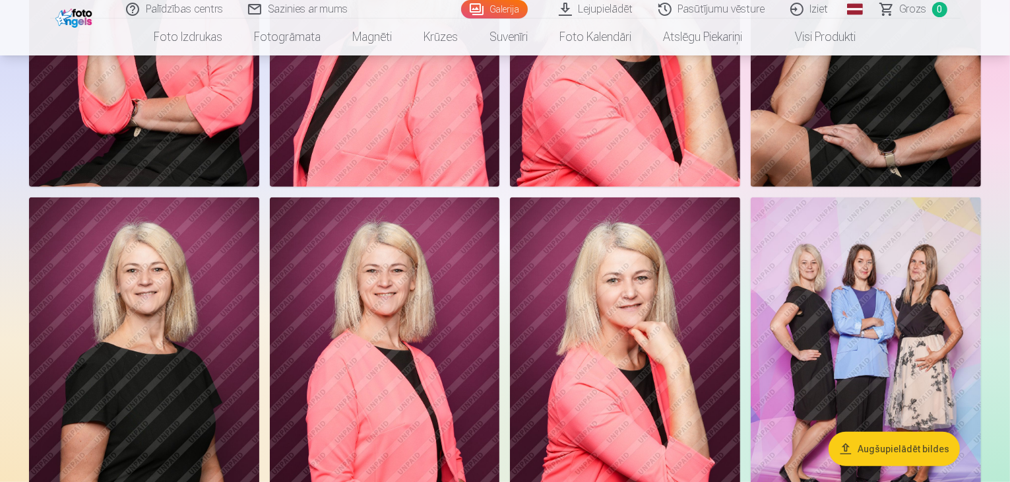
click at [259, 186] on img at bounding box center [144, 13] width 230 height 345
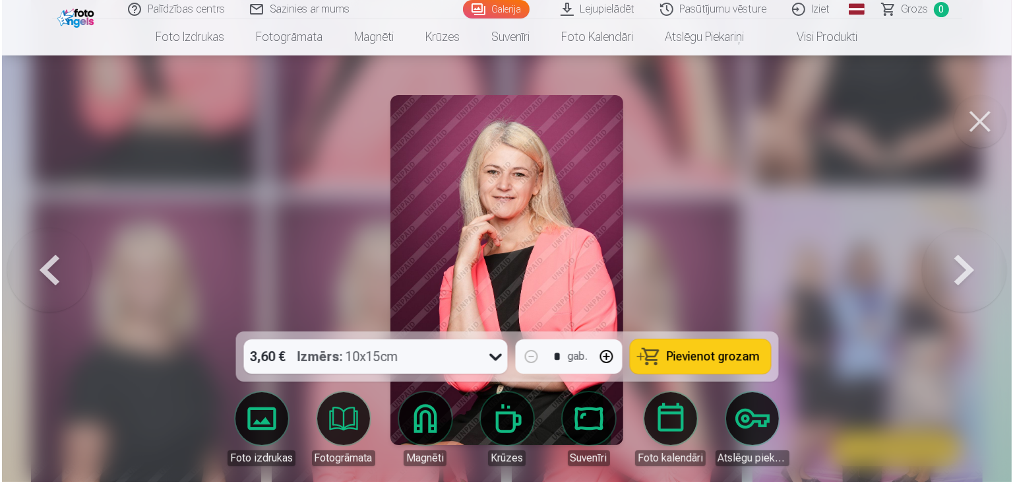
scroll to position [661, 0]
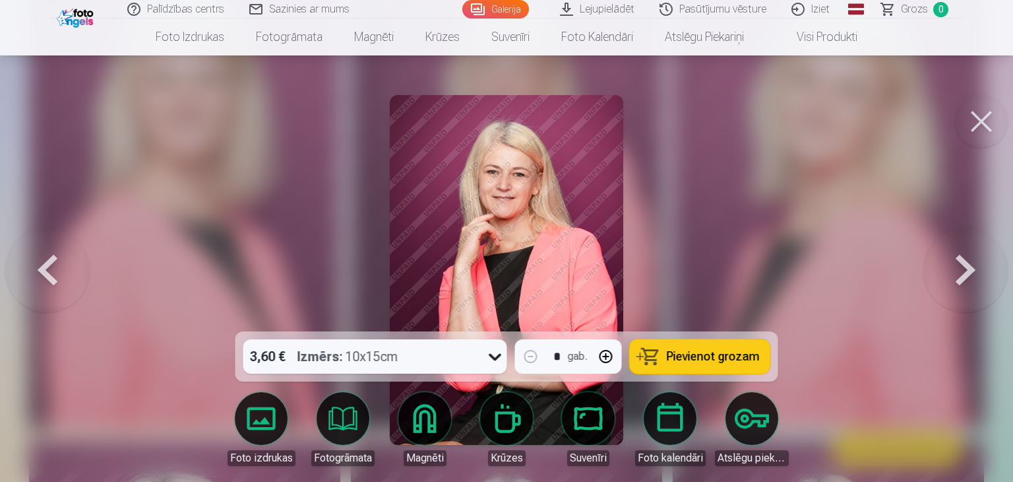
click at [492, 354] on icon at bounding box center [495, 356] width 21 height 21
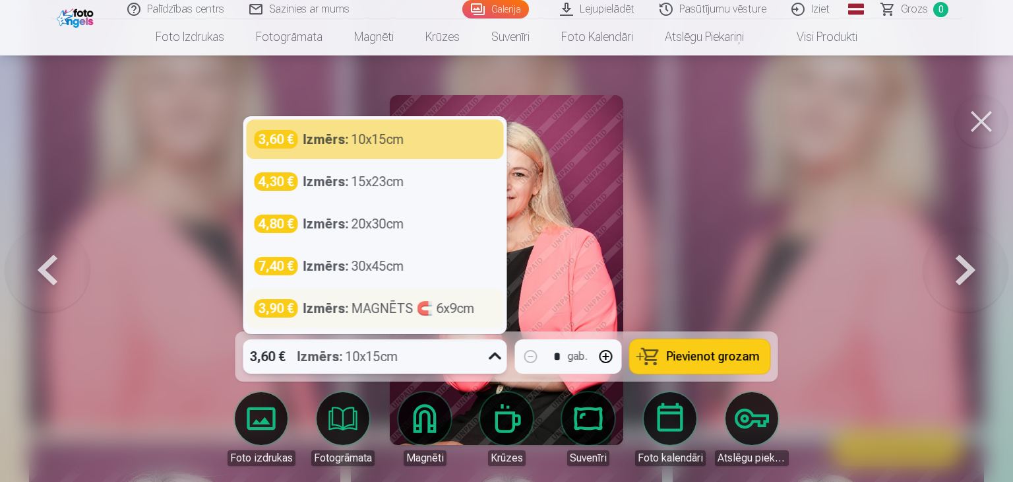
click at [388, 315] on div "Izmērs : MAGNĒTS 🧲 6x9cm" at bounding box center [389, 308] width 172 height 18
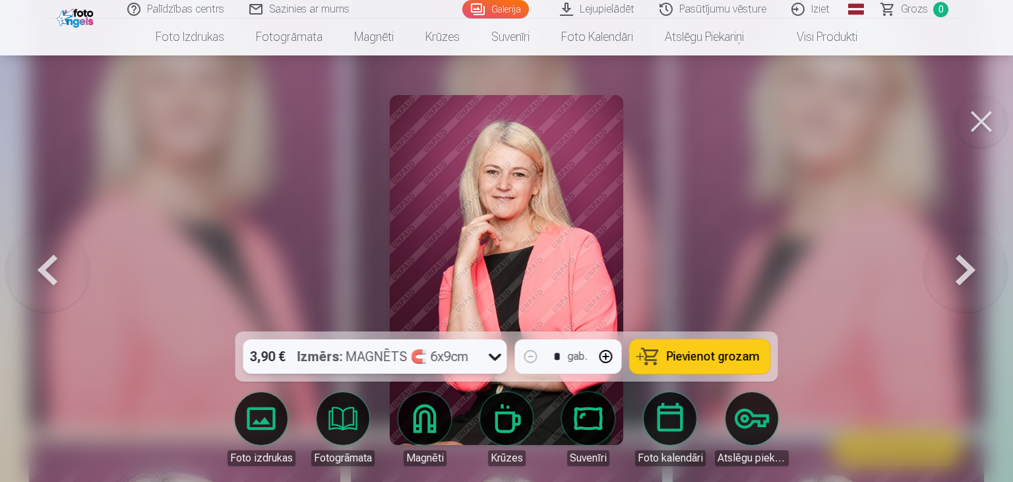
click at [747, 355] on span "Pievienot grozam" at bounding box center [713, 356] width 93 height 12
click at [920, 11] on span "Grozs" at bounding box center [914, 9] width 27 height 16
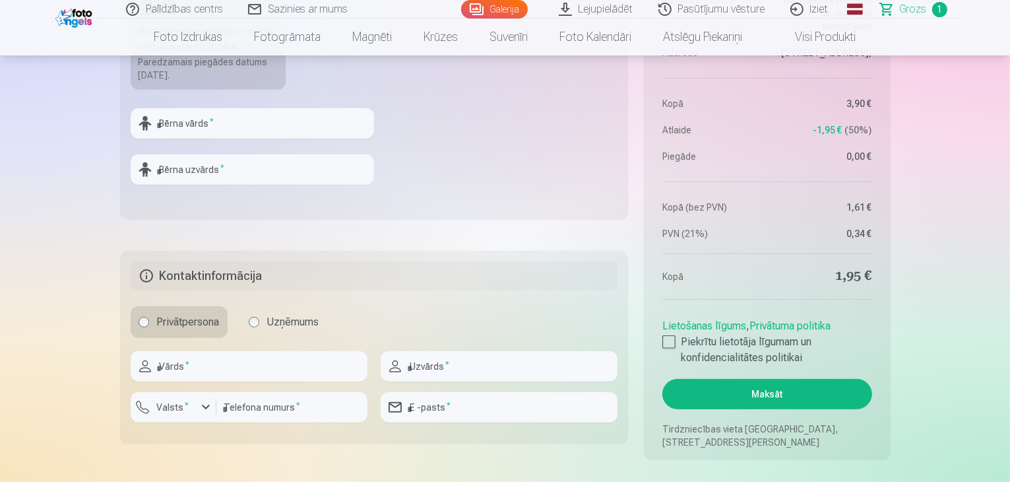
scroll to position [594, 0]
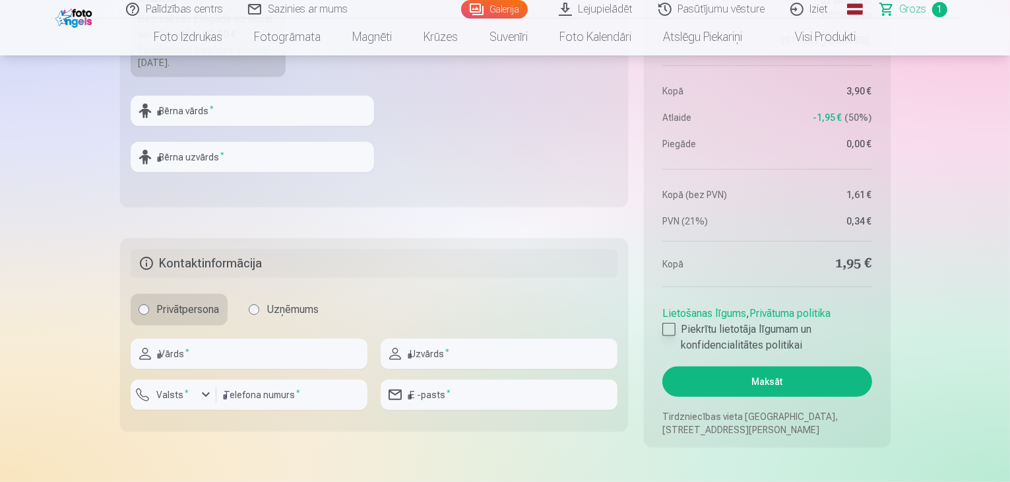
click at [670, 327] on div at bounding box center [668, 329] width 13 height 13
click at [202, 348] on input "text" at bounding box center [249, 353] width 237 height 30
type input "*****"
type input "*******"
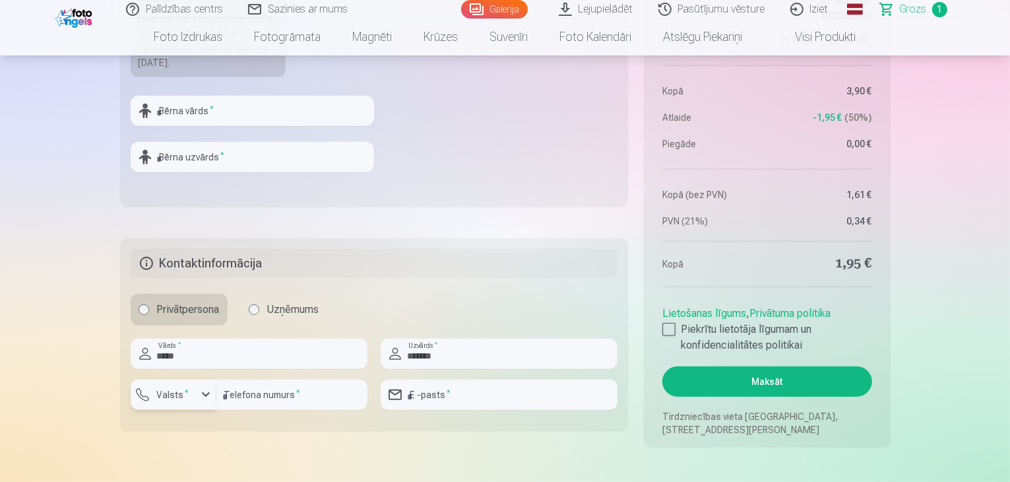
click at [197, 399] on button "Valsts *" at bounding box center [174, 394] width 86 height 30
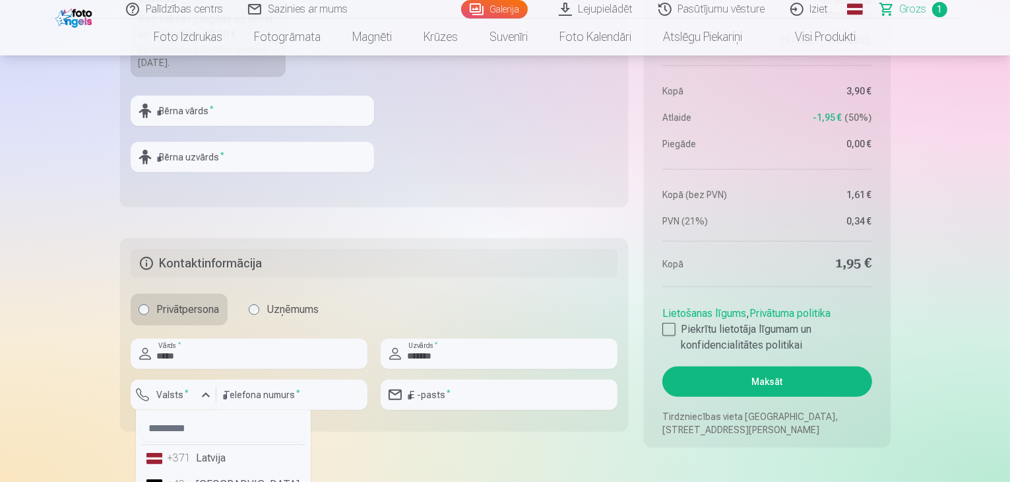
click at [210, 465] on li "+371 Latvija" at bounding box center [223, 458] width 164 height 26
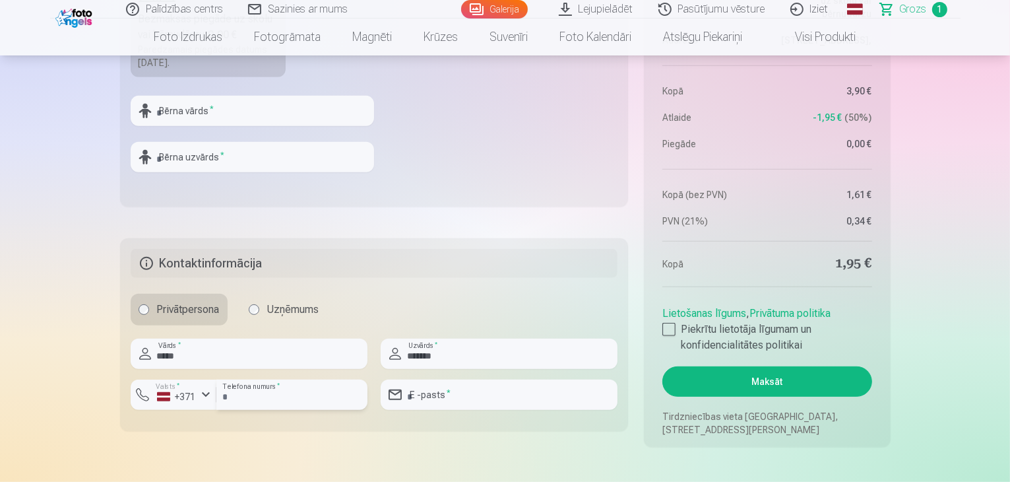
click at [245, 393] on input "number" at bounding box center [291, 394] width 151 height 30
type input "********"
click at [410, 403] on input "email" at bounding box center [499, 394] width 237 height 30
type input "**********"
click at [808, 385] on button "Maksāt" at bounding box center [766, 381] width 209 height 30
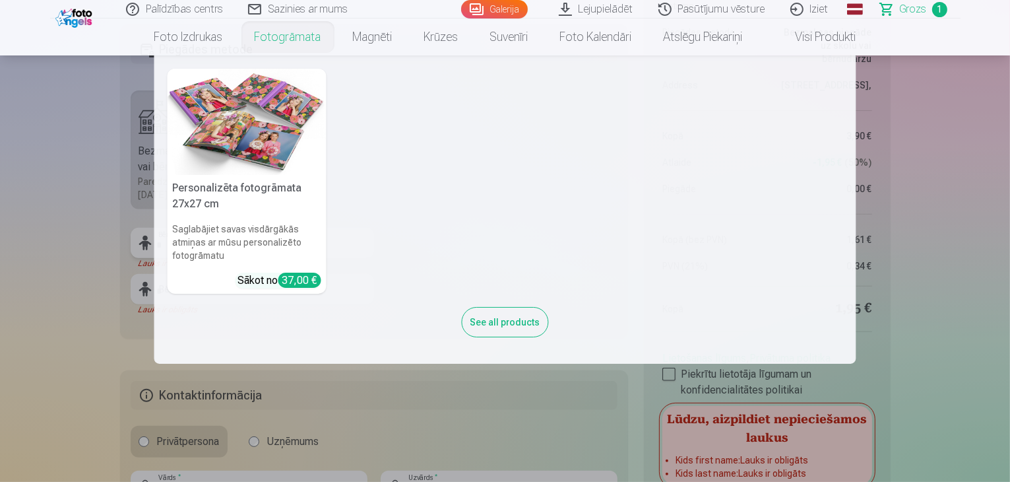
scroll to position [462, 0]
click at [0, 248] on nav "Personalizēta fotogrāmata 27x27 cm Saglabājiet savas visdārgākās atmiņas ar mūs…" at bounding box center [505, 209] width 1010 height 308
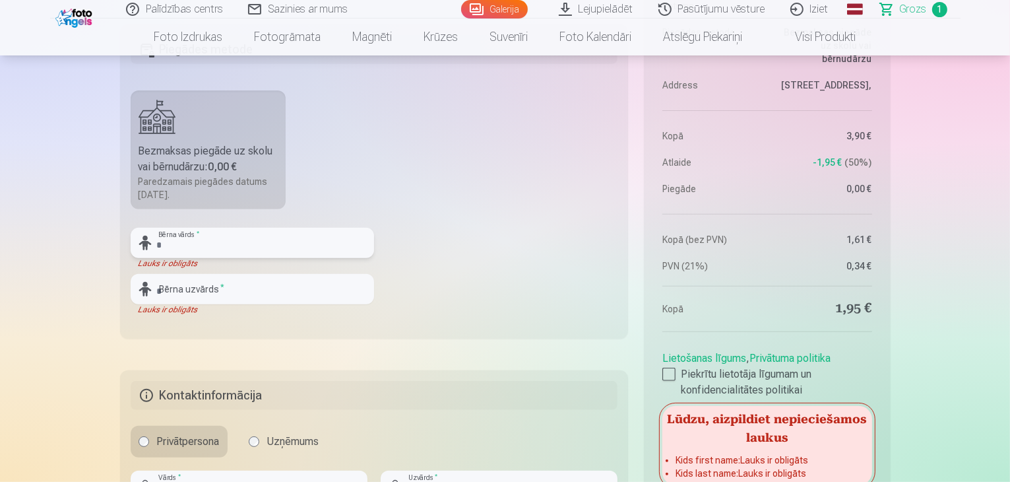
click at [210, 241] on input "text" at bounding box center [252, 243] width 243 height 30
type input "*"
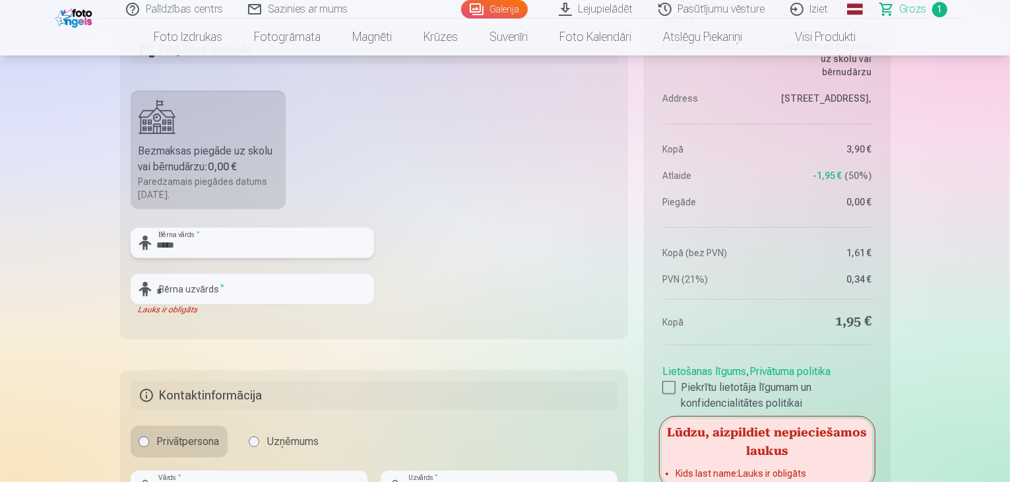
type input "*****"
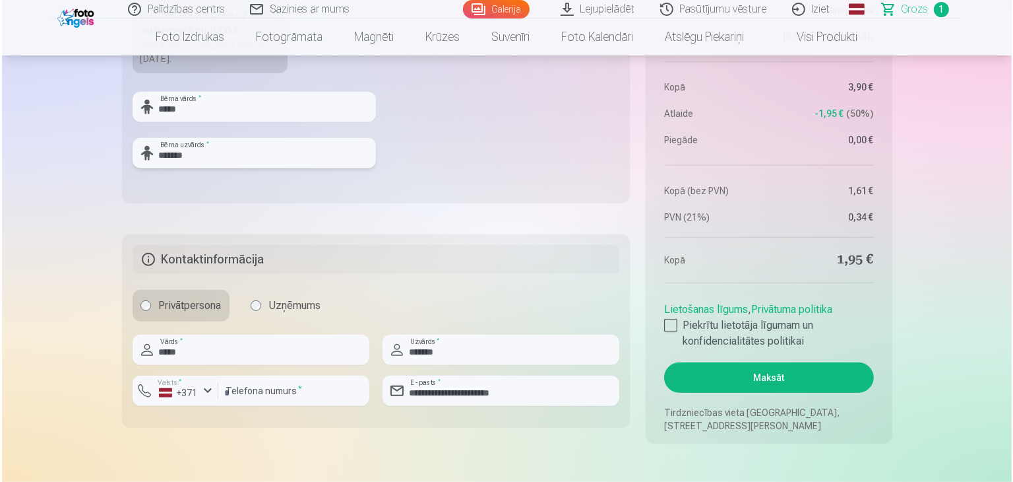
scroll to position [660, 0]
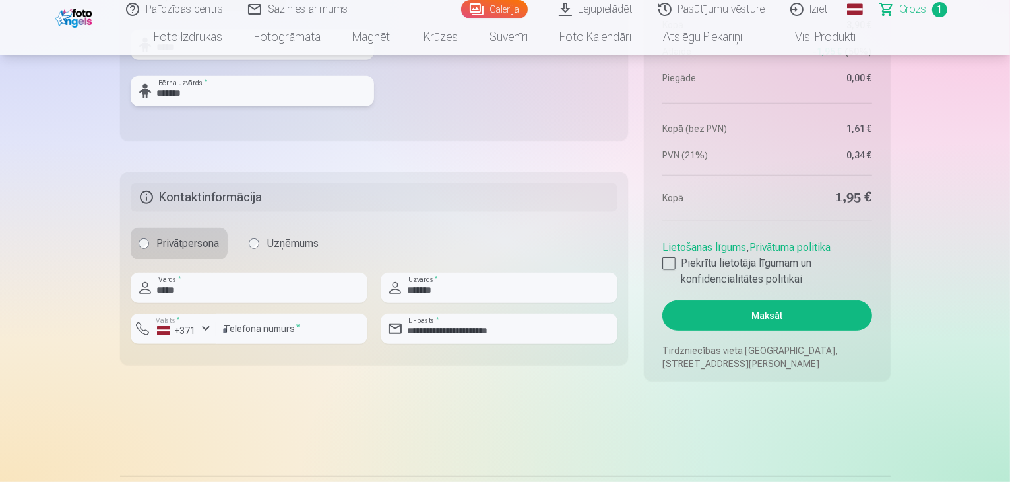
type input "*******"
click at [742, 315] on button "Maksāt" at bounding box center [766, 315] width 209 height 30
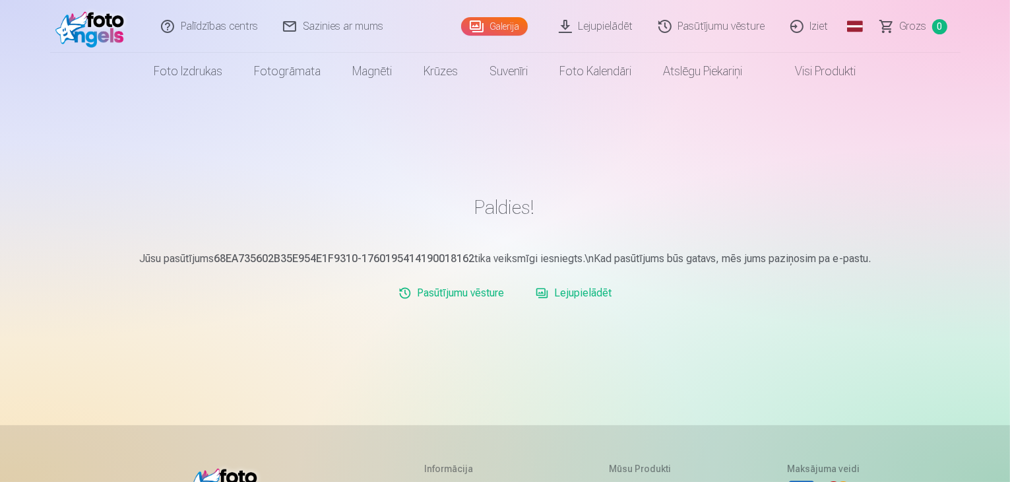
click at [592, 27] on link "Lejupielādēt" at bounding box center [597, 26] width 100 height 53
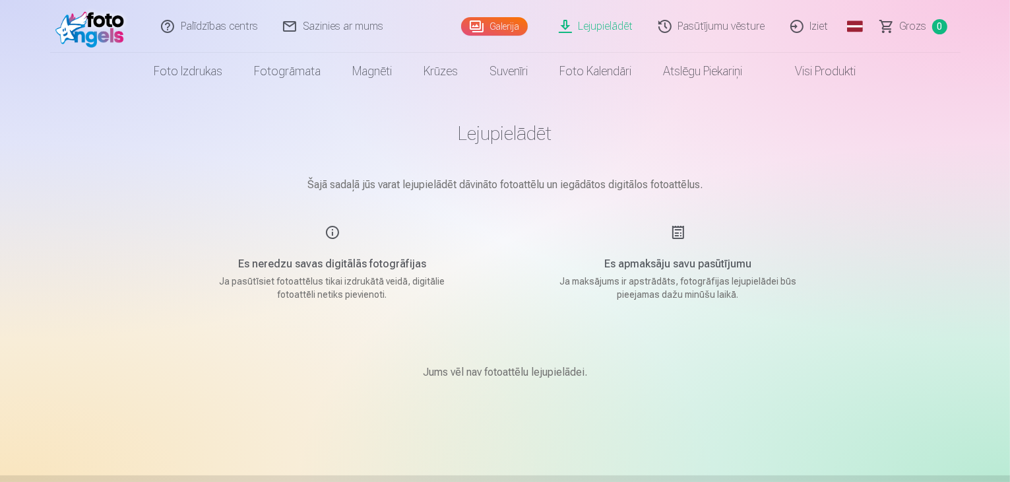
click at [122, 346] on div "Lejupielādēt Šajā sadaļā jūs varat lejupielādēt dāvināto fotoattēlu un iegādāto…" at bounding box center [506, 419] width 792 height 838
click at [685, 263] on h5 "Es apmaksāju savu pasūtījumu" at bounding box center [678, 264] width 251 height 16
click at [602, 18] on link "Lejupielādēt" at bounding box center [597, 26] width 100 height 53
click at [600, 27] on link "Lejupielādēt" at bounding box center [597, 26] width 100 height 53
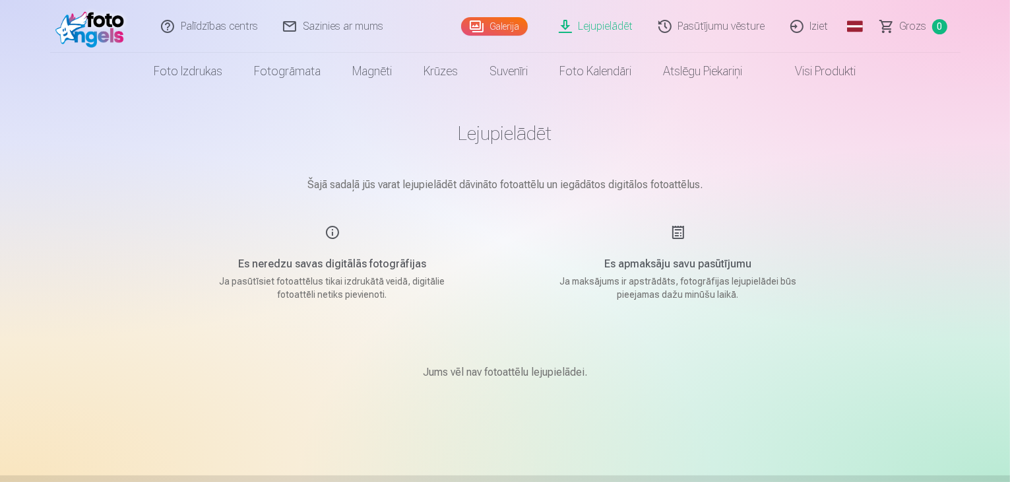
click at [600, 27] on link "Lejupielādēt" at bounding box center [597, 26] width 100 height 53
